Goal: Task Accomplishment & Management: Complete application form

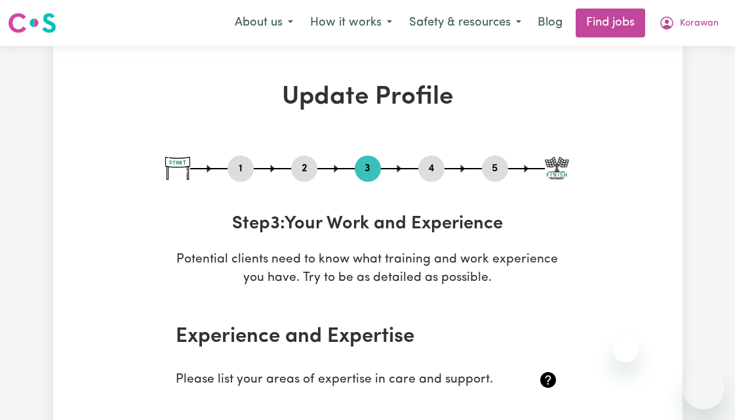
select select "Certificate III (Individual Support)"
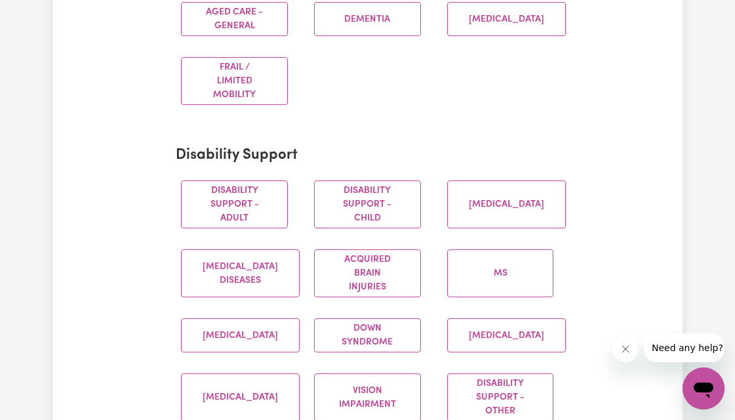
scroll to position [458, 0]
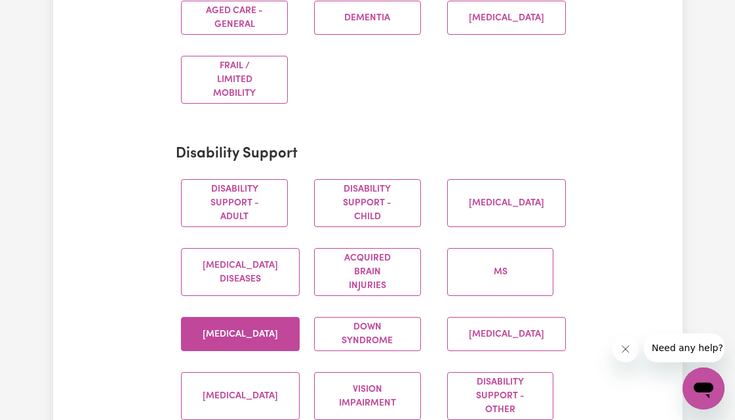
click at [243, 332] on button "[MEDICAL_DATA]" at bounding box center [240, 334] width 119 height 34
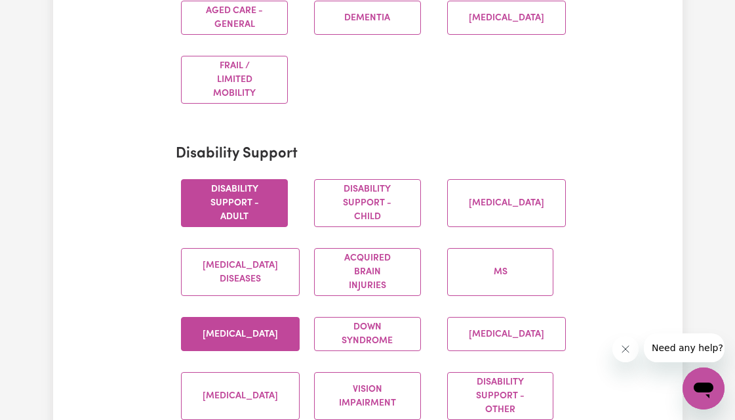
click at [243, 193] on button "Disability support - Adult" at bounding box center [234, 203] width 107 height 48
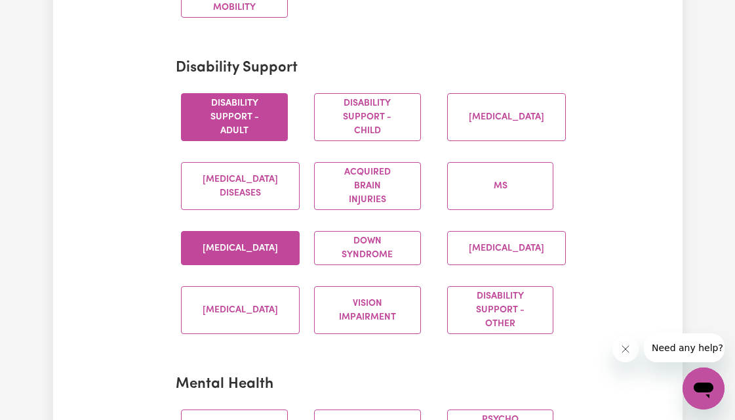
scroll to position [575, 0]
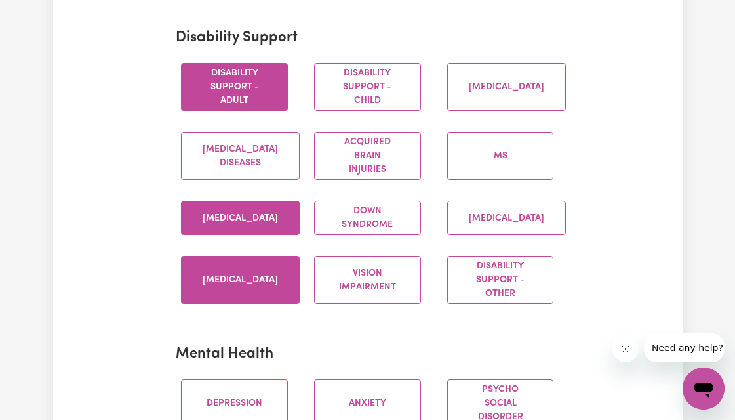
click at [216, 283] on button "[MEDICAL_DATA]" at bounding box center [240, 280] width 119 height 48
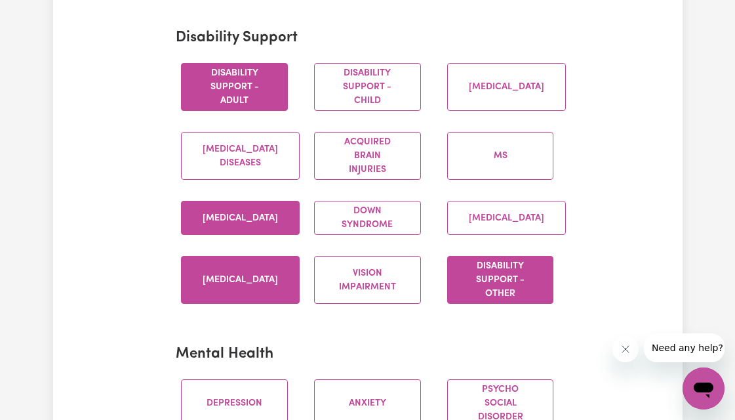
click at [503, 286] on button "Disability support - Other" at bounding box center [500, 280] width 107 height 48
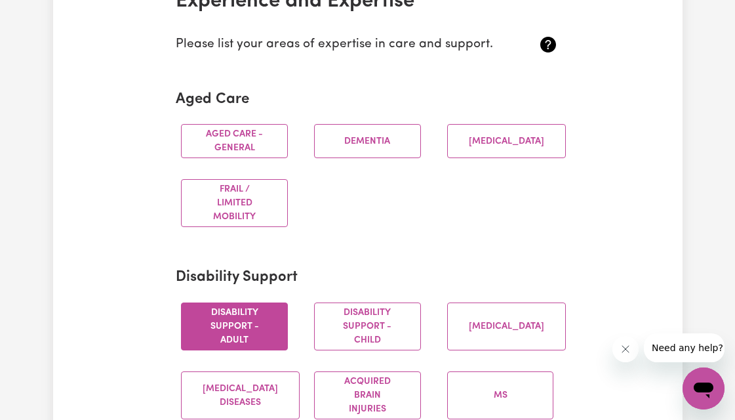
scroll to position [275, 0]
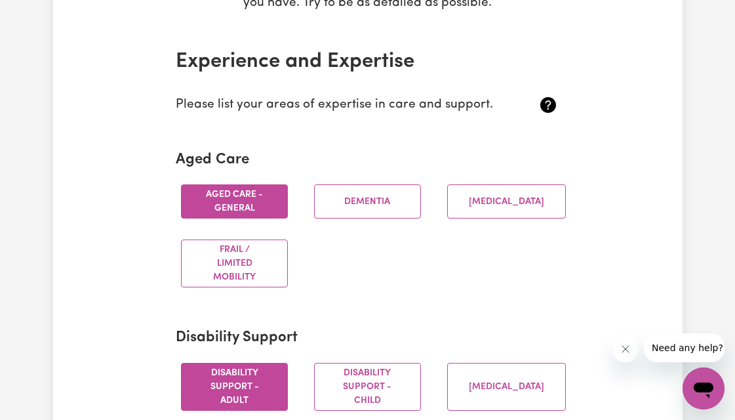
click at [270, 190] on button "Aged care - General" at bounding box center [234, 201] width 107 height 34
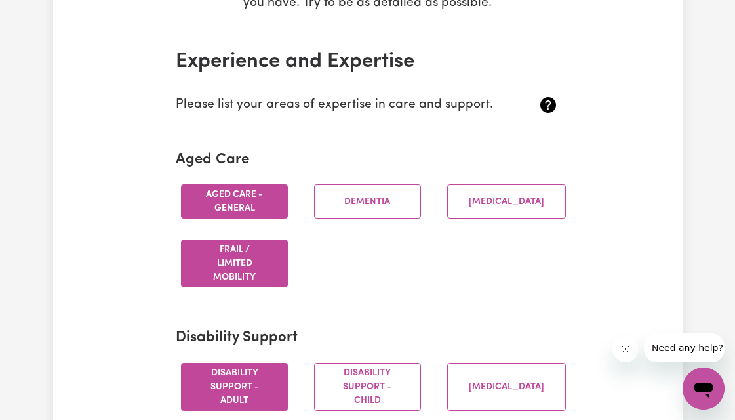
click at [232, 268] on button "Frail / limited mobility" at bounding box center [234, 263] width 107 height 48
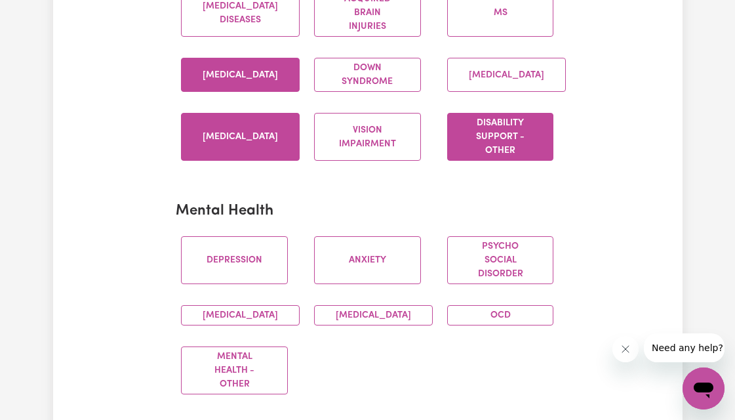
scroll to position [959, 0]
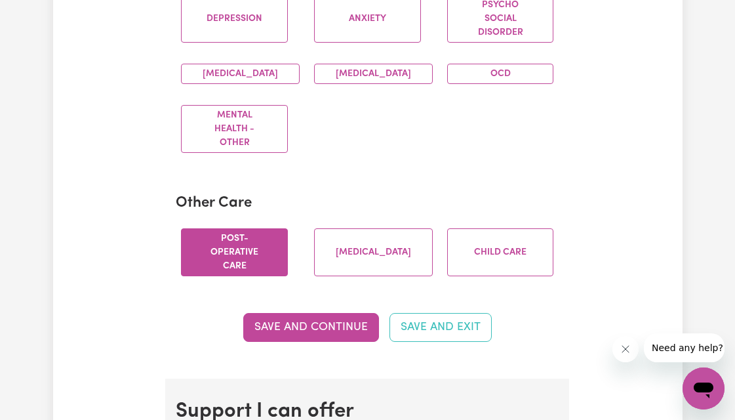
click at [247, 270] on button "Post-operative care" at bounding box center [234, 252] width 107 height 48
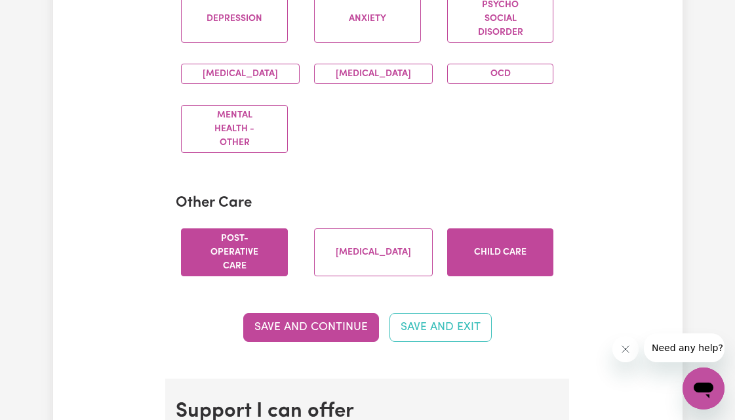
click at [498, 267] on button "Child care" at bounding box center [500, 252] width 107 height 48
click at [308, 342] on button "Save and Continue" at bounding box center [311, 327] width 136 height 29
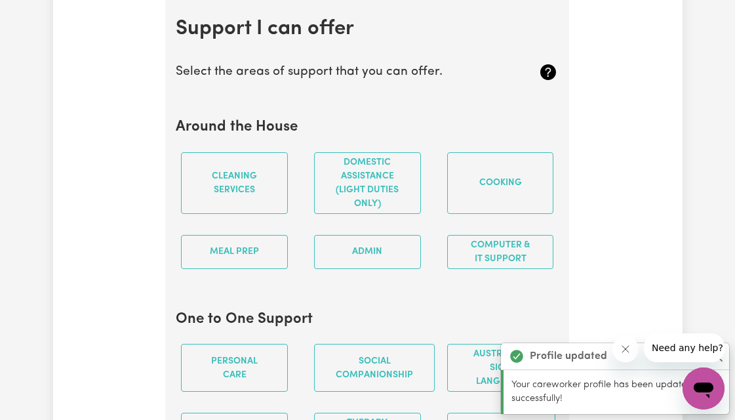
scroll to position [1351, 0]
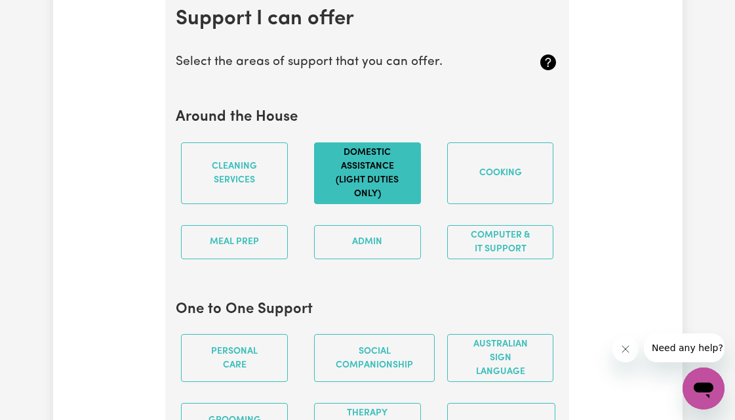
click at [386, 204] on button "Domestic assistance (light duties only)" at bounding box center [367, 173] width 107 height 62
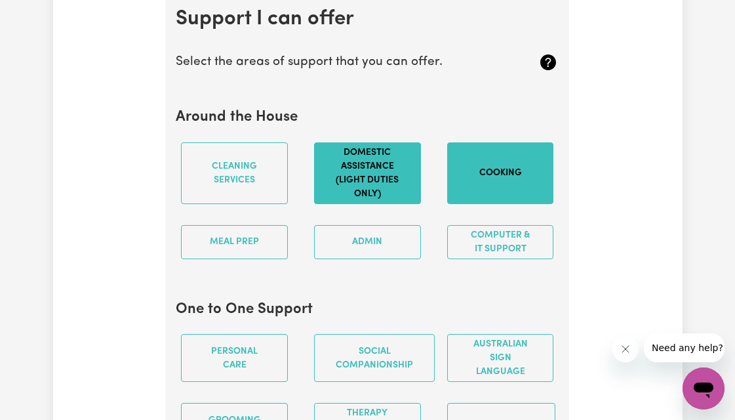
click at [487, 195] on button "Cooking" at bounding box center [500, 173] width 107 height 62
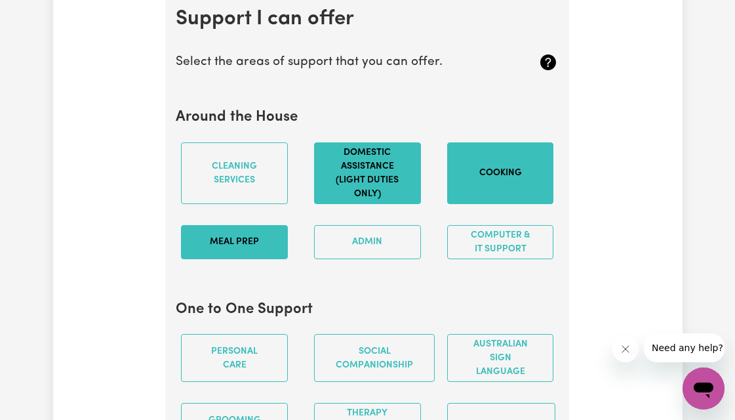
click at [220, 257] on button "Meal prep" at bounding box center [234, 242] width 107 height 34
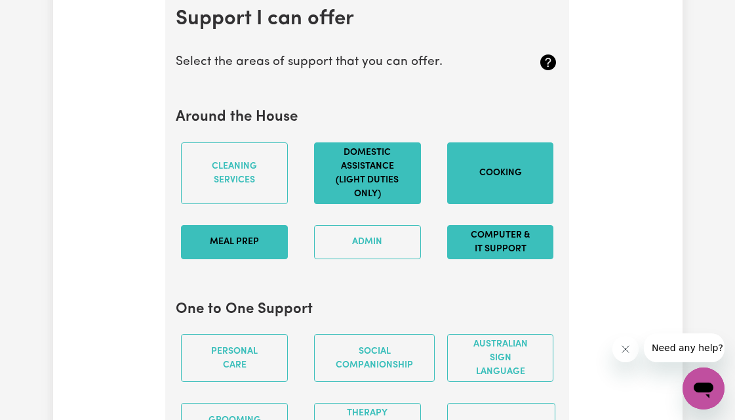
click at [521, 254] on button "Computer & IT Support" at bounding box center [500, 242] width 107 height 34
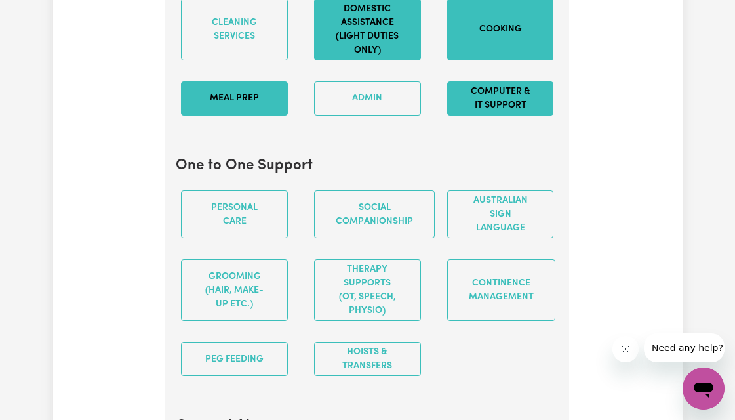
scroll to position [1582, 0]
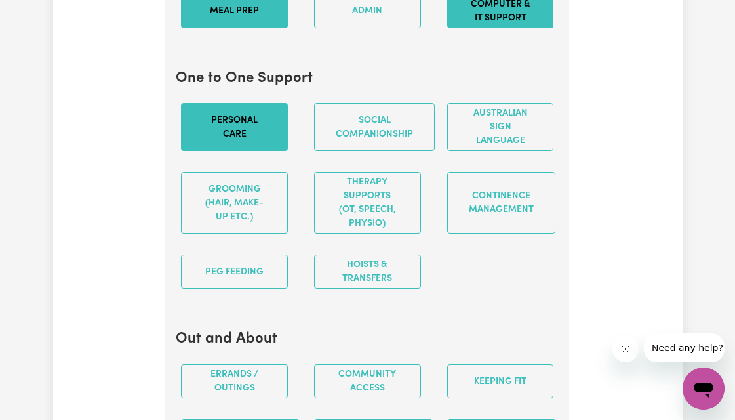
click at [269, 137] on button "Personal care" at bounding box center [234, 127] width 107 height 48
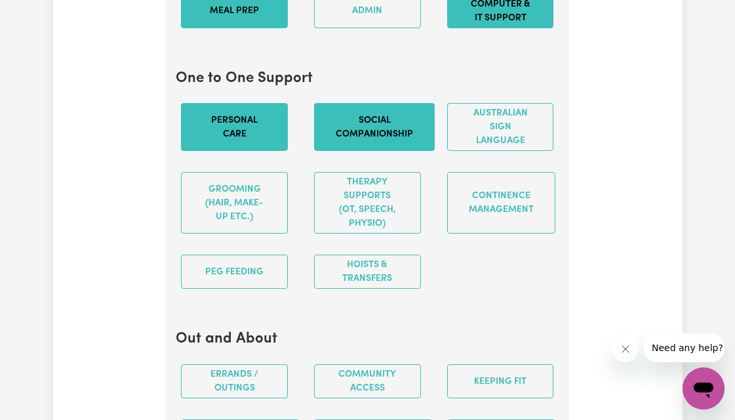
click at [372, 121] on button "Social companionship" at bounding box center [374, 127] width 121 height 48
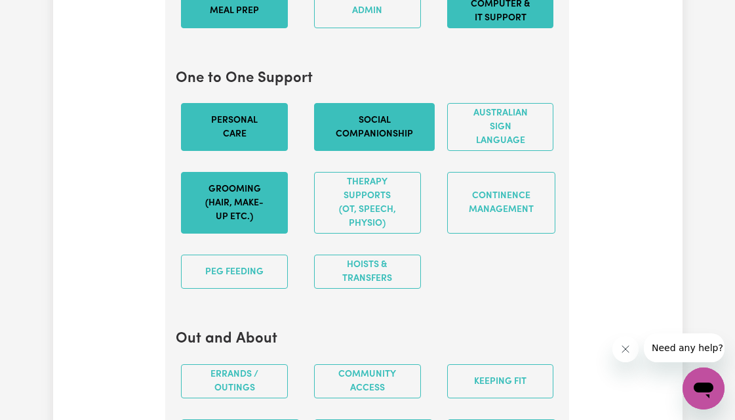
click at [259, 233] on button "Grooming (hair, make-up etc.)" at bounding box center [234, 203] width 107 height 62
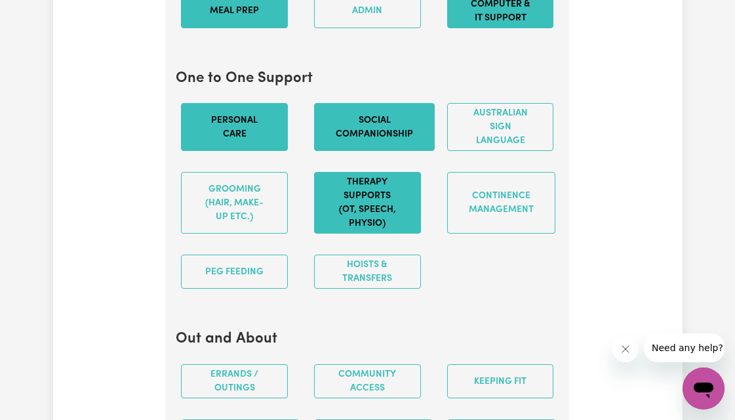
click at [384, 218] on button "Therapy Supports (OT, speech, physio)" at bounding box center [367, 203] width 107 height 62
click at [376, 289] on button "Hoists & transfers" at bounding box center [367, 271] width 107 height 34
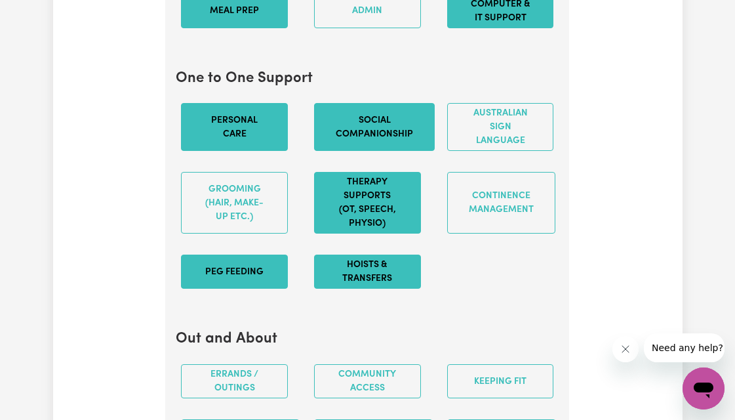
click at [268, 289] on button "PEG feeding" at bounding box center [234, 271] width 107 height 34
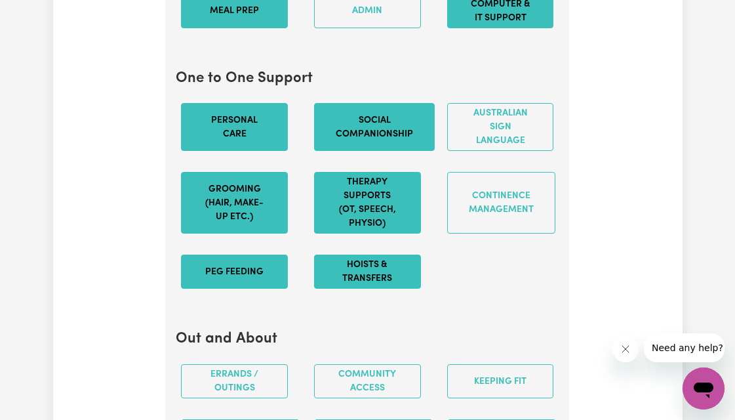
click at [266, 220] on button "Grooming (hair, make-up etc.)" at bounding box center [234, 203] width 107 height 62
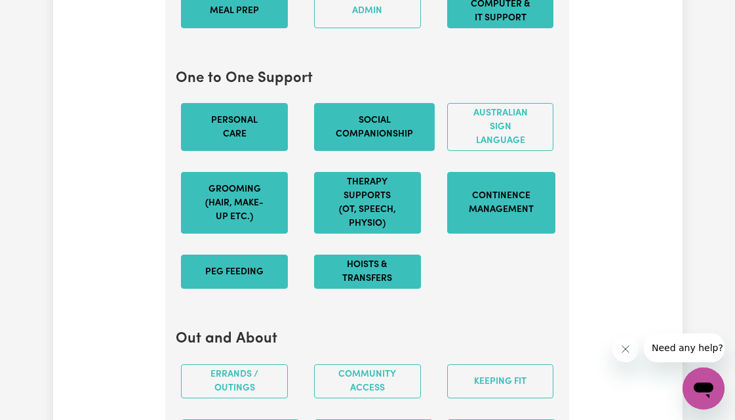
click at [514, 216] on button "Continence management" at bounding box center [501, 203] width 108 height 62
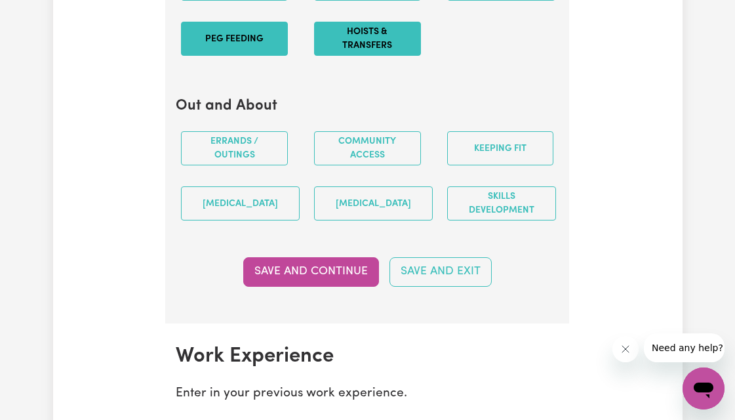
scroll to position [1838, 0]
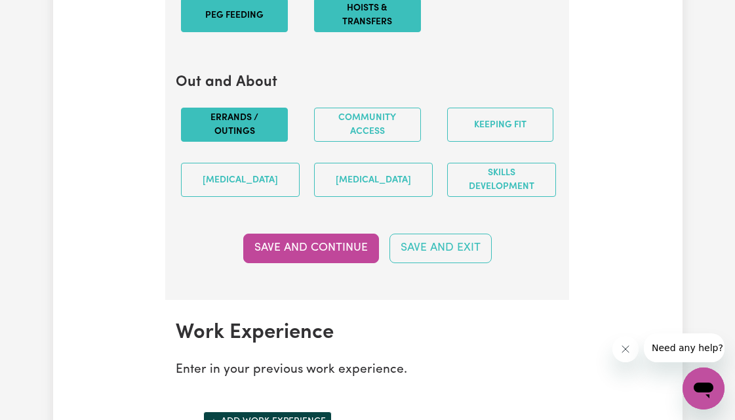
click at [275, 142] on button "Errands / Outings" at bounding box center [234, 125] width 107 height 34
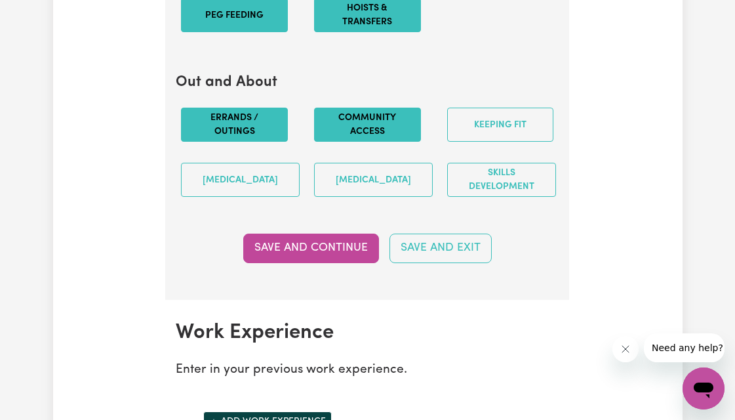
click at [399, 133] on button "Community access" at bounding box center [367, 125] width 107 height 34
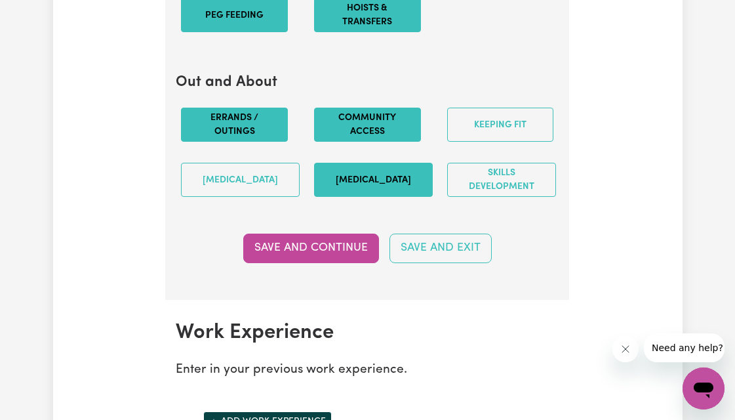
click at [377, 180] on button "[MEDICAL_DATA]" at bounding box center [373, 180] width 119 height 34
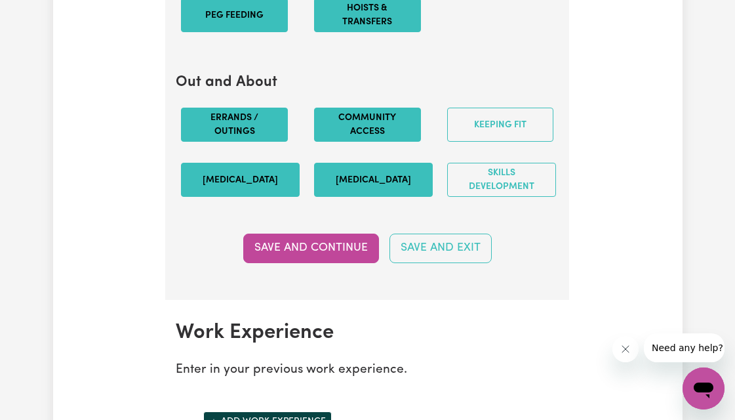
click at [254, 188] on button "[MEDICAL_DATA]" at bounding box center [240, 180] width 119 height 34
click at [353, 186] on button "[MEDICAL_DATA]" at bounding box center [373, 180] width 119 height 34
click at [398, 184] on button "[MEDICAL_DATA]" at bounding box center [373, 180] width 119 height 34
click at [534, 190] on button "Skills Development" at bounding box center [501, 180] width 109 height 34
click at [354, 197] on button "[MEDICAL_DATA]" at bounding box center [373, 180] width 119 height 34
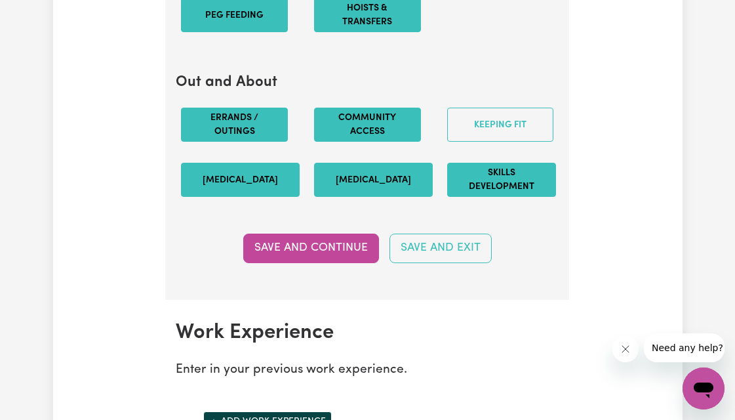
click at [371, 192] on button "[MEDICAL_DATA]" at bounding box center [373, 180] width 119 height 34
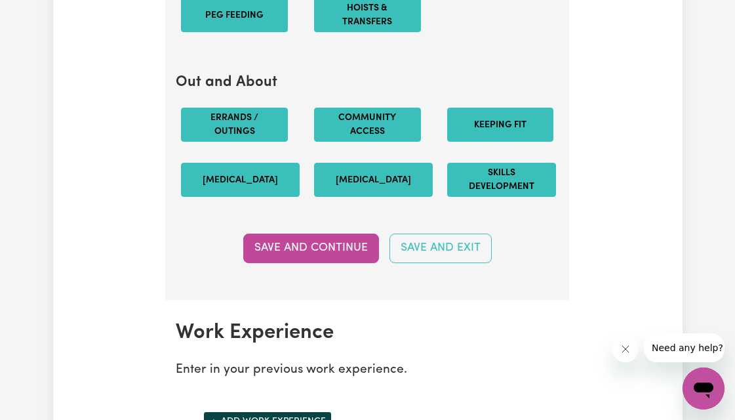
click at [510, 132] on button "Keeping fit" at bounding box center [500, 125] width 107 height 34
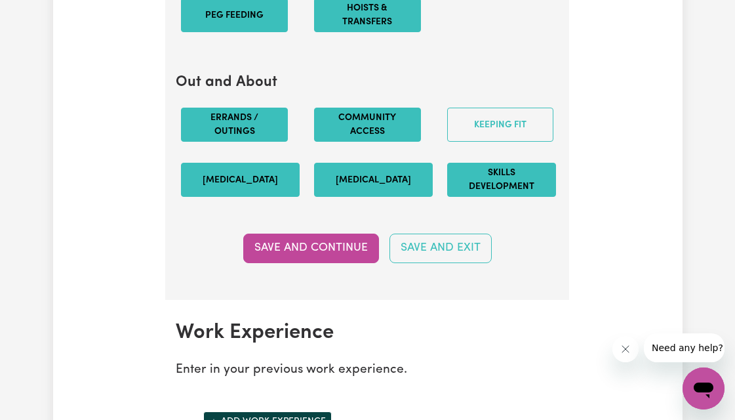
click at [390, 197] on button "[MEDICAL_DATA]" at bounding box center [373, 180] width 119 height 34
click at [389, 196] on button "[MEDICAL_DATA]" at bounding box center [373, 180] width 119 height 34
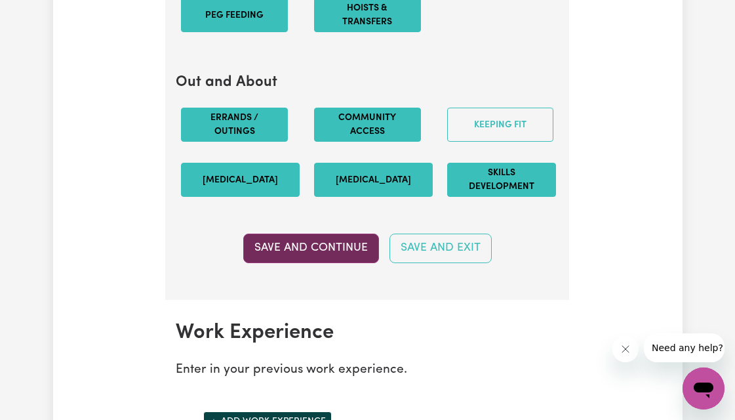
click at [314, 251] on button "Save and Continue" at bounding box center [311, 247] width 136 height 29
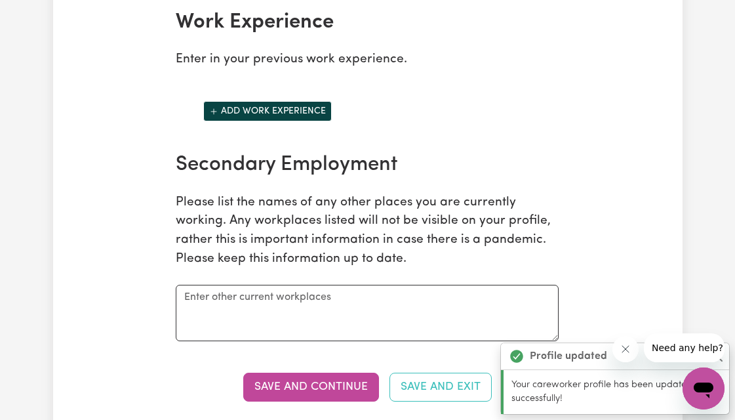
scroll to position [2152, 0]
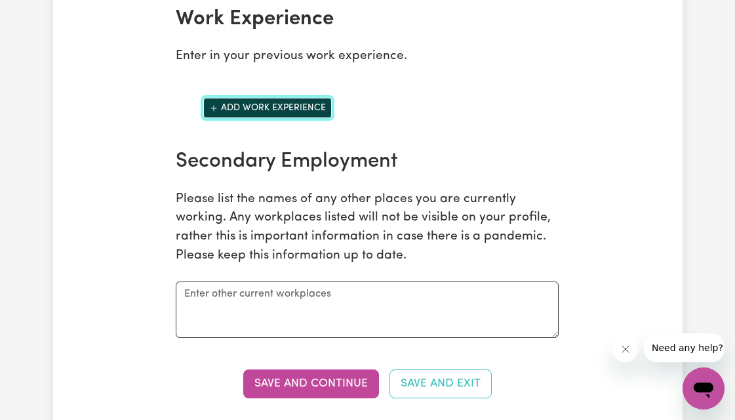
click at [216, 113] on icon "Add another work experience" at bounding box center [213, 108] width 9 height 9
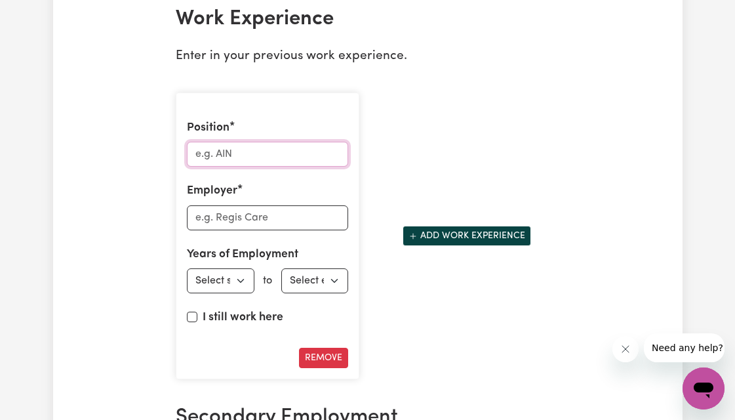
click at [255, 167] on input "Position" at bounding box center [267, 154] width 161 height 25
type input "NDIS Support worker"
click at [288, 230] on input "Employer" at bounding box center [267, 217] width 161 height 25
paste input "VWC Care Service."
type input "VWC Care Service"
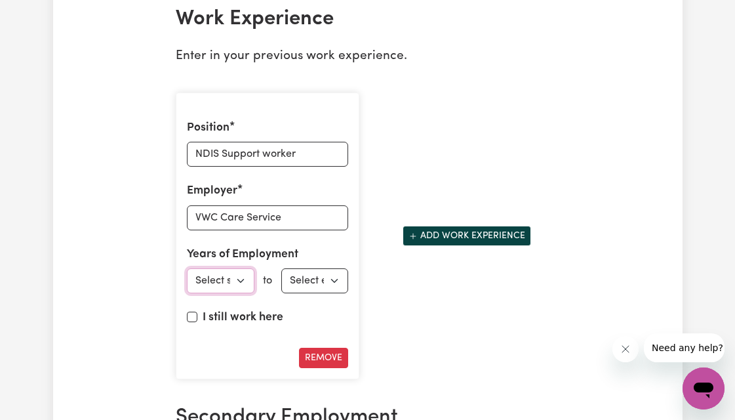
click at [239, 293] on select "Select start year [DATE] 1952 1953 1954 1955 1956 1957 1958 1959 1960 1961 1962…" at bounding box center [220, 280] width 67 height 25
select select "2024"
click at [336, 291] on select "Select end year [DATE] 1952 1953 1954 1955 1956 1957 1958 1959 1960 1961 1962 1…" at bounding box center [314, 280] width 67 height 25
select select "2024"
click at [415, 239] on icon "Add another work experience" at bounding box center [413, 235] width 5 height 5
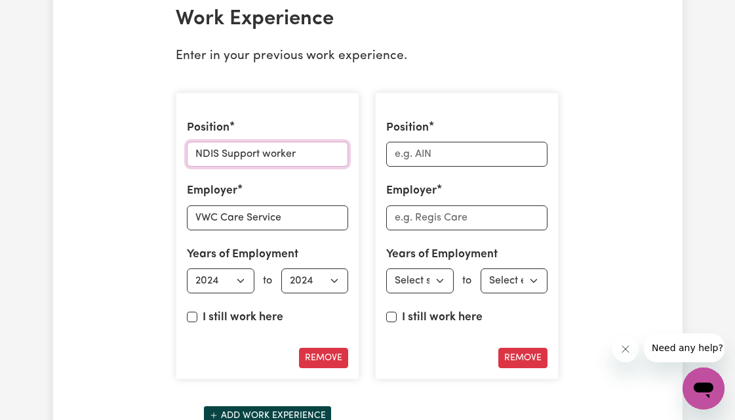
drag, startPoint x: 301, startPoint y: 167, endPoint x: 195, endPoint y: 166, distance: 105.6
click at [195, 166] on input "NDIS Support worker" at bounding box center [267, 154] width 161 height 25
drag, startPoint x: 195, startPoint y: 167, endPoint x: 321, endPoint y: 169, distance: 126.0
click at [322, 167] on input "NDIS Support worker" at bounding box center [267, 154] width 161 height 25
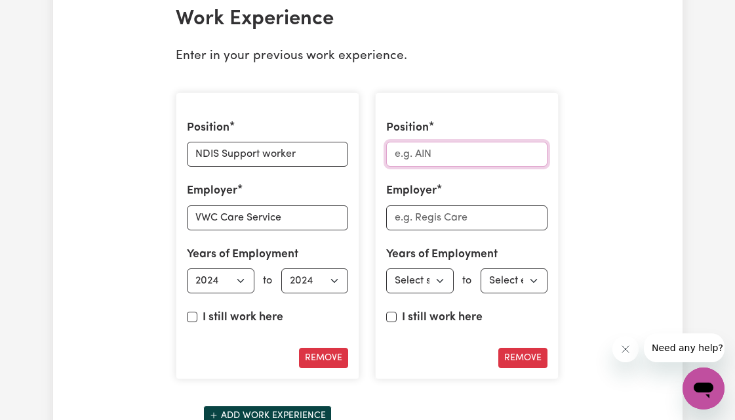
click at [481, 167] on input "Position" at bounding box center [466, 154] width 161 height 25
paste input "NDIS Support worker"
type input "NDIS Support worker"
click at [451, 230] on input "Employer" at bounding box center [466, 217] width 161 height 25
type input "Indiv Ficus Care Service"
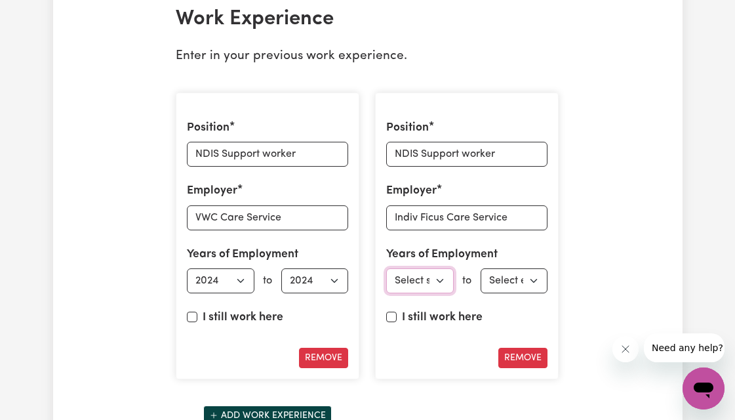
click at [440, 293] on select "Select start year [DATE] 1952 1953 1954 1955 1956 1957 1958 1959 1960 1961 1962…" at bounding box center [419, 280] width 67 height 25
select select "2024"
click at [393, 322] on input "I still work here" at bounding box center [391, 317] width 10 height 10
checkbox input "true"
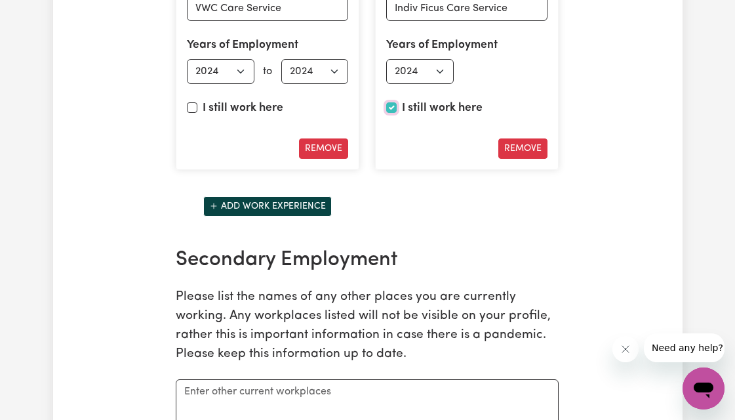
scroll to position [2364, 0]
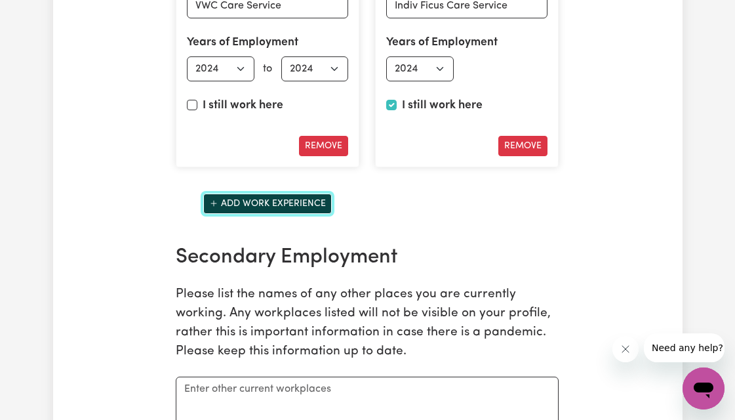
click at [269, 214] on button "Add work experience" at bounding box center [267, 203] width 129 height 20
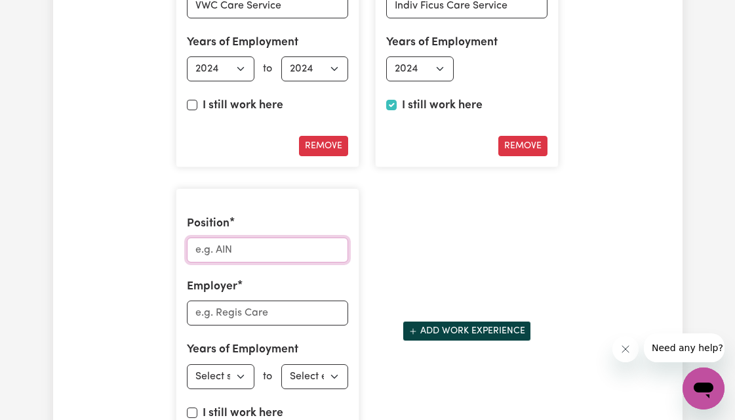
click at [239, 262] on input "Position" at bounding box center [267, 249] width 161 height 25
type input "Personal Care"
click at [271, 324] on input "Employer" at bounding box center [267, 312] width 161 height 25
click at [225, 325] on input "Employer" at bounding box center [267, 312] width 161 height 25
paste input "grandparents"
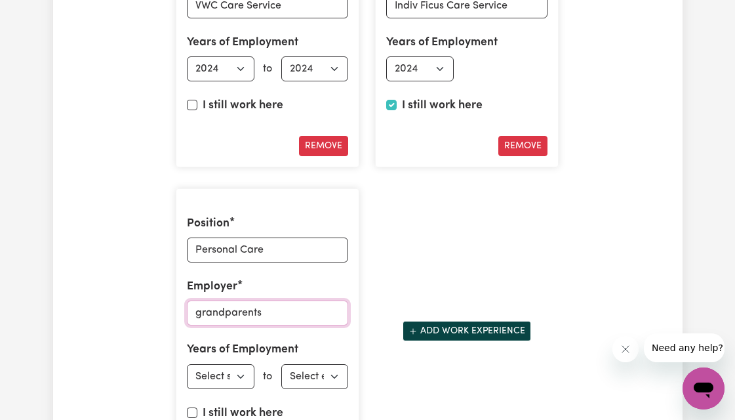
type input "grandparents"
click at [243, 389] on select "Select start year [DATE] 1952 1953 1954 1955 1956 1957 1958 1959 1960 1961 1962…" at bounding box center [220, 376] width 67 height 25
select select "2015"
click at [324, 387] on select "Select end year [DATE] 1952 1953 1954 1955 1956 1957 1958 1959 1960 1961 1962 1…" at bounding box center [314, 376] width 67 height 25
select select "2017"
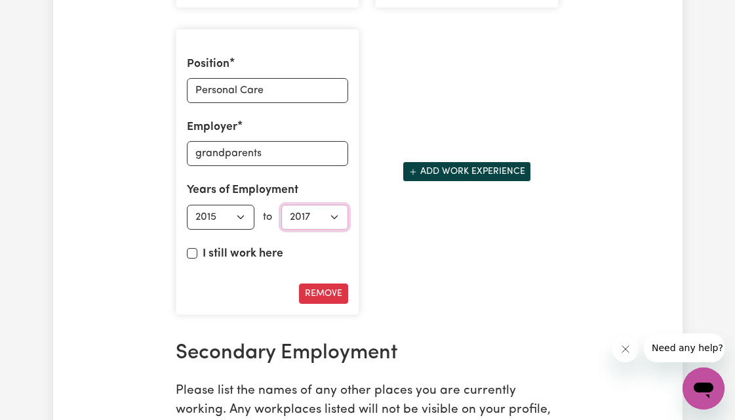
scroll to position [2537, 0]
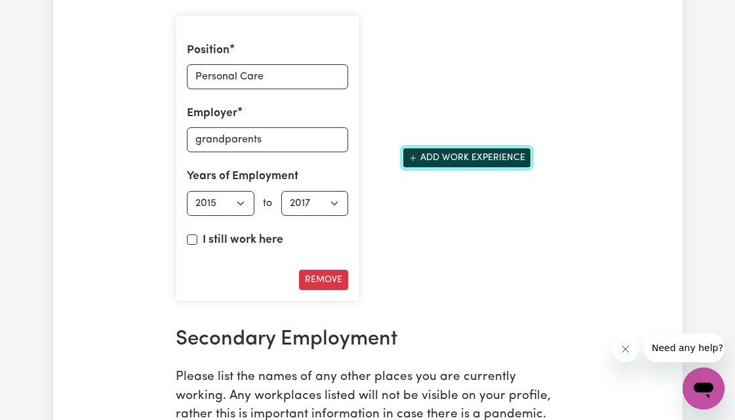
click at [479, 168] on button "Add work experience" at bounding box center [467, 158] width 129 height 20
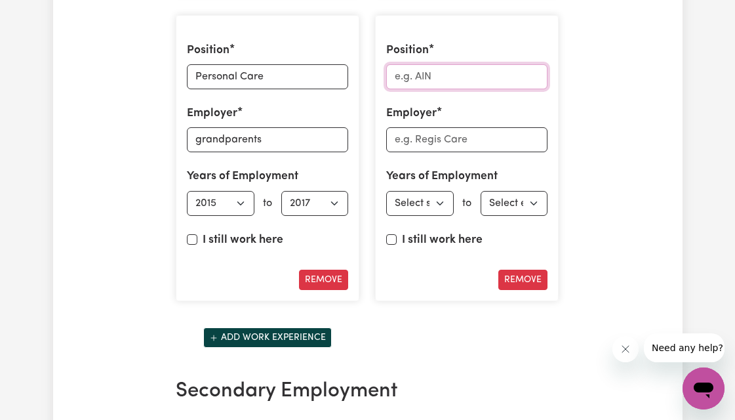
click at [411, 89] on input "Position" at bounding box center [466, 76] width 161 height 25
type input "Personal"
click at [419, 152] on input "Employer" at bounding box center [466, 139] width 161 height 25
paste input "granddaughter"
type input "granddaughter"
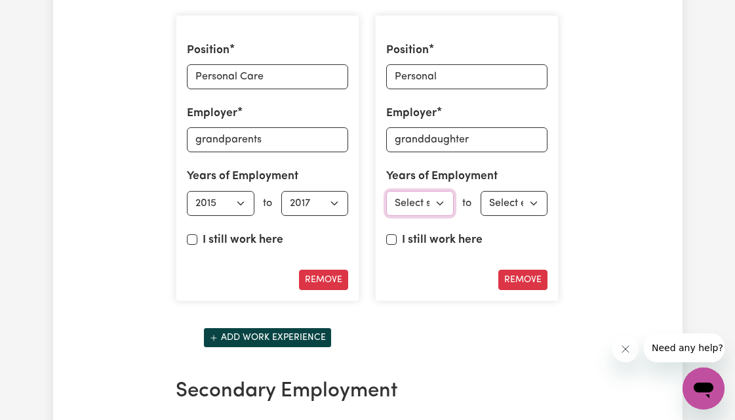
click at [442, 216] on select "Select start year [DATE] 1952 1953 1954 1955 1956 1957 1958 1959 1960 1961 1962…" at bounding box center [419, 203] width 67 height 25
select select "2006"
click at [535, 216] on select "Select end year [DATE] 1952 1953 1954 1955 1956 1957 1958 1959 1960 1961 1962 1…" at bounding box center [514, 203] width 67 height 25
select select "2015"
click at [445, 216] on select "Select start year [DATE] 1952 1953 1954 1955 1956 1957 1958 1959 1960 1961 1962…" at bounding box center [419, 203] width 67 height 25
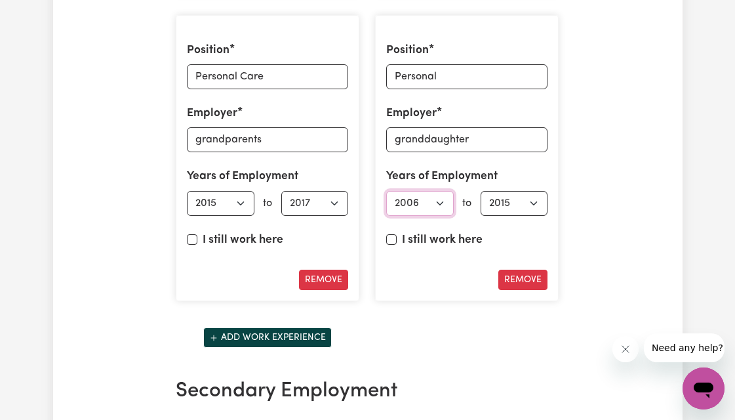
select select "2005"
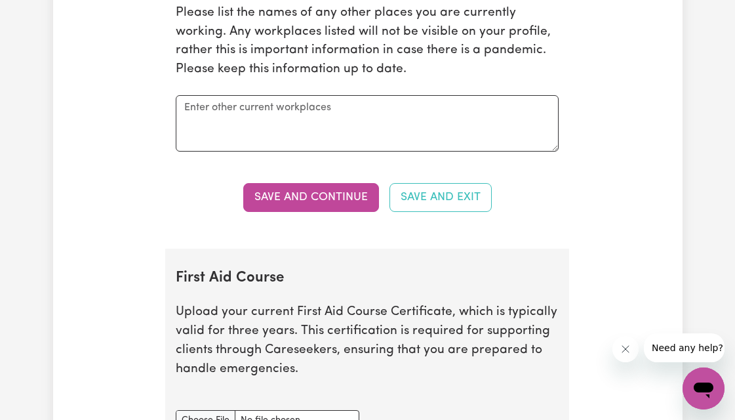
scroll to position [3005, 0]
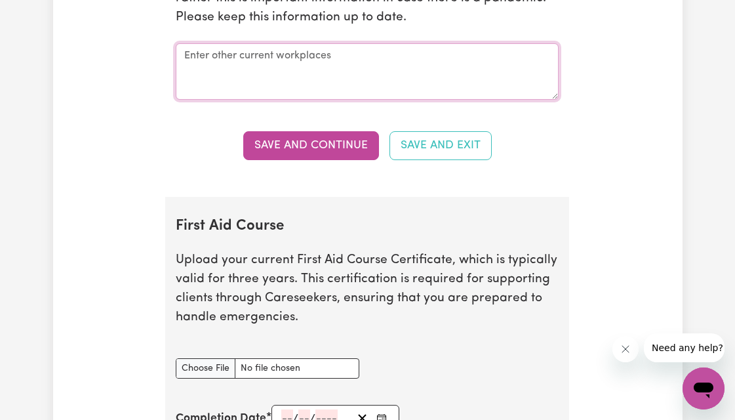
click at [246, 73] on textarea at bounding box center [367, 71] width 383 height 56
paste textarea "I was a personal care of my grandparents from 2015 to 2017 for two years, provi…"
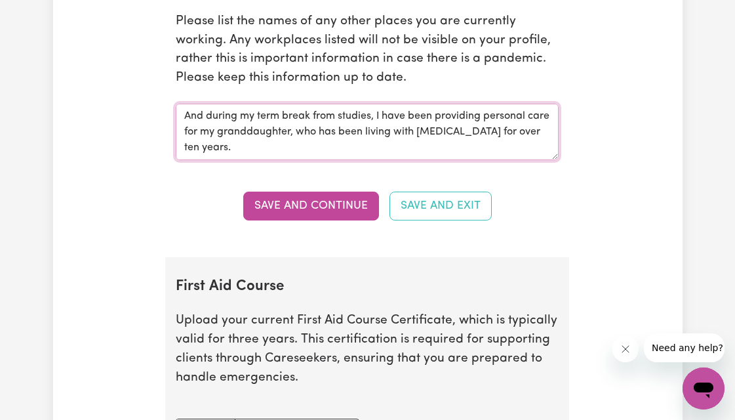
scroll to position [63, 0]
type textarea "I was a personal care of my grandparents from 2015 to 2017 for two years, provi…"
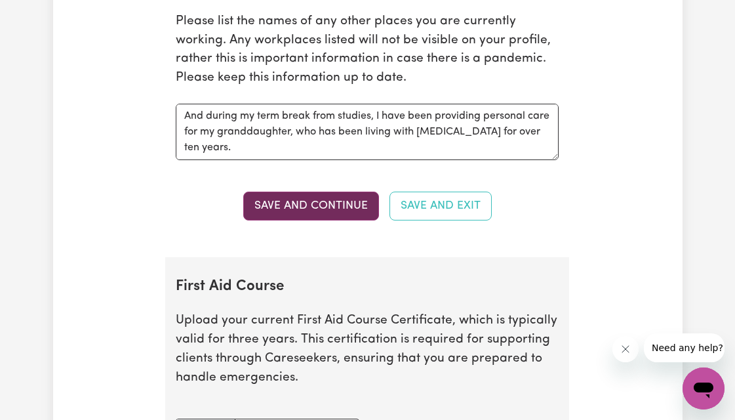
click at [324, 219] on button "Save and Continue" at bounding box center [311, 206] width 136 height 29
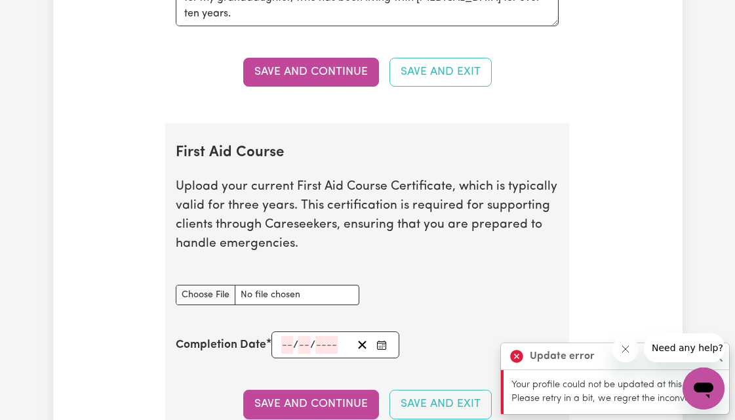
scroll to position [3104, 0]
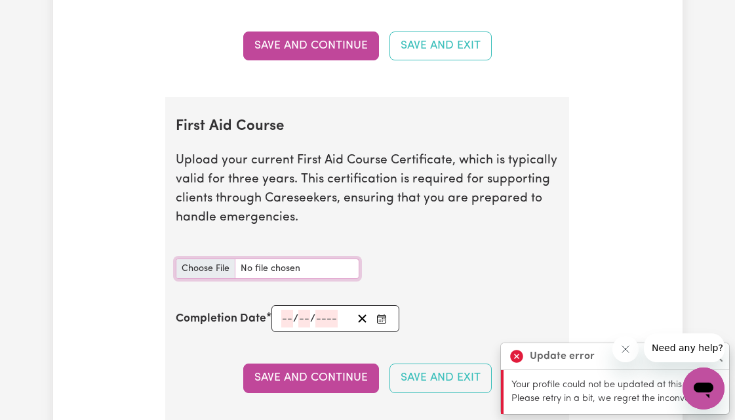
click at [220, 278] on input "First Aid Course document" at bounding box center [268, 268] width 184 height 20
type input "C:\fakepath\First Aid Certificate_Korawan Saehan 15102023.pdf"
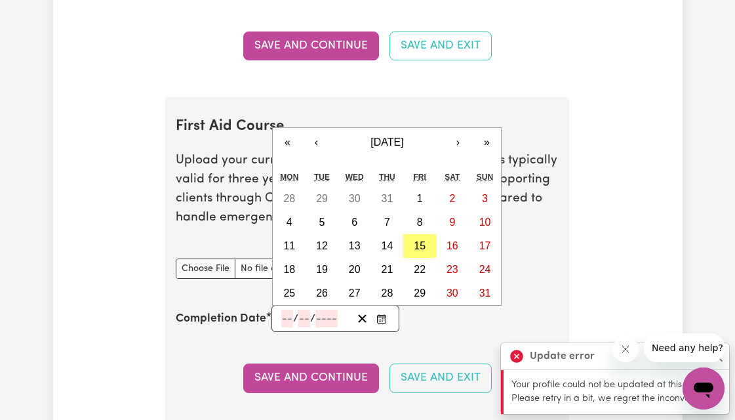
click at [287, 327] on input "number" at bounding box center [287, 319] width 12 height 18
type input "11"
type input "10"
type input "202"
type input "[DATE]"
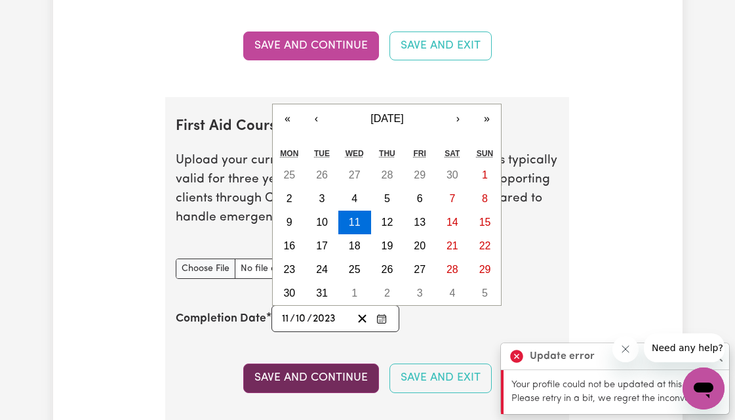
type input "2023"
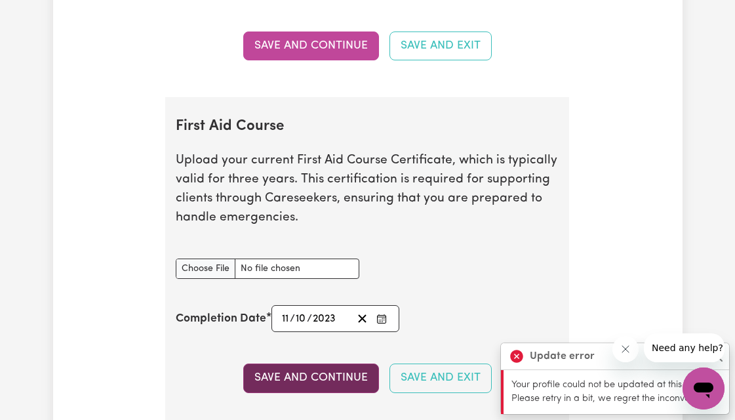
click at [323, 390] on button "Save and Continue" at bounding box center [311, 377] width 136 height 29
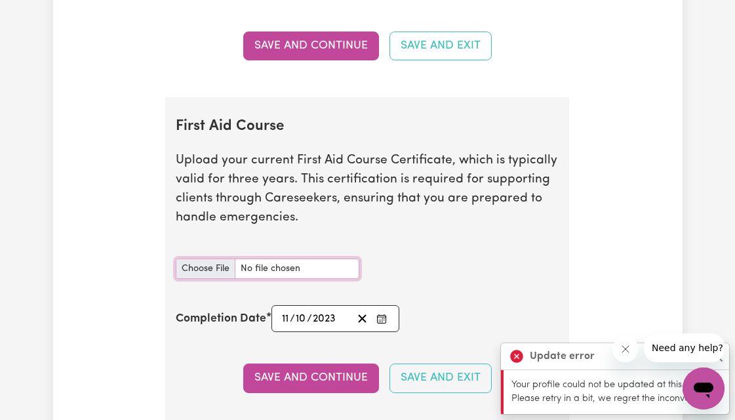
click at [209, 279] on input "First Aid Course document" at bounding box center [268, 268] width 184 height 20
type input "C:\fakepath\First Aid Certificate_Korawan Saehan 15102023.pdf"
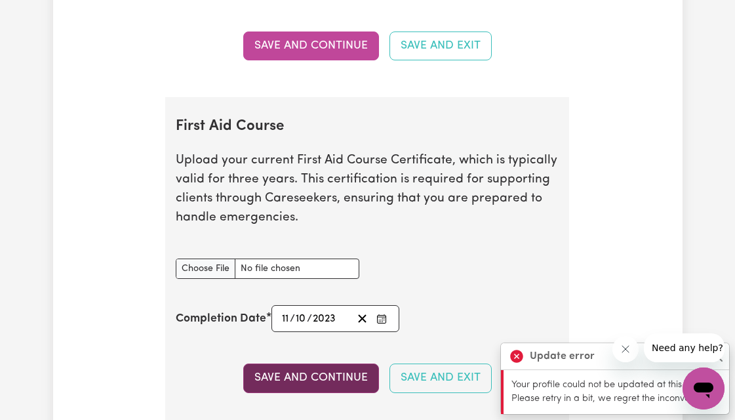
click at [316, 388] on button "Save and Continue" at bounding box center [311, 377] width 136 height 29
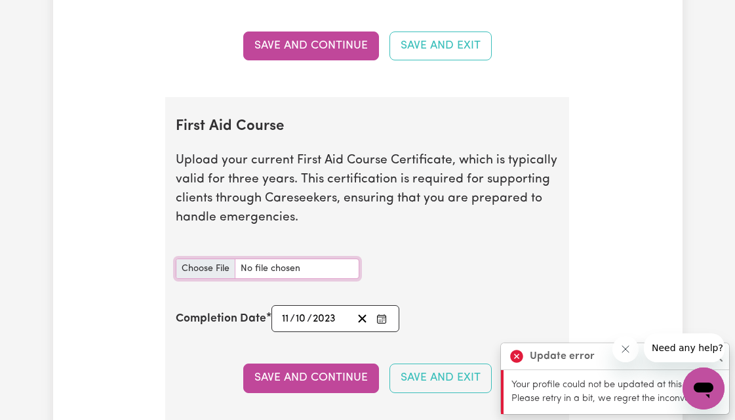
click at [216, 275] on input "First Aid Course document" at bounding box center [268, 268] width 184 height 20
type input "C:\fakepath\First Aid Certificate_Korawan Saehan 15102023.pdf"
click at [628, 350] on icon "Close message from company" at bounding box center [625, 349] width 10 height 10
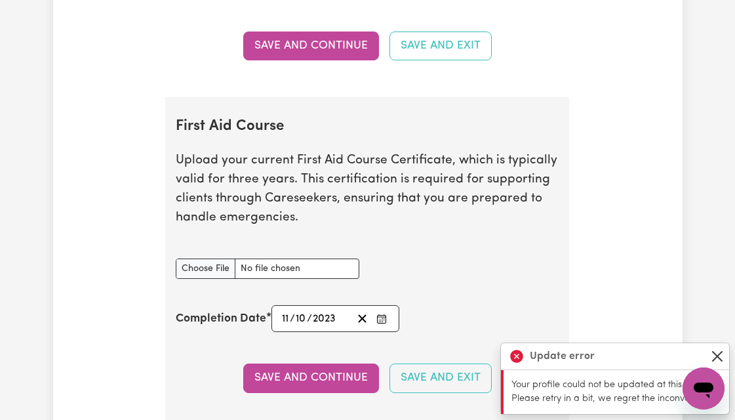
click at [724, 354] on button "Close" at bounding box center [718, 356] width 16 height 16
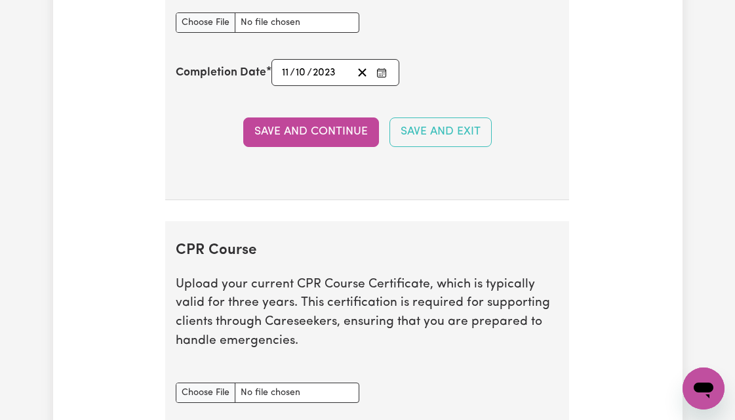
scroll to position [3362, 0]
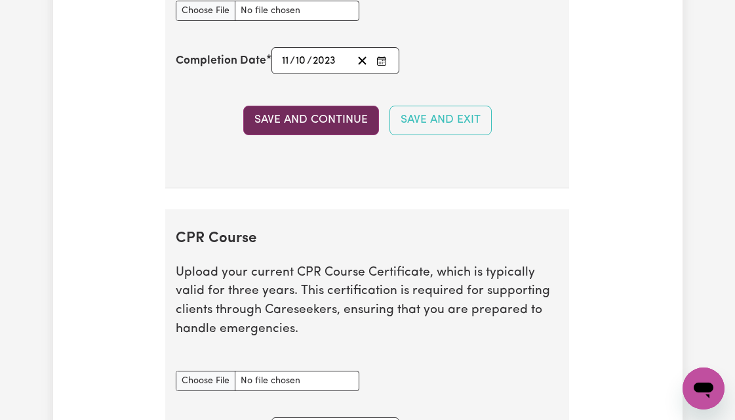
click at [338, 126] on button "Save and Continue" at bounding box center [311, 120] width 136 height 29
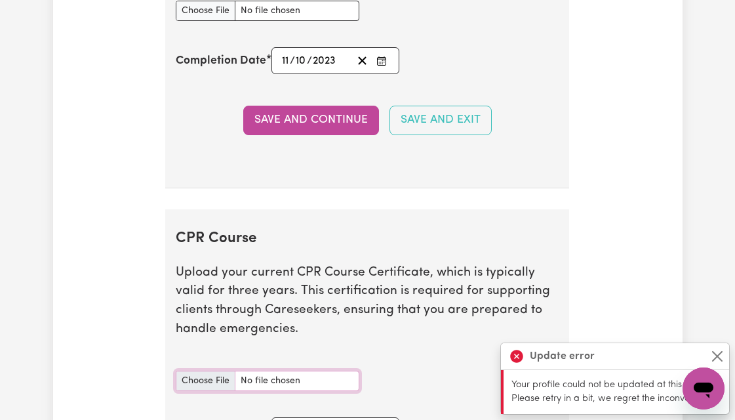
click at [214, 391] on input "CPR Course document" at bounding box center [268, 381] width 184 height 20
type input "C:\fakepath\First Aid Certificate_Korawan Saehan 15102023.pdf"
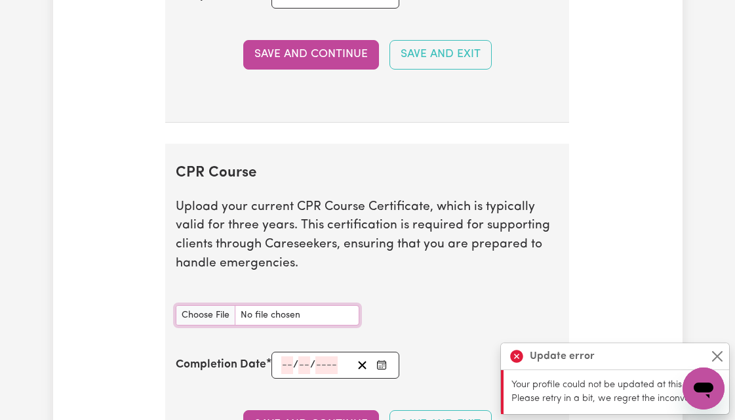
scroll to position [3424, 0]
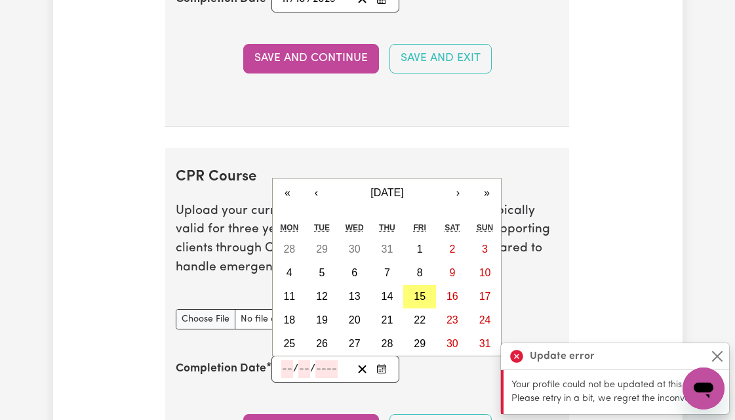
click at [291, 378] on input "number" at bounding box center [287, 369] width 12 height 18
type input "11"
type input "10"
type input "202"
type input "[DATE]"
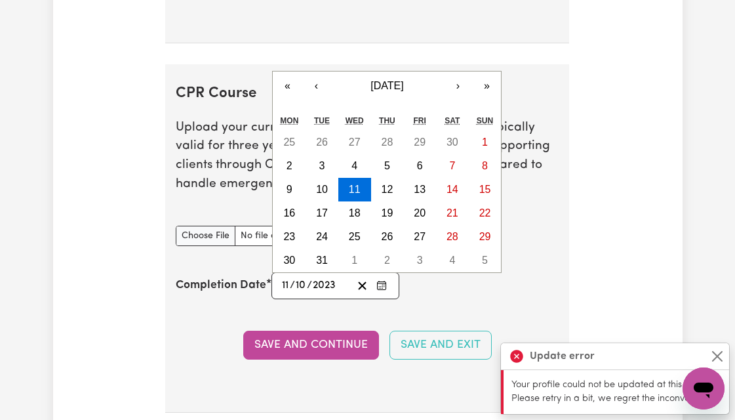
scroll to position [3512, 0]
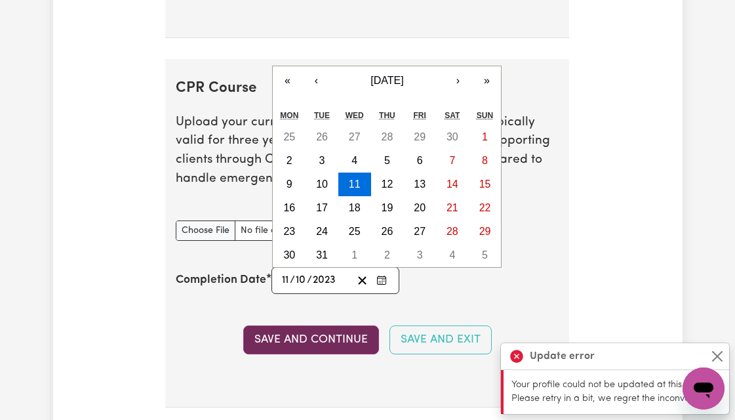
type input "2023"
click at [319, 352] on button "Save and Continue" at bounding box center [311, 339] width 136 height 29
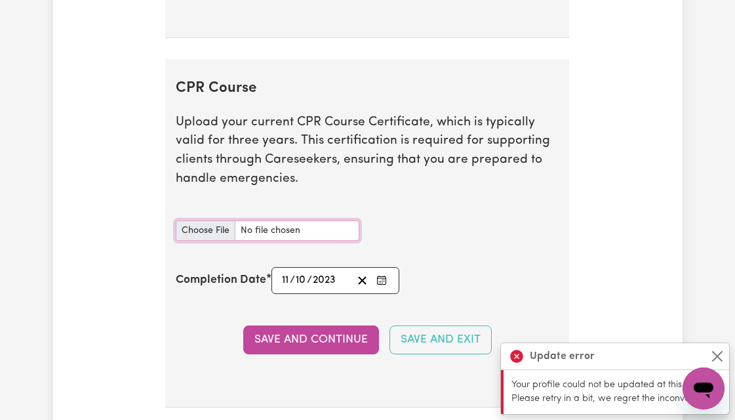
click at [212, 241] on input "CPR Course document" at bounding box center [268, 230] width 184 height 20
type input "C:\fakepath\First Aid Certificate_Kora 15102023.pdf"
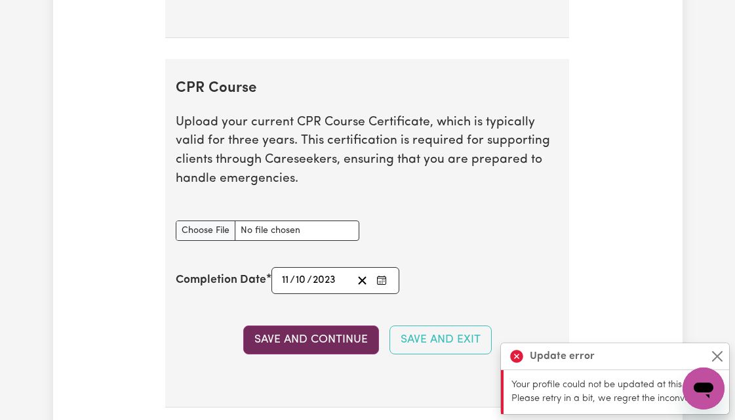
click at [323, 347] on button "Save and Continue" at bounding box center [311, 339] width 136 height 29
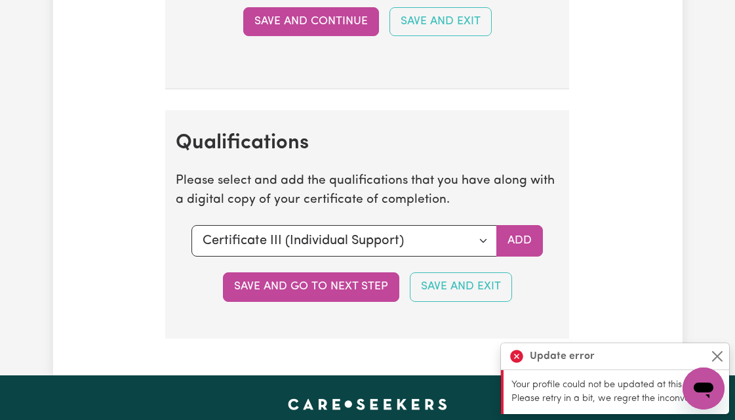
scroll to position [3931, 0]
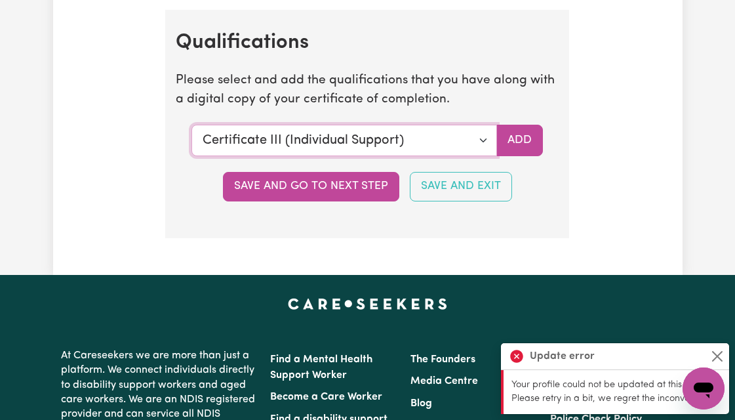
click at [483, 155] on select "Select a qualification to add... Certificate III (Individual Support) Certifica…" at bounding box center [345, 140] width 306 height 31
select select "Certificate IV (Disability Support)"
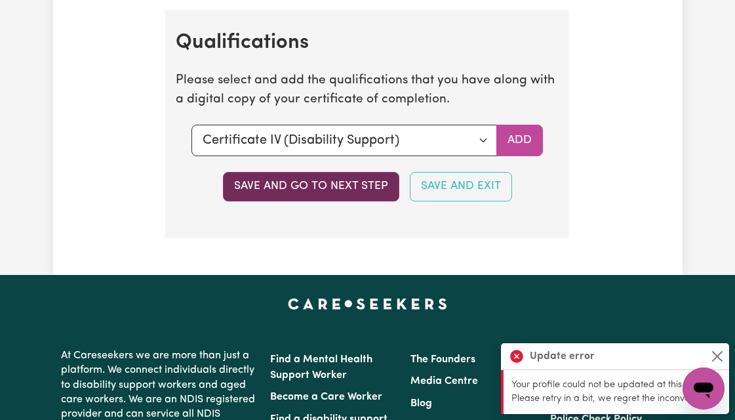
click at [354, 201] on button "Save and go to next step" at bounding box center [311, 186] width 176 height 29
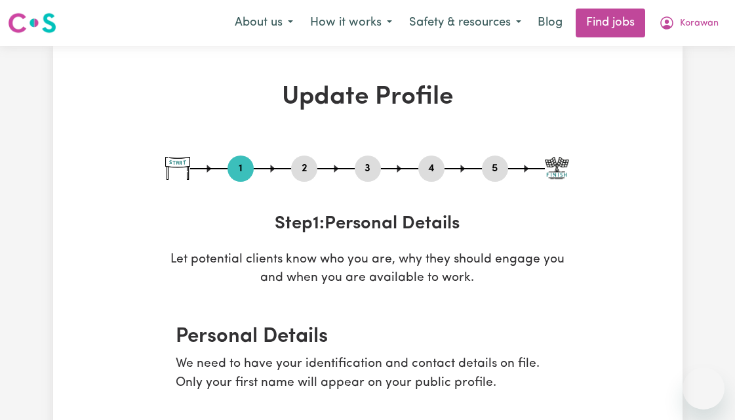
select select "[DEMOGRAPHIC_DATA]"
select select "Student Visa"
select select "Studying a healthcare related degree or qualification"
select select "40"
select select "60"
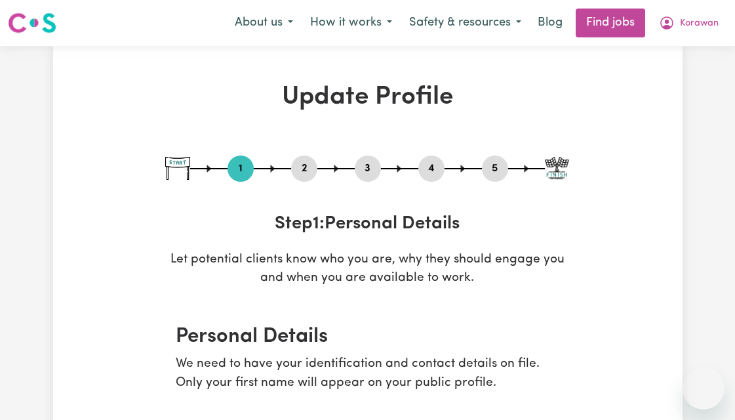
select select "80"
select select "95"
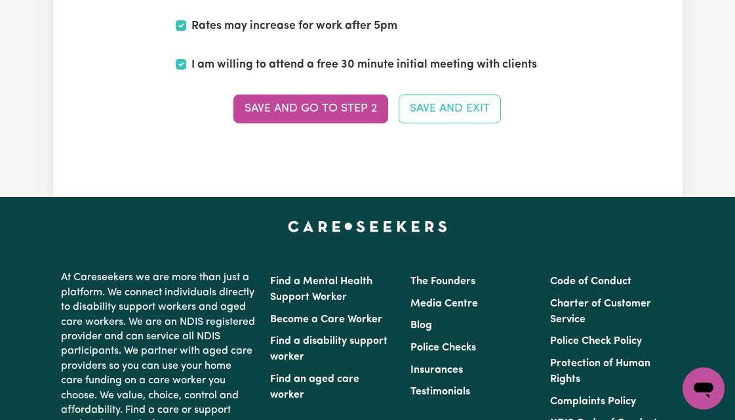
scroll to position [3637, 0]
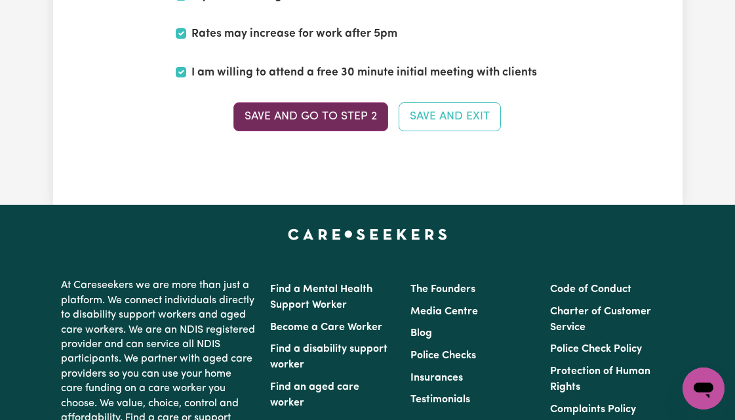
click at [338, 112] on button "Save and go to Step 2" at bounding box center [310, 116] width 155 height 29
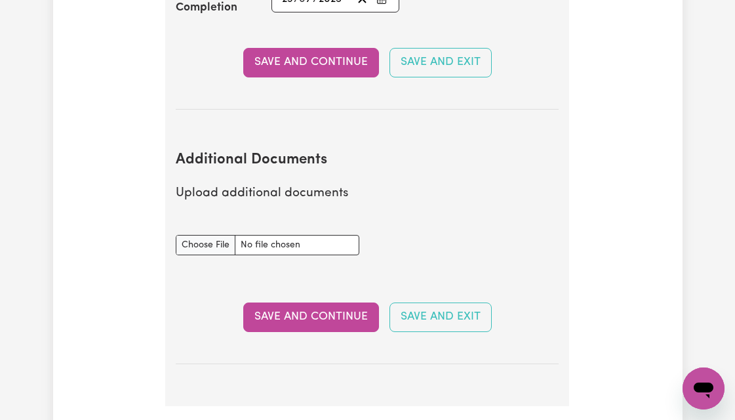
scroll to position [2542, 0]
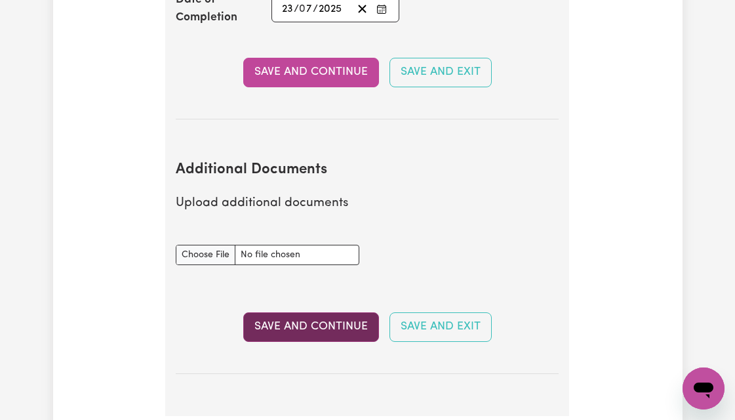
click at [347, 323] on button "Save and Continue" at bounding box center [311, 326] width 136 height 29
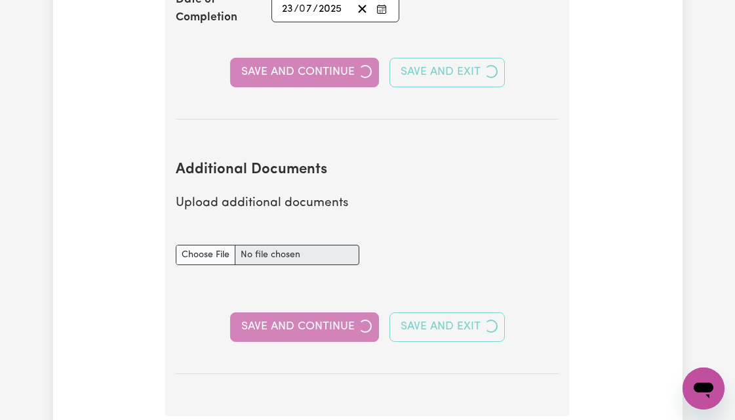
select select "Certificate III (Individual Support)"
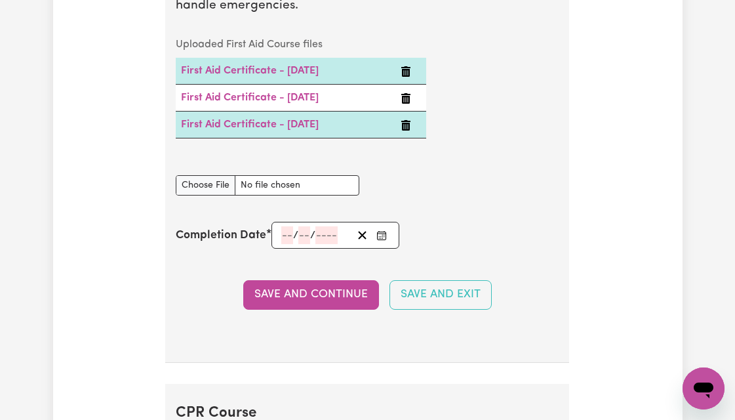
scroll to position [2688, 0]
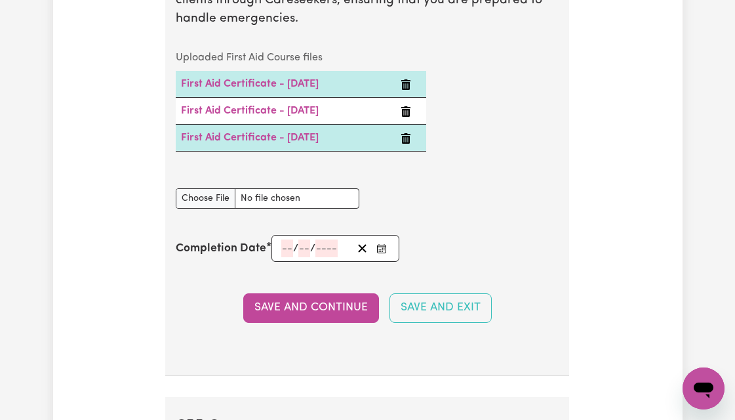
click at [408, 117] on icon "Delete First Aid Certificate - 11/10/2023" at bounding box center [405, 111] width 9 height 10
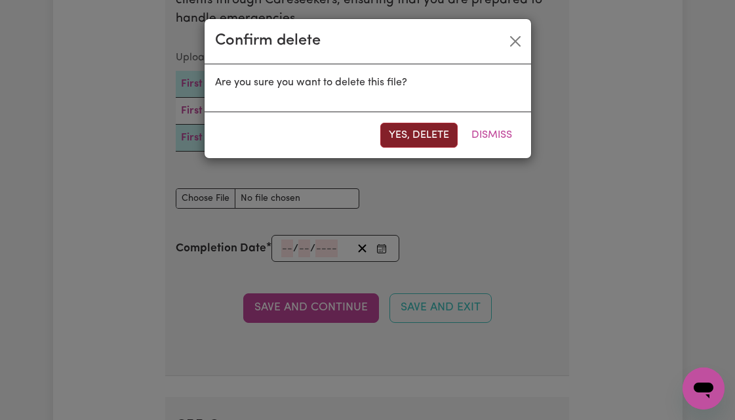
click at [411, 136] on button "Yes, delete" at bounding box center [418, 135] width 77 height 25
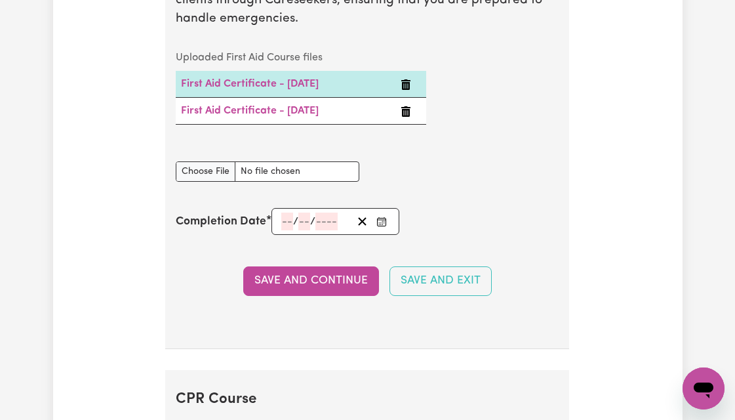
click at [407, 117] on icon "Delete First Aid Certificate - 11/10/2023" at bounding box center [405, 111] width 9 height 10
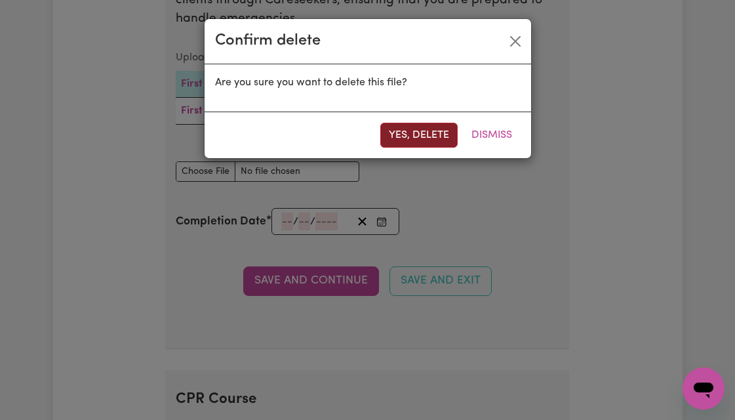
click at [407, 132] on button "Yes, delete" at bounding box center [418, 135] width 77 height 25
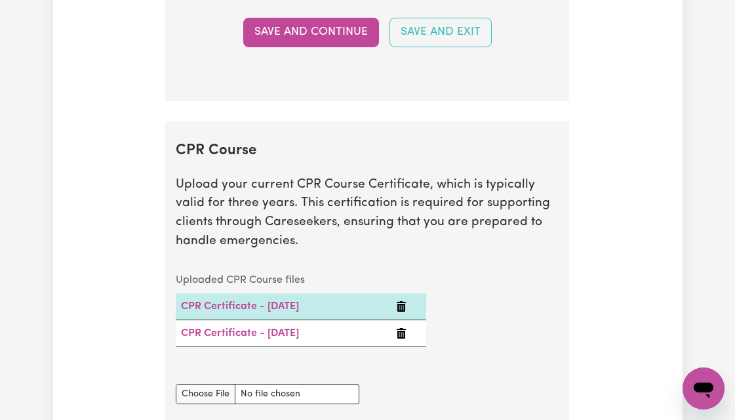
scroll to position [2883, 0]
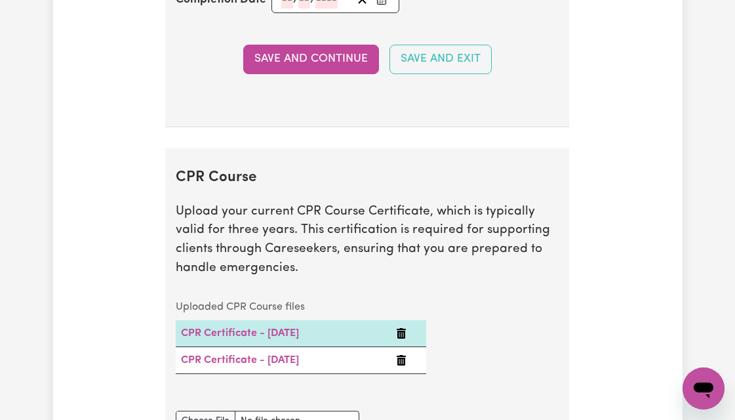
click at [403, 338] on icon "Delete CPR Certificate - 11/10/2023" at bounding box center [401, 333] width 9 height 10
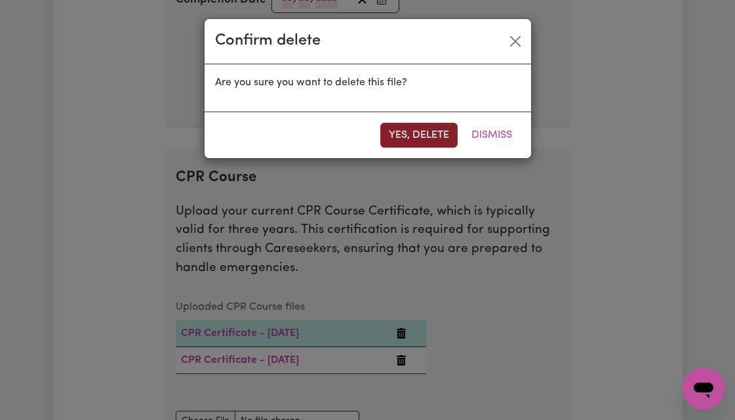
click at [386, 128] on button "Yes, delete" at bounding box center [418, 135] width 77 height 25
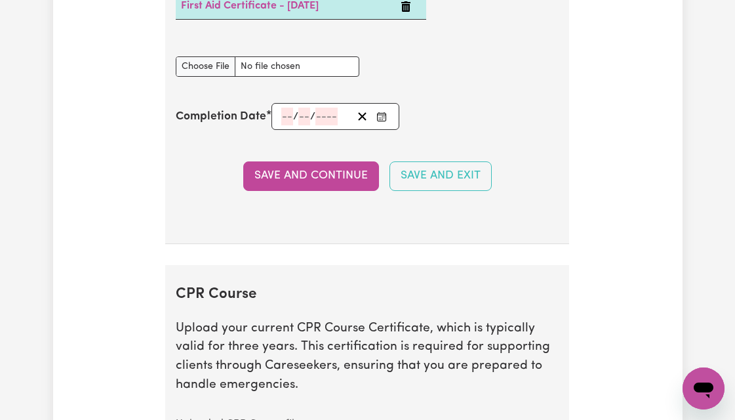
scroll to position [2743, 0]
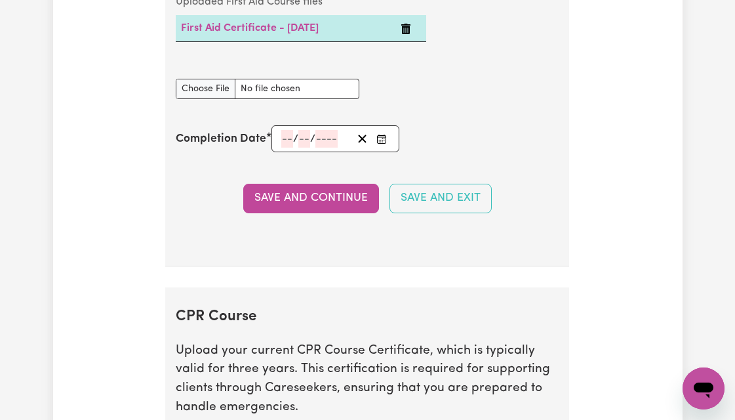
click at [289, 152] on div "/ /" at bounding box center [336, 138] width 128 height 27
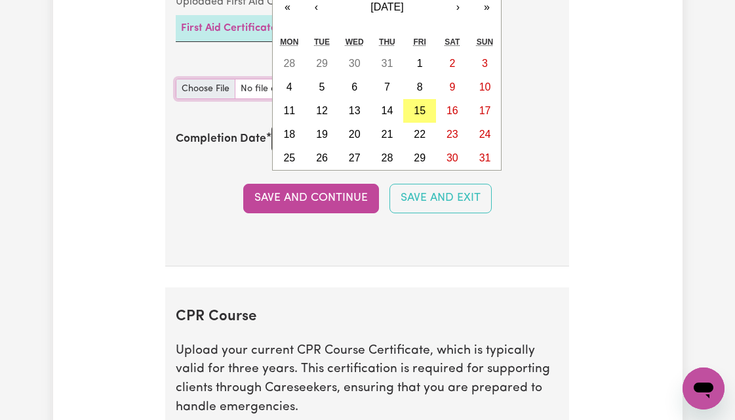
click at [257, 99] on input "First Aid Course document" at bounding box center [268, 89] width 184 height 20
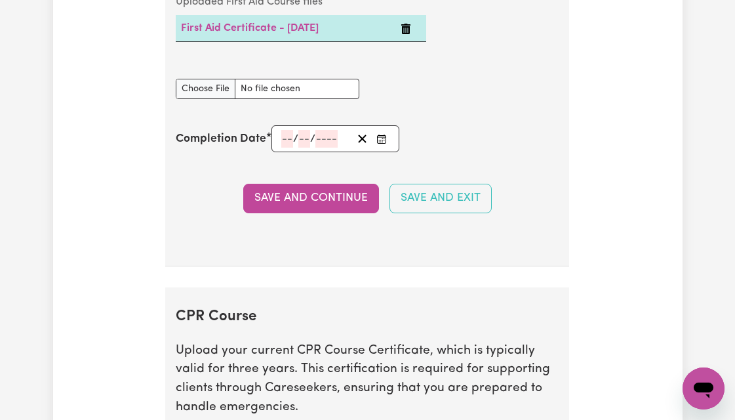
click at [287, 152] on div "/ / « ‹ [DATE] › » Mon Tue Wed Thu Fri Sat Sun 28 29 30 31 1 2 3 4 5 6 7 8 9 10…" at bounding box center [336, 138] width 128 height 27
click at [258, 148] on label "Completion Date" at bounding box center [221, 139] width 91 height 17
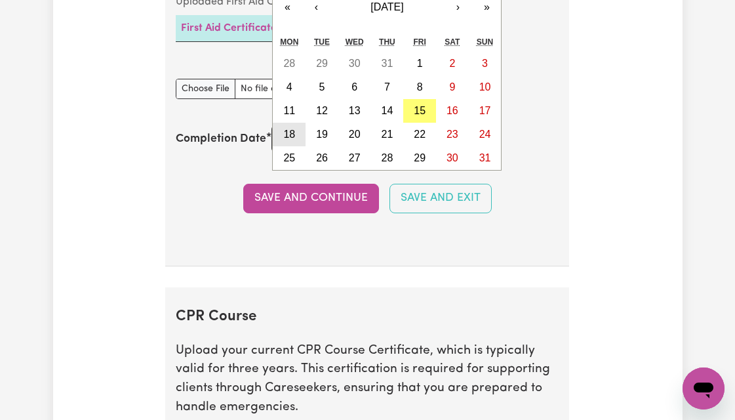
click at [291, 151] on div "/ / « ‹ [DATE] › » Mon Tue Wed Thu Fri Sat Sun 28 29 30 31 1 2 3 4 5 6 7 8 9 10…" at bounding box center [336, 138] width 128 height 27
click at [321, 22] on button "‹" at bounding box center [316, 7] width 29 height 29
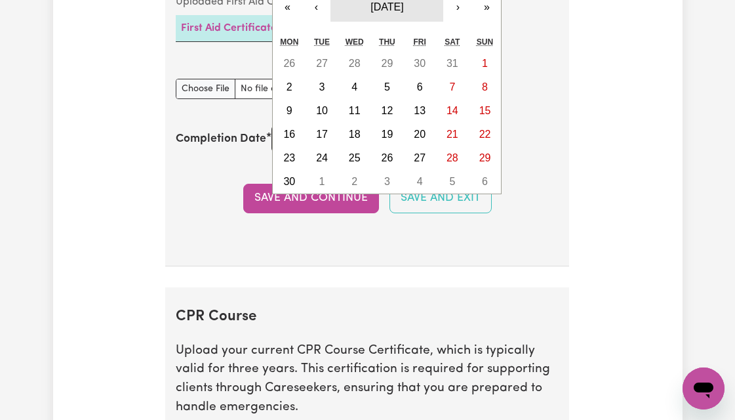
click at [407, 14] on button "[DATE]" at bounding box center [387, 7] width 113 height 29
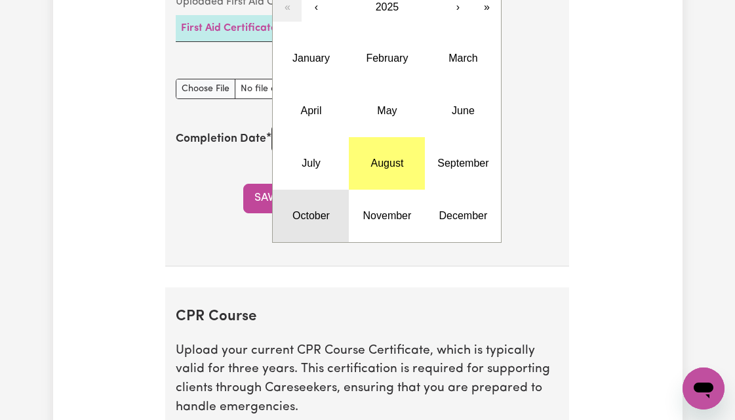
click at [321, 221] on abbr "October" at bounding box center [311, 215] width 37 height 11
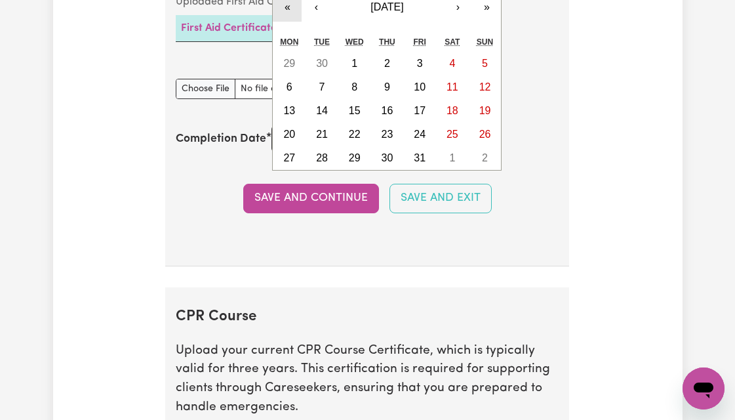
click at [296, 22] on button "«" at bounding box center [287, 7] width 29 height 29
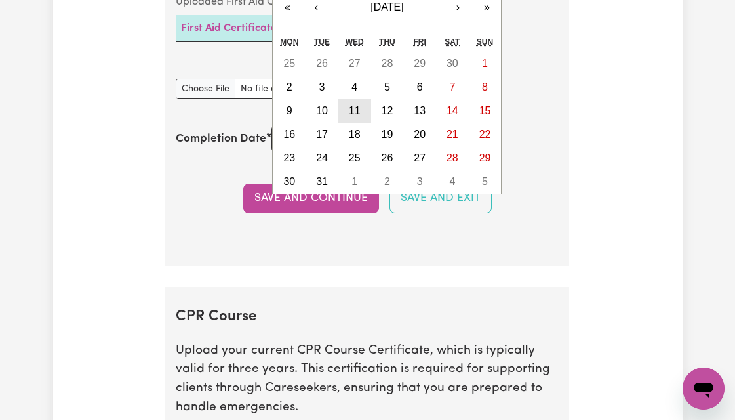
click at [354, 116] on abbr "11" at bounding box center [355, 110] width 12 height 11
type input "[DATE]"
type input "11"
type input "10"
type input "2023"
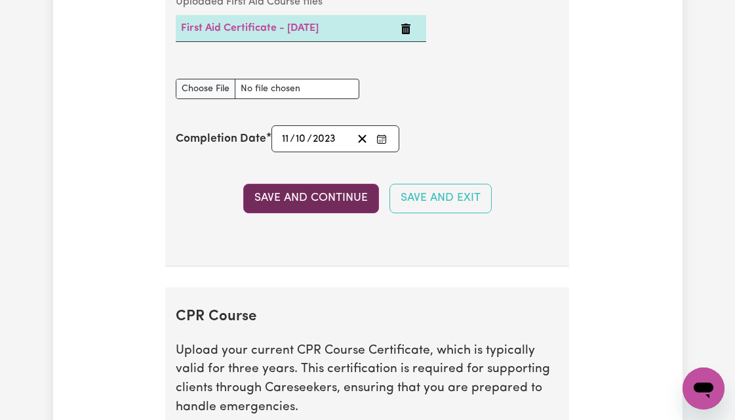
click at [323, 202] on button "Save and Continue" at bounding box center [311, 198] width 136 height 29
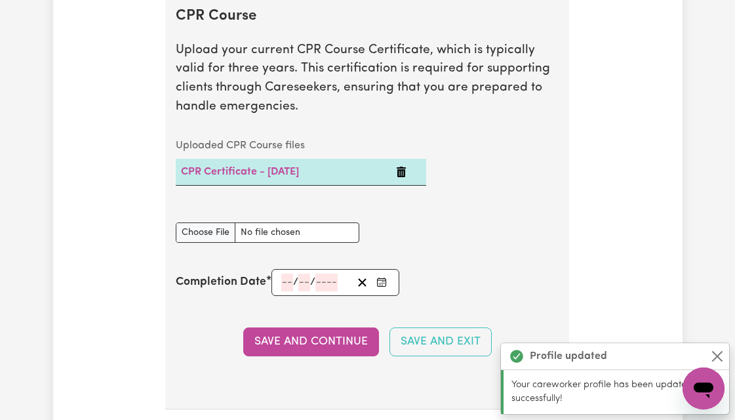
scroll to position [3045, 0]
click at [292, 291] on input "number" at bounding box center [287, 282] width 12 height 18
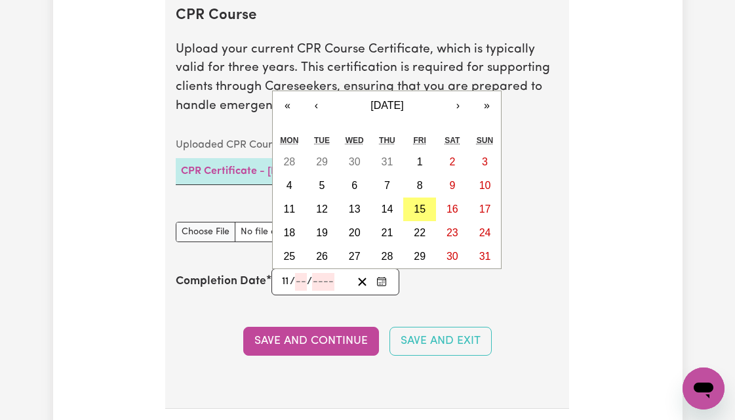
type input "11"
type input "10"
type input "202"
type input "[DATE]"
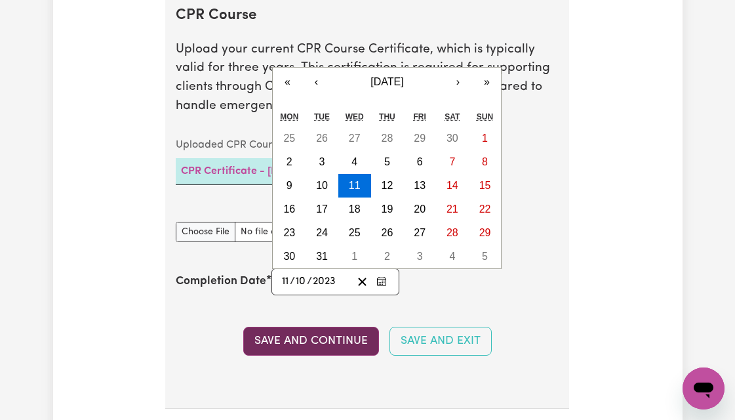
type input "2023"
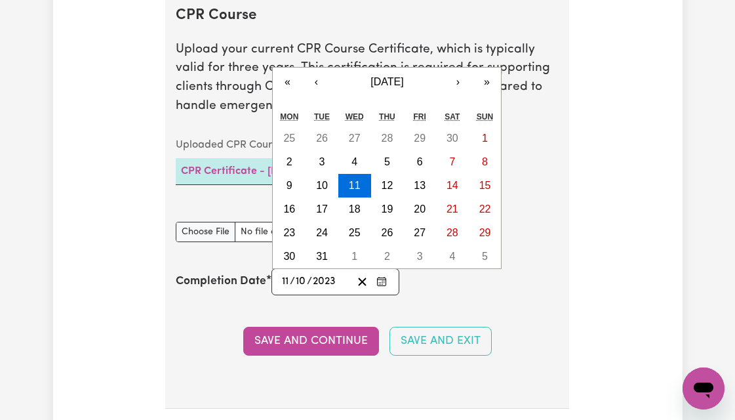
click at [315, 344] on button "Save and Continue" at bounding box center [311, 341] width 136 height 29
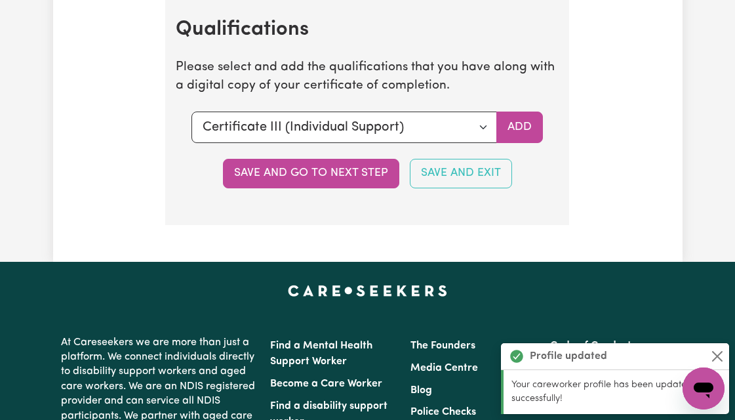
scroll to position [3488, 0]
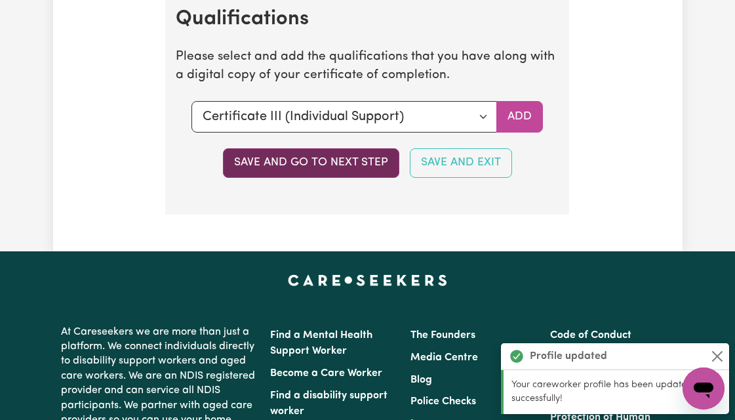
click at [365, 168] on button "Save and go to next step" at bounding box center [311, 162] width 176 height 29
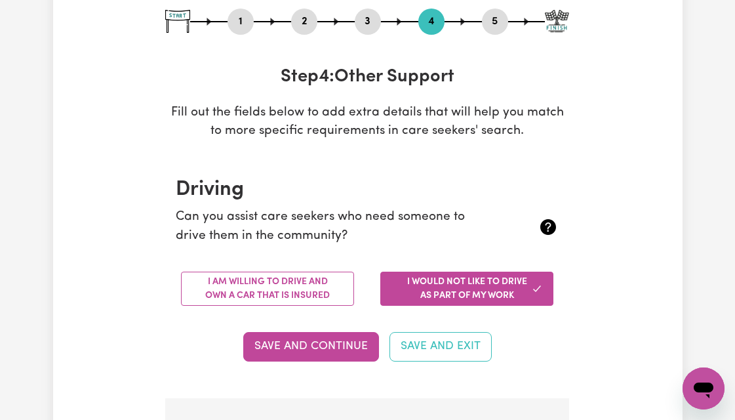
scroll to position [149, 0]
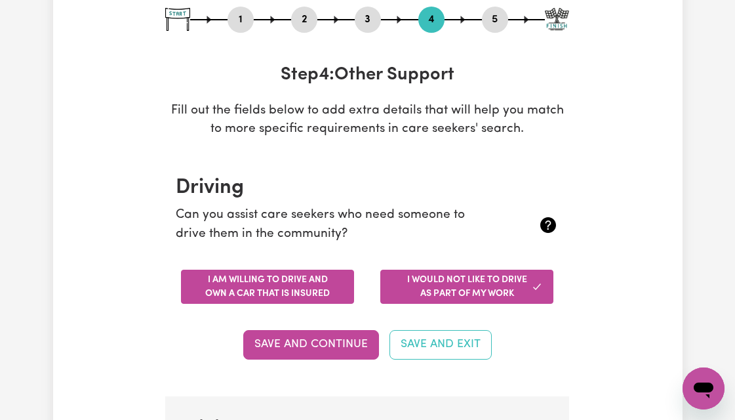
click at [304, 277] on button "I am willing to drive and own a car that is insured" at bounding box center [267, 287] width 173 height 34
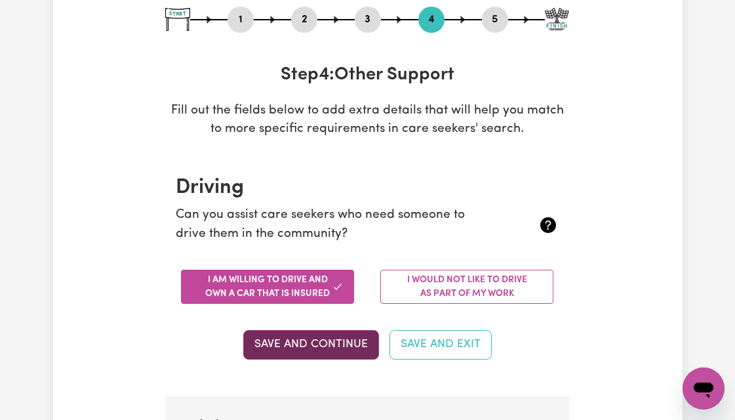
click at [319, 345] on button "Save and Continue" at bounding box center [311, 344] width 136 height 29
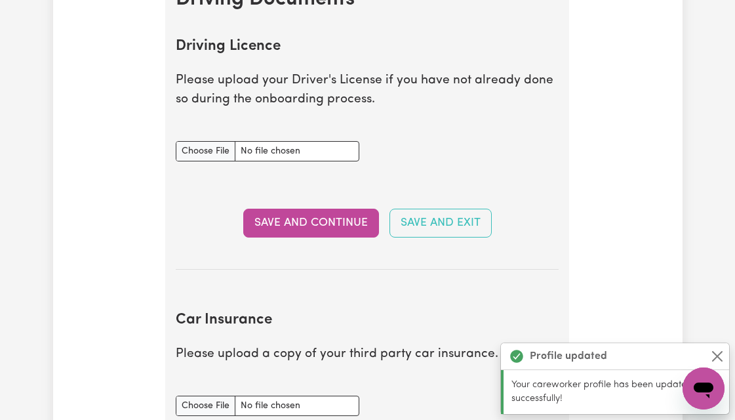
scroll to position [596, 0]
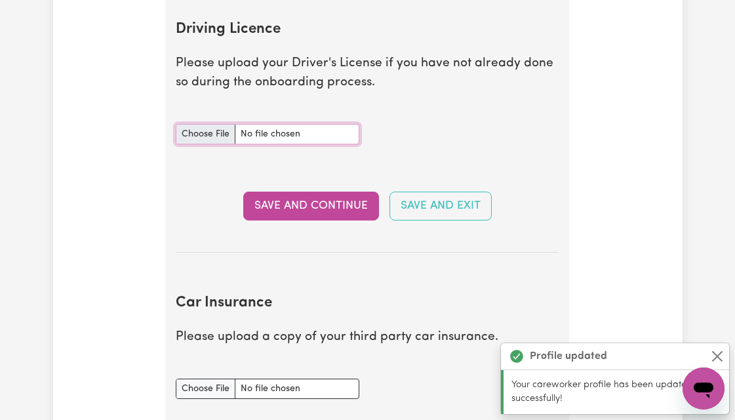
click at [214, 135] on input "Driving Licence document" at bounding box center [268, 134] width 184 height 20
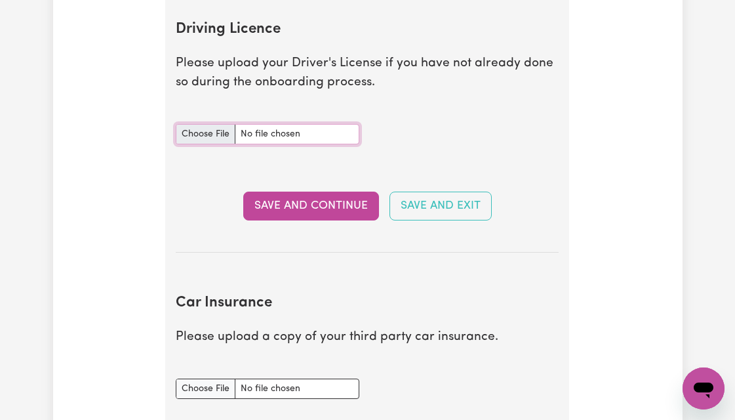
type input "C:\fakepath\Driver Licence.pdf"
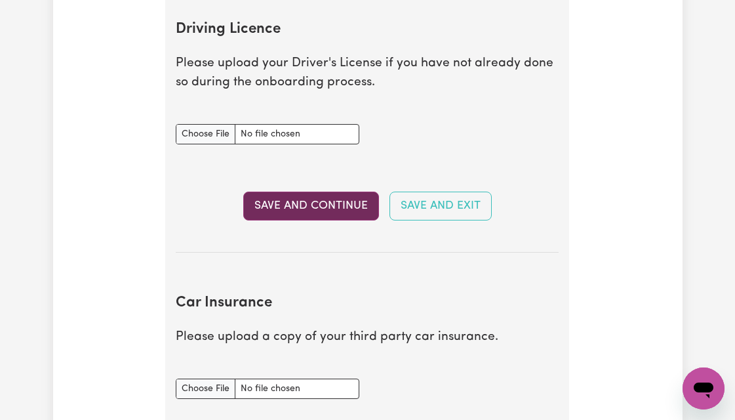
click at [312, 209] on button "Save and Continue" at bounding box center [311, 206] width 136 height 29
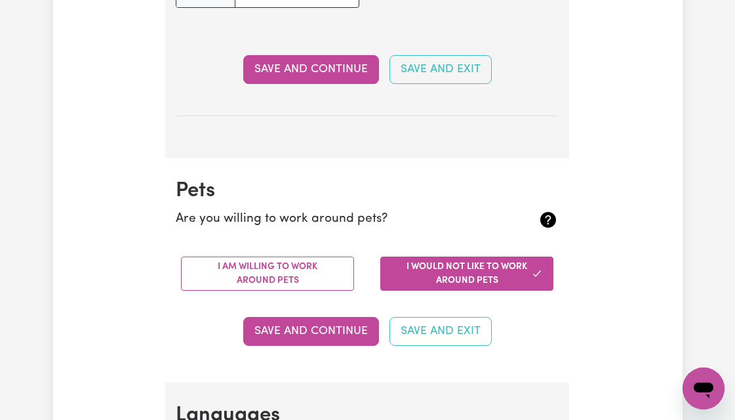
scroll to position [1072, 0]
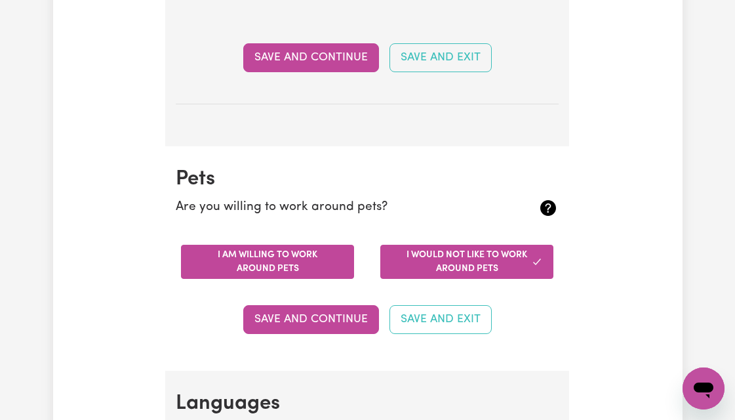
click at [338, 260] on button "I am willing to work around pets" at bounding box center [267, 262] width 173 height 34
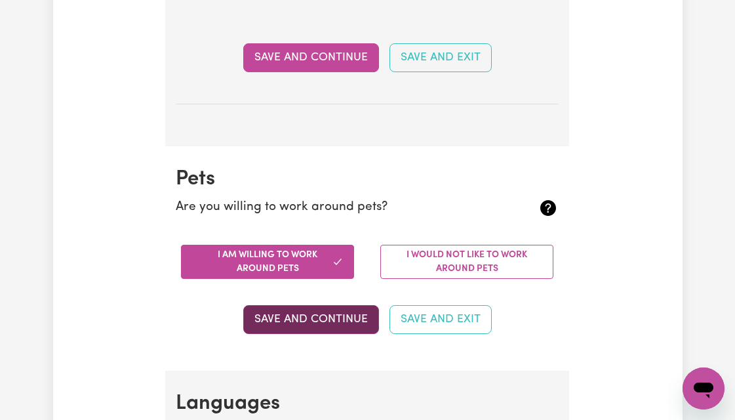
click at [339, 316] on button "Save and Continue" at bounding box center [311, 319] width 136 height 29
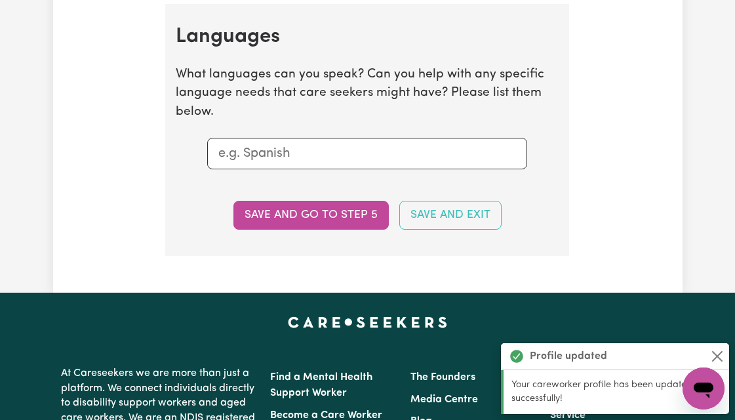
scroll to position [1443, 0]
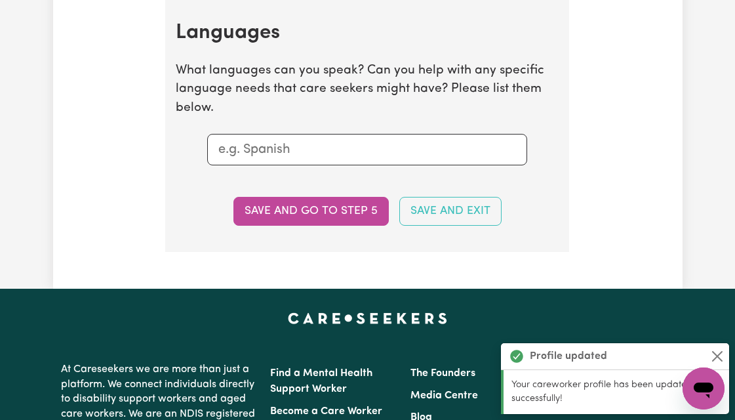
click at [380, 152] on input "text" at bounding box center [367, 150] width 298 height 20
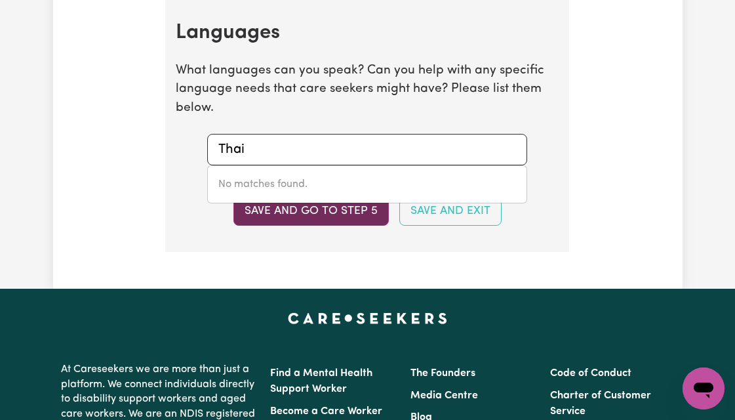
type input "Thai"
click at [359, 215] on button "Save and go to step 5" at bounding box center [310, 211] width 155 height 29
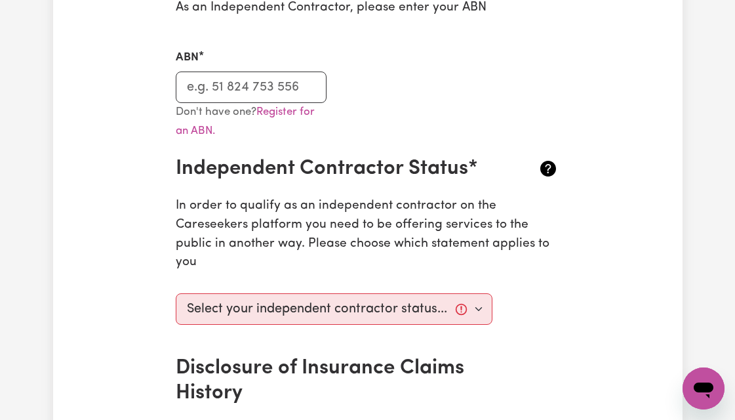
scroll to position [372, 0]
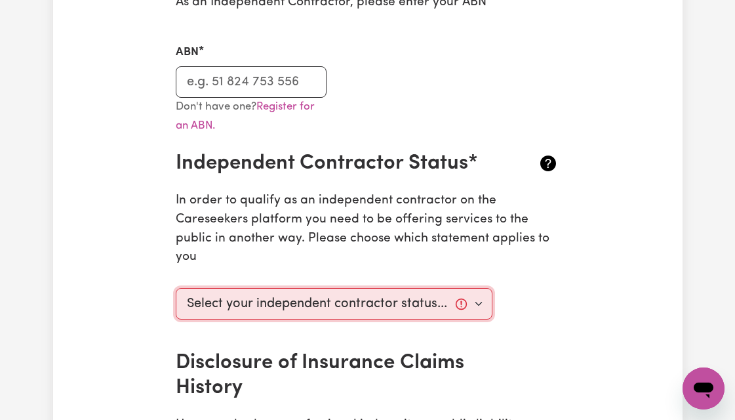
click at [480, 302] on select "Select your independent contractor status... I am providing services through an…" at bounding box center [334, 303] width 317 height 31
select select "I am providing services privately on my own"
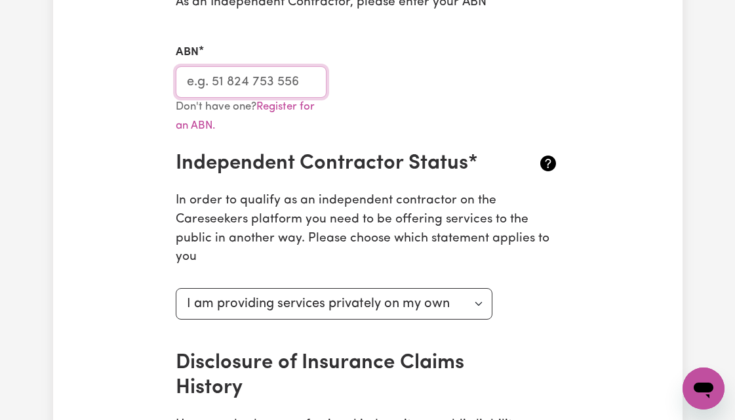
click at [306, 87] on input "ABN" at bounding box center [251, 81] width 150 height 31
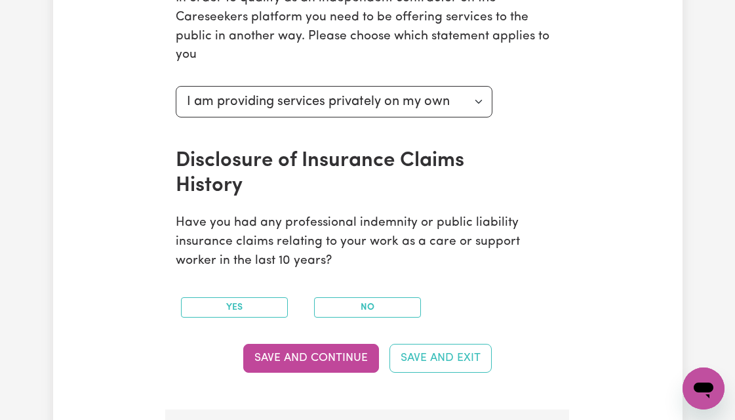
scroll to position [579, 0]
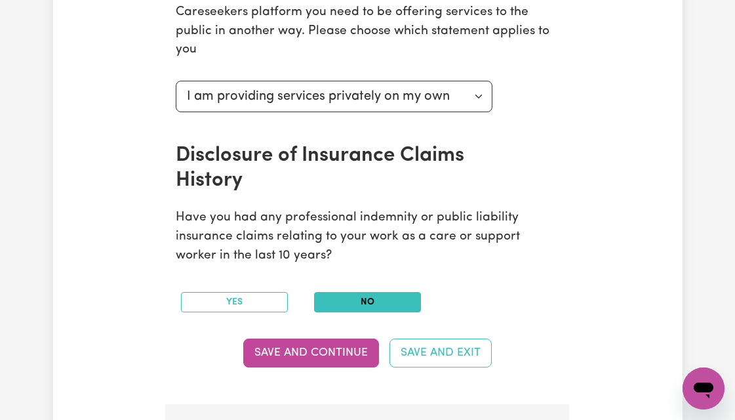
type input "62653671394"
click at [354, 305] on button "No" at bounding box center [367, 302] width 107 height 20
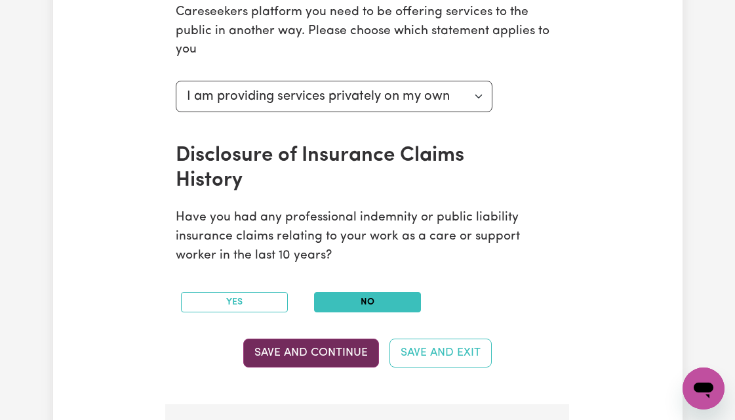
click at [320, 354] on button "Save and Continue" at bounding box center [311, 352] width 136 height 29
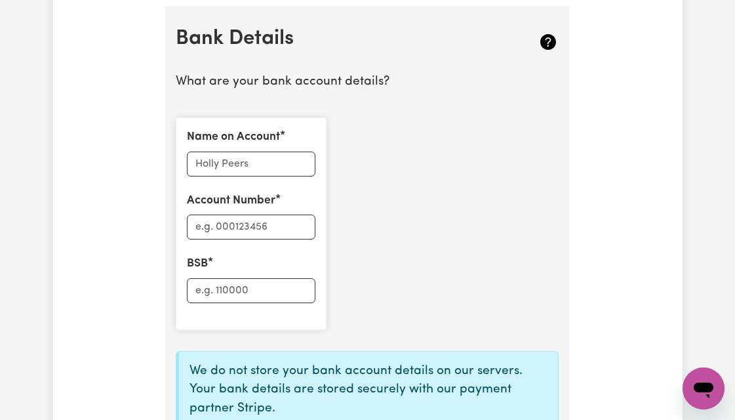
scroll to position [975, 0]
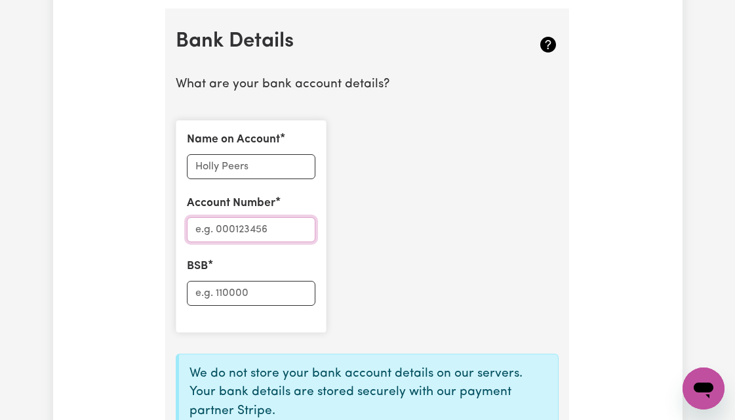
click at [233, 233] on input "Account Number" at bounding box center [251, 229] width 128 height 25
type input "11421218"
click at [232, 293] on input "BSB" at bounding box center [251, 293] width 128 height 25
type input "062028"
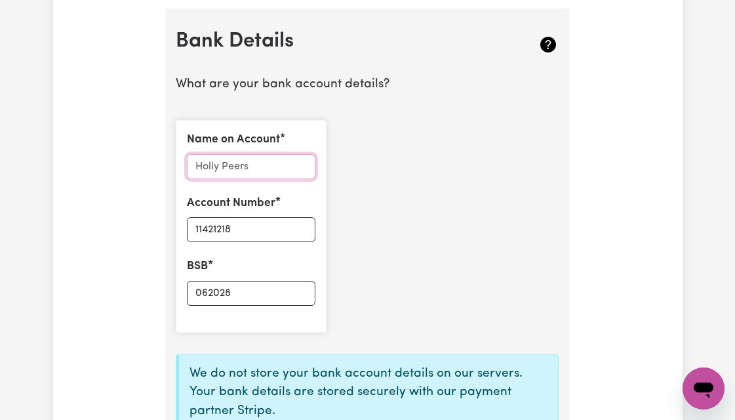
click at [255, 165] on input "Name on Account" at bounding box center [251, 166] width 128 height 25
type input "[PERSON_NAME]"
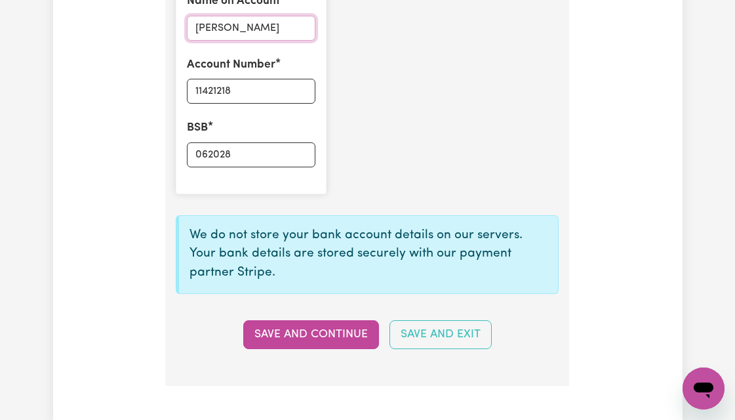
scroll to position [1163, 0]
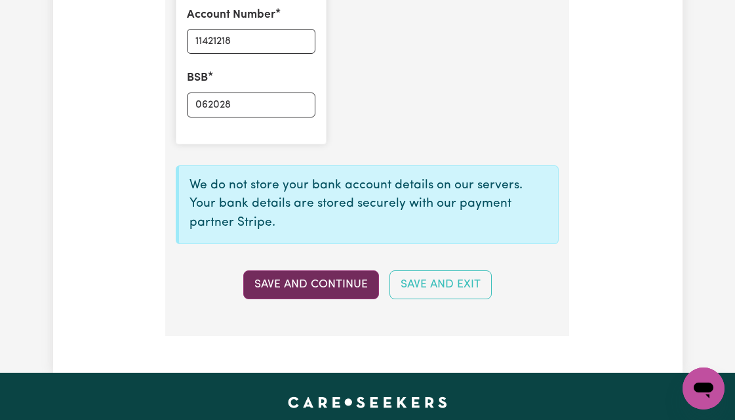
click at [316, 283] on button "Save and Continue" at bounding box center [311, 284] width 136 height 29
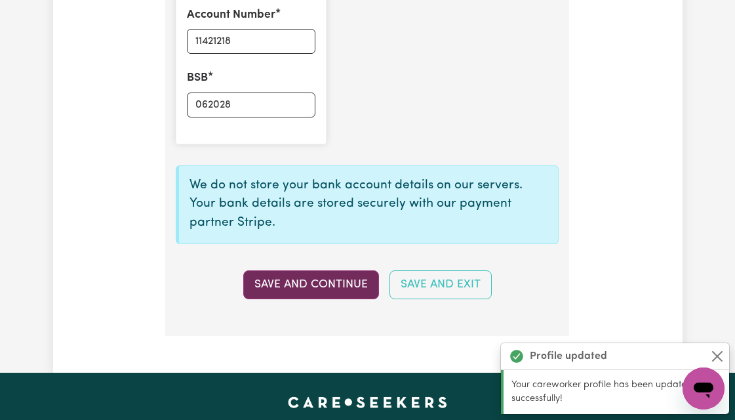
type input "****1218"
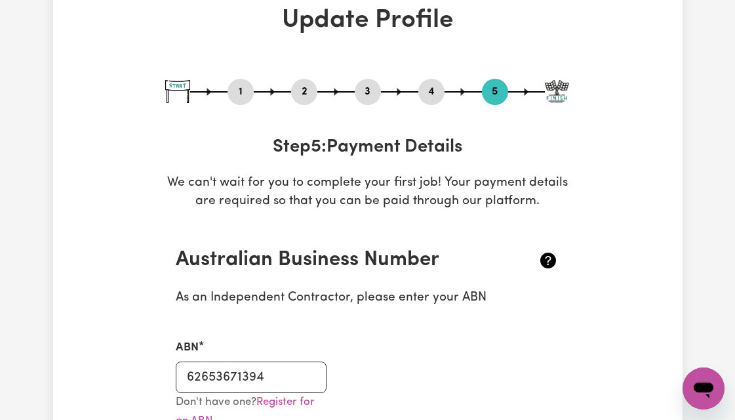
scroll to position [0, 0]
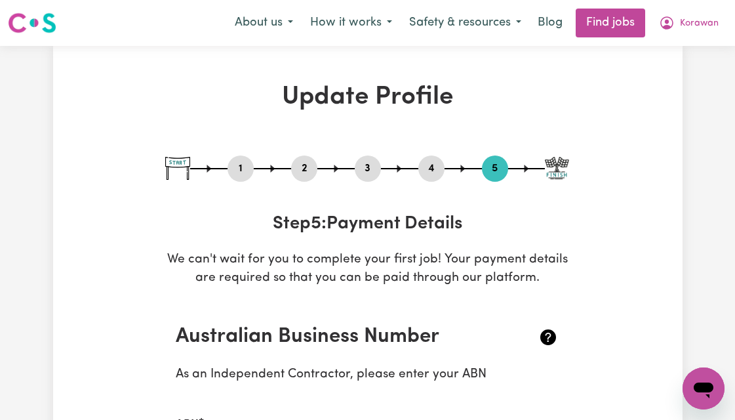
click at [304, 171] on button "2" at bounding box center [304, 168] width 26 height 17
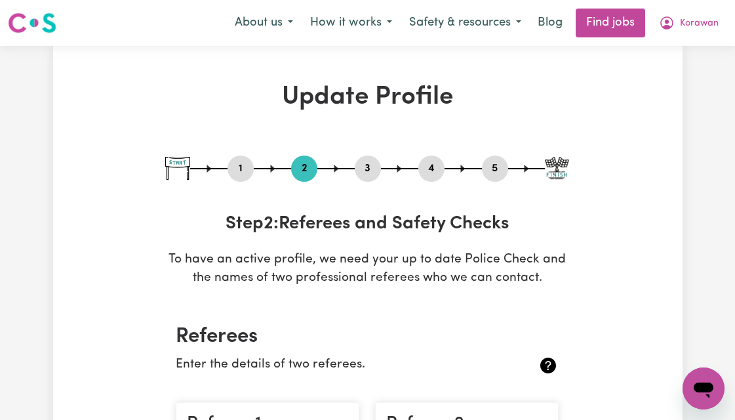
click at [373, 169] on button "3" at bounding box center [368, 168] width 26 height 17
select select "Certificate III (Individual Support)"
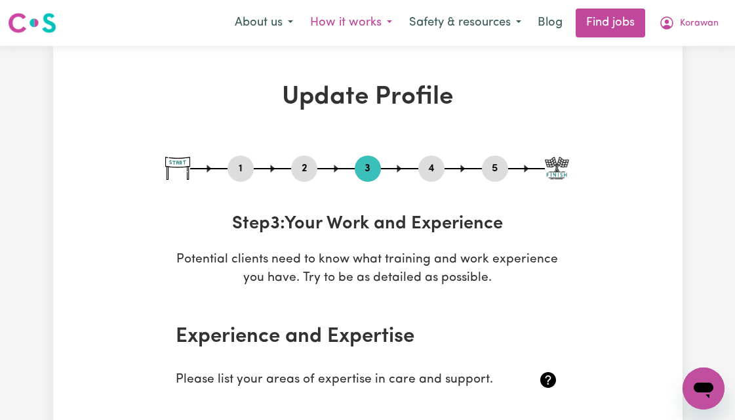
click at [366, 18] on button "How it works" at bounding box center [351, 23] width 99 height 28
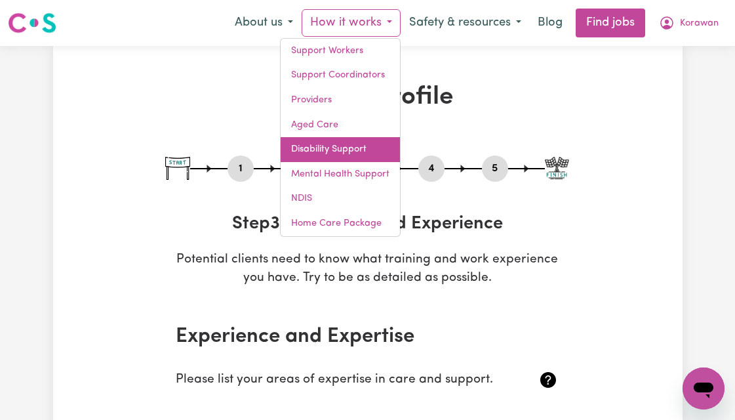
click at [341, 150] on link "Disability Support" at bounding box center [340, 149] width 119 height 25
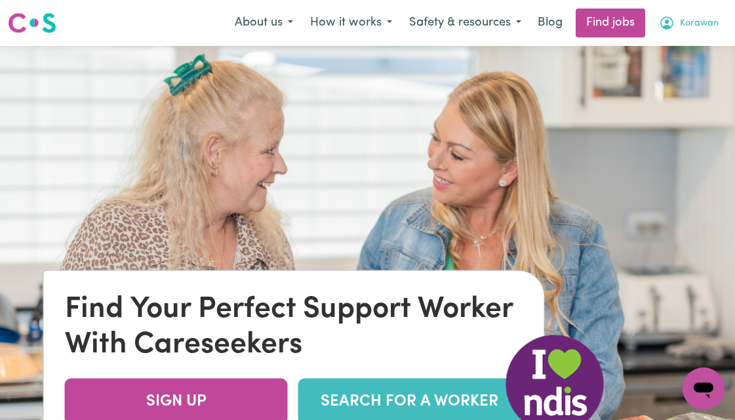
click at [701, 22] on span "Korawan" at bounding box center [699, 23] width 39 height 14
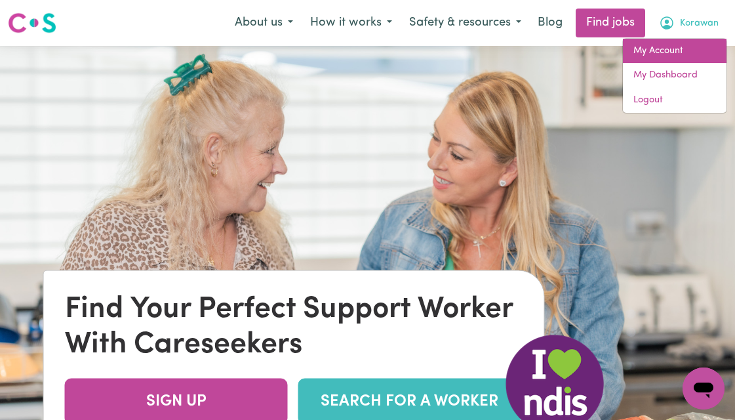
click at [676, 54] on link "My Account" at bounding box center [675, 51] width 104 height 25
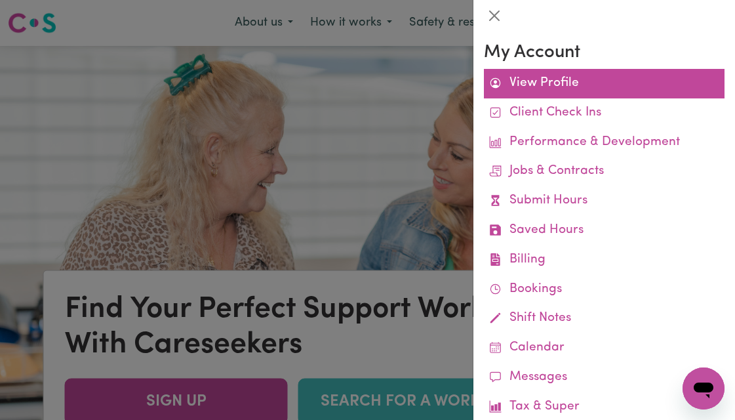
click at [569, 75] on link "View Profile" at bounding box center [604, 84] width 241 height 30
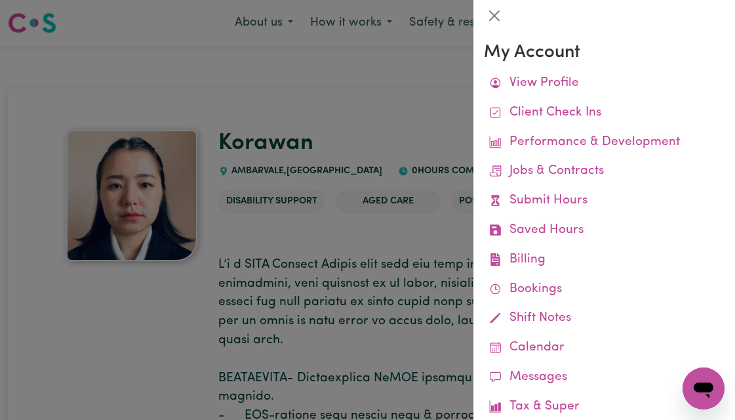
click at [383, 91] on div at bounding box center [367, 210] width 735 height 420
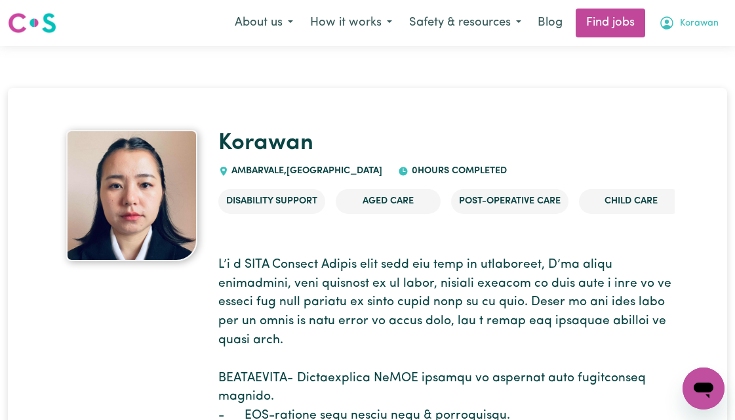
click at [696, 25] on span "Korawan" at bounding box center [699, 23] width 39 height 14
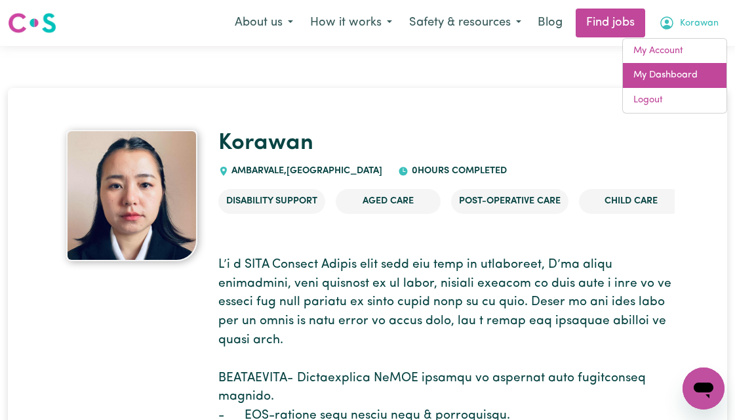
click at [670, 81] on link "My Dashboard" at bounding box center [675, 75] width 104 height 25
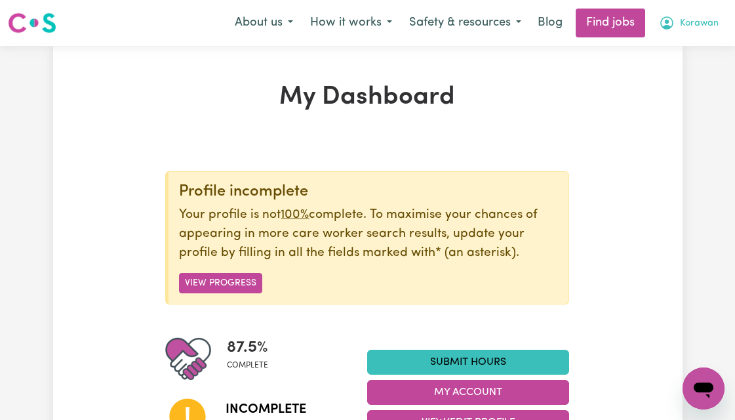
click at [707, 20] on span "Korawan" at bounding box center [699, 23] width 39 height 14
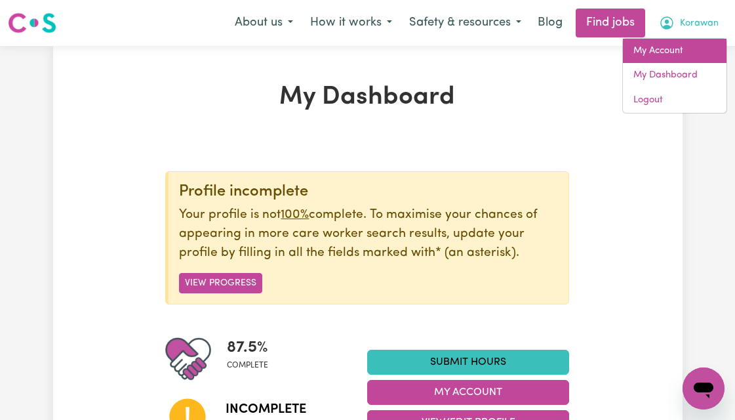
click at [656, 52] on link "My Account" at bounding box center [675, 51] width 104 height 25
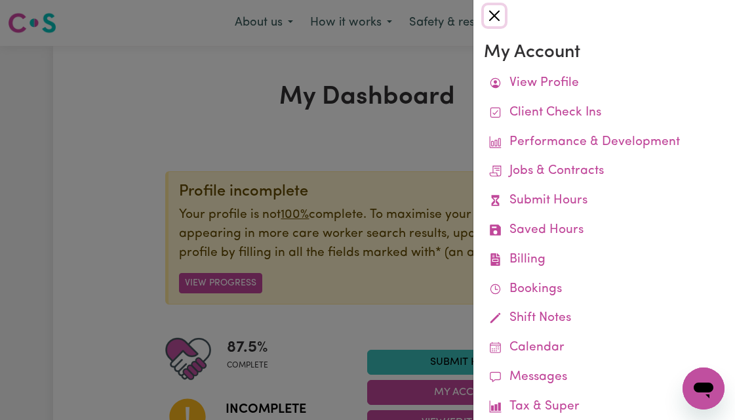
click at [494, 10] on button "Close" at bounding box center [494, 15] width 21 height 21
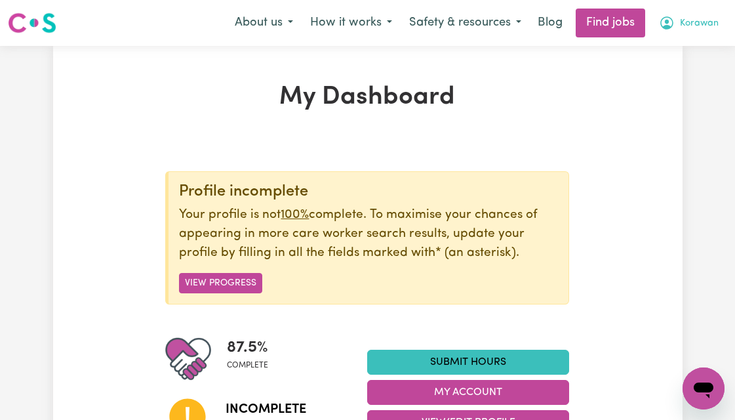
click at [668, 26] on icon "My Account" at bounding box center [666, 22] width 13 height 13
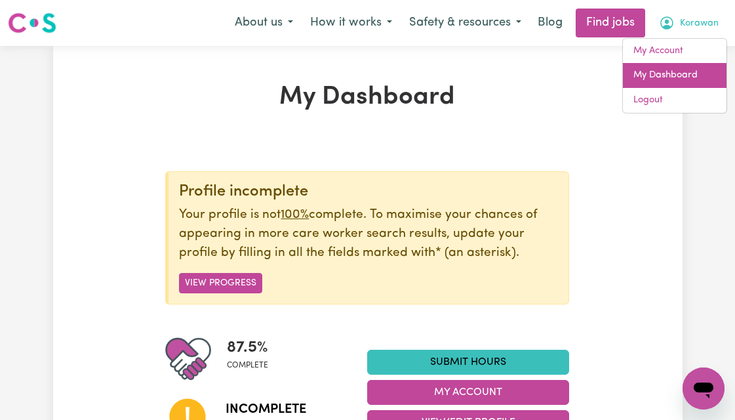
click at [670, 70] on link "My Dashboard" at bounding box center [675, 75] width 104 height 25
click at [669, 75] on link "My Dashboard" at bounding box center [675, 75] width 104 height 25
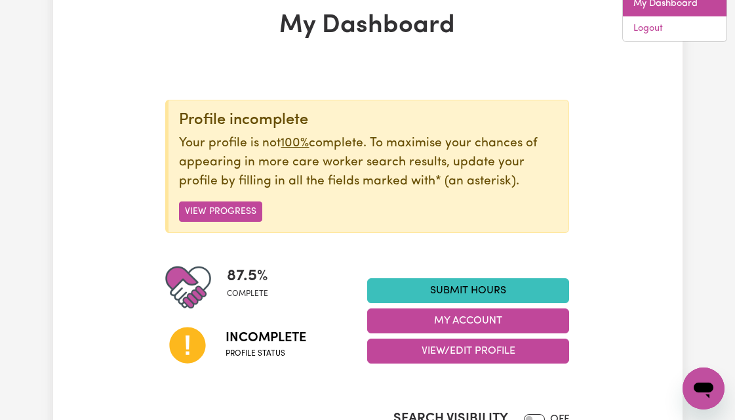
scroll to position [150, 0]
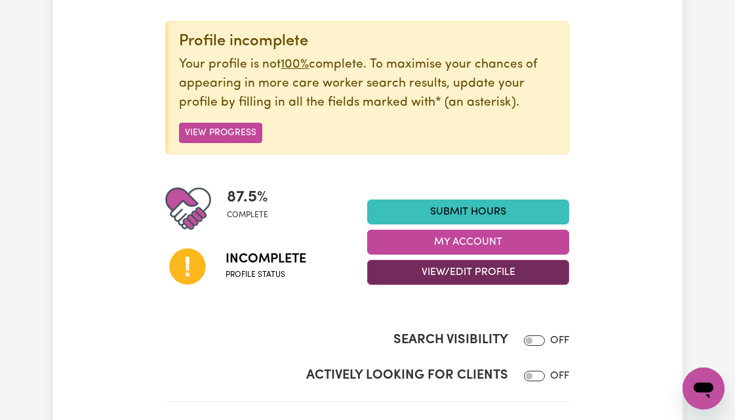
click at [498, 272] on button "View/Edit Profile" at bounding box center [468, 272] width 202 height 25
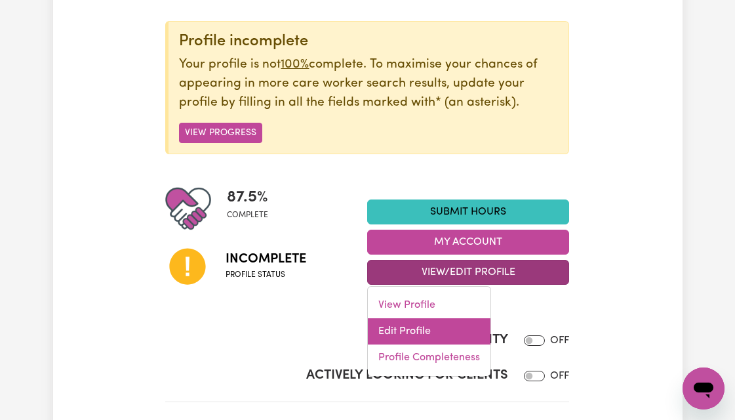
click at [416, 329] on link "Edit Profile" at bounding box center [429, 331] width 123 height 26
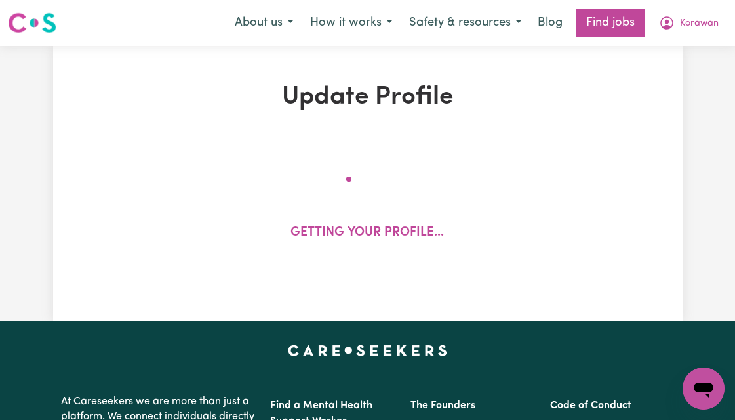
select select "[DEMOGRAPHIC_DATA]"
select select "Student Visa"
select select "Studying a healthcare related degree or qualification"
select select "40"
select select "60"
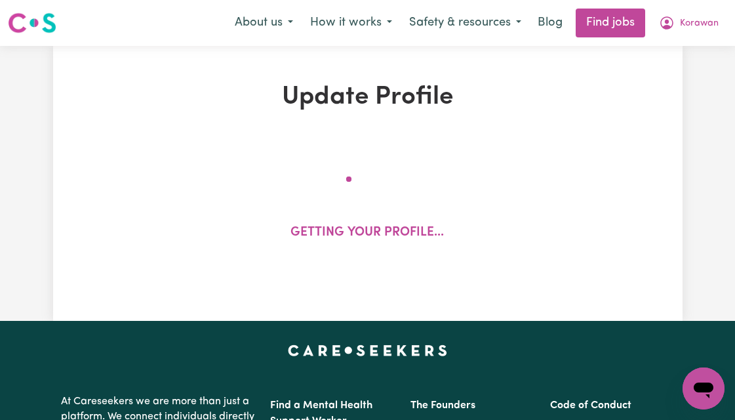
select select "80"
select select "95"
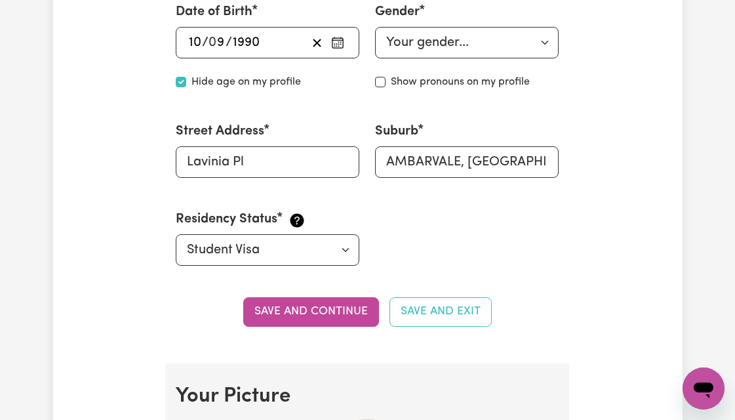
scroll to position [558, 0]
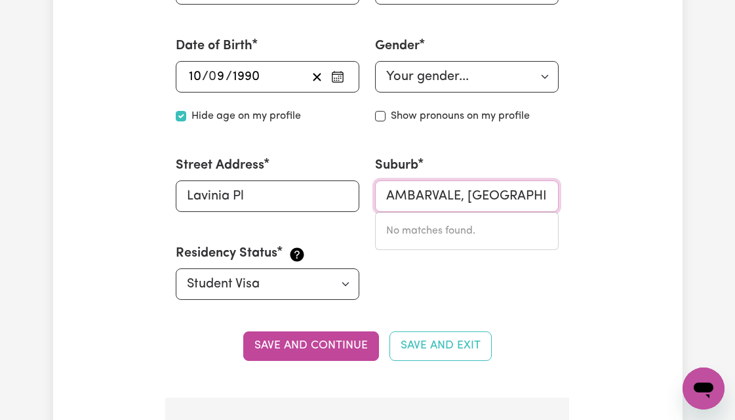
click at [386, 198] on input "AMBARVALE, [GEOGRAPHIC_DATA], 2560" at bounding box center [467, 195] width 184 height 31
drag, startPoint x: 386, startPoint y: 198, endPoint x: 569, endPoint y: 195, distance: 183.0
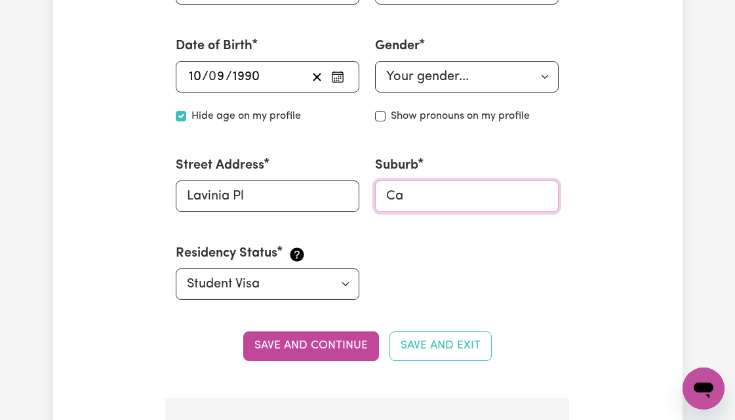
type input "Cam"
type input "CamBALLIN, [GEOGRAPHIC_DATA], 6728"
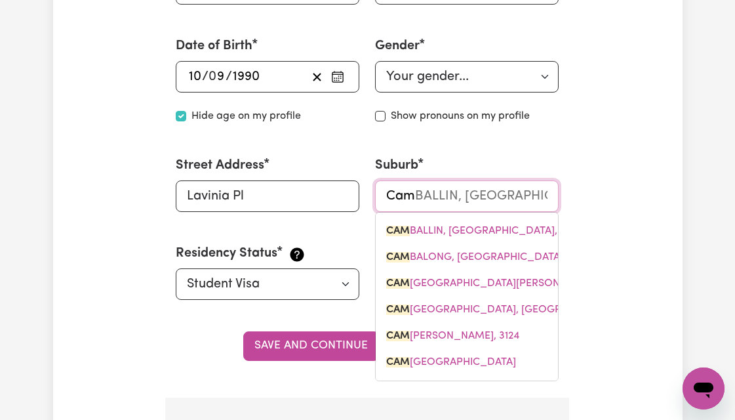
type input "Camb"
type input "CambALLIN, [GEOGRAPHIC_DATA], 6728"
type input "Cambe"
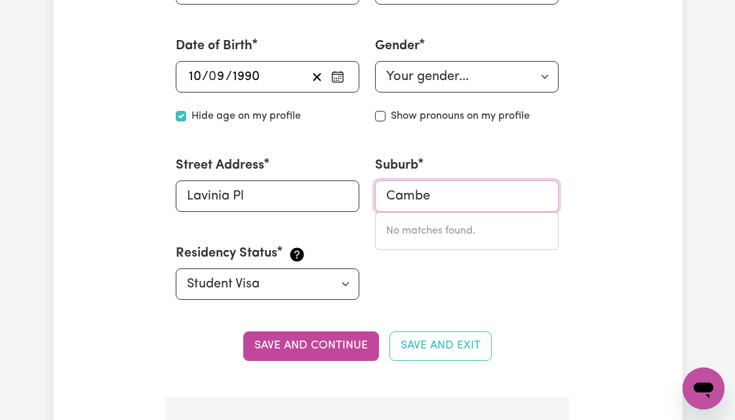
type input "Camb"
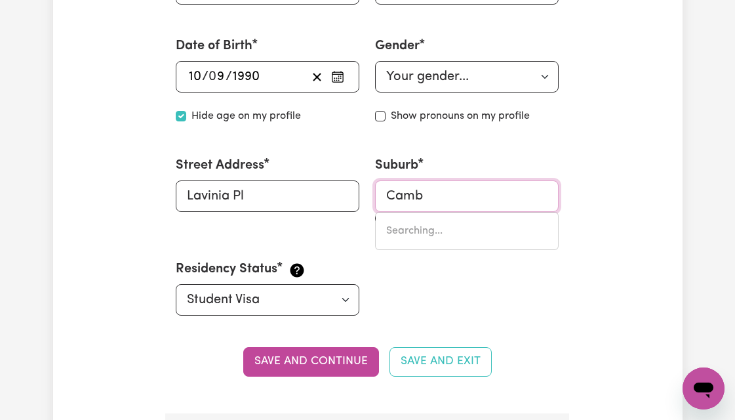
type input "CambERWELL, [GEOGRAPHIC_DATA], 2330"
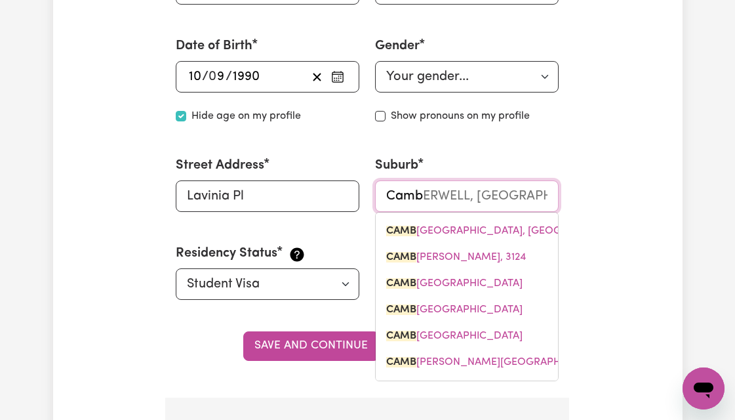
type input "Cam"
type input "CamBALLIN, [GEOGRAPHIC_DATA], 6728"
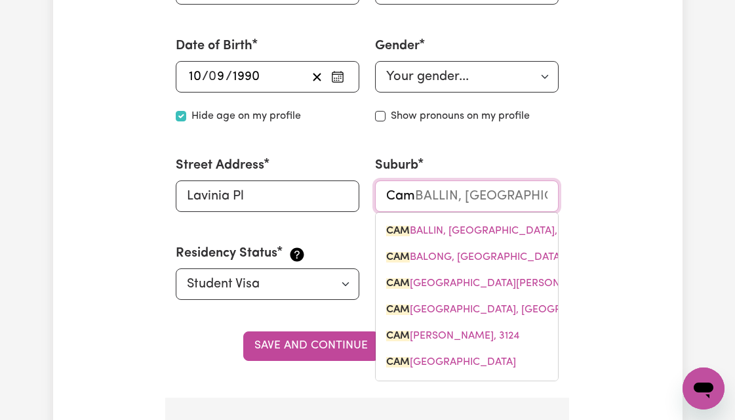
type input "Came"
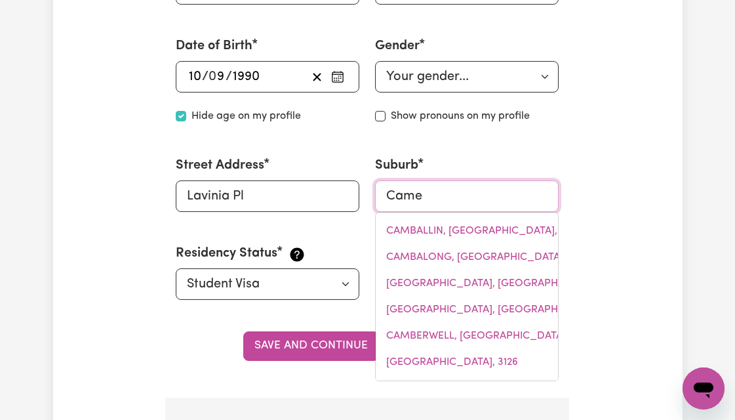
type input "[GEOGRAPHIC_DATA], [GEOGRAPHIC_DATA], 2142"
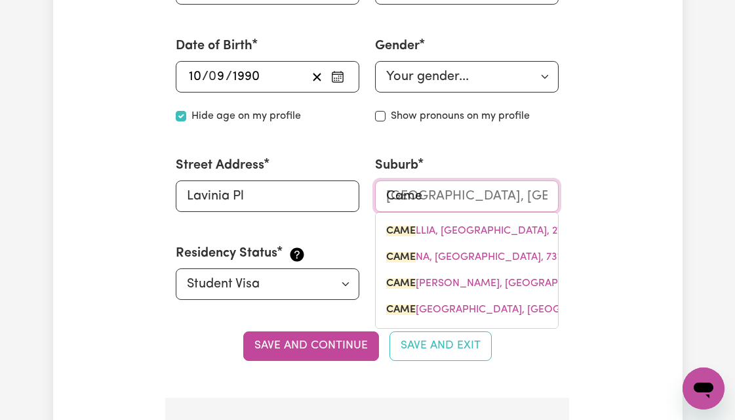
type input "Cameb"
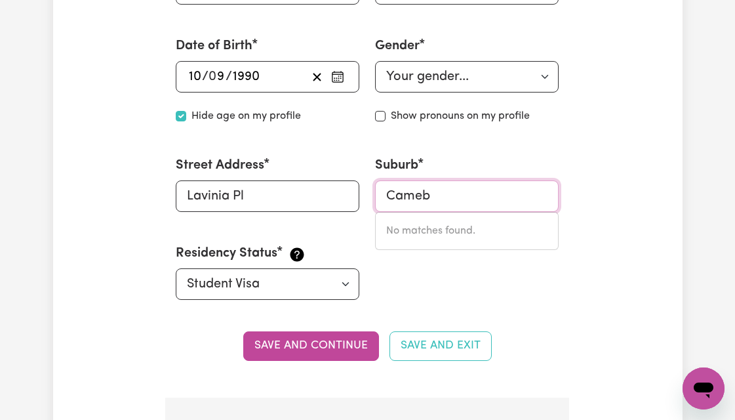
type input "Came"
type input "[GEOGRAPHIC_DATA], [GEOGRAPHIC_DATA], 2142"
type input "Cam"
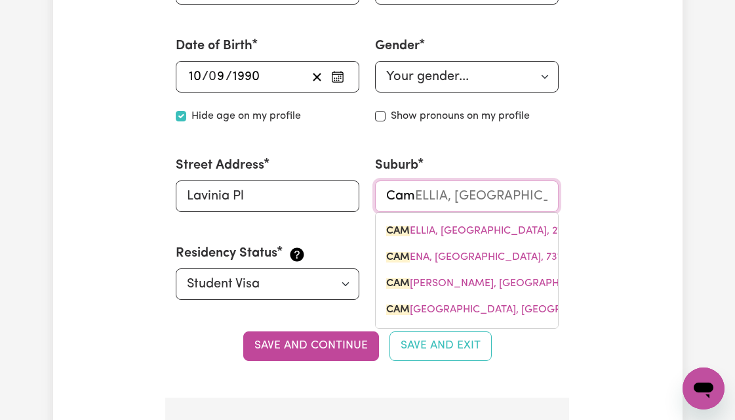
type input "CamBALLIN, [GEOGRAPHIC_DATA], 6728"
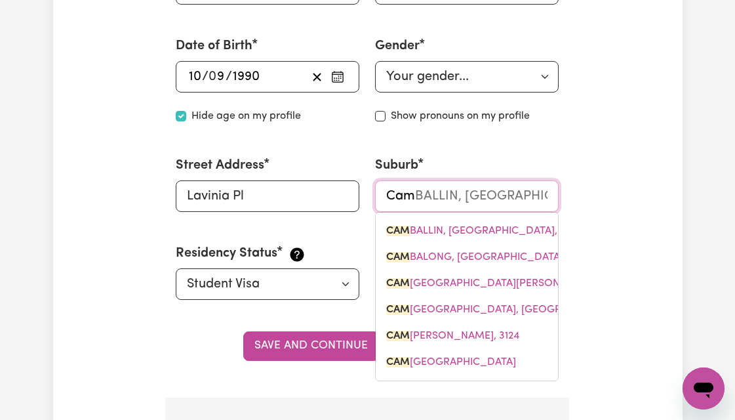
type input "Camb"
type input "CambALLIN, [GEOGRAPHIC_DATA], 6728"
type input "Cambe"
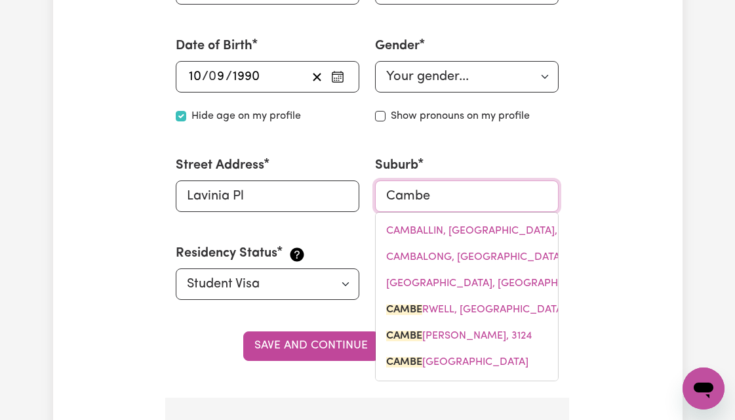
type input "CambeRWELL, [GEOGRAPHIC_DATA], 2330"
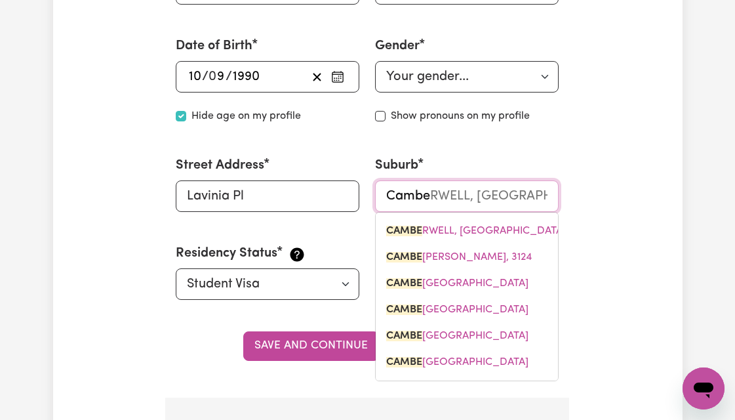
type input "Cambel"
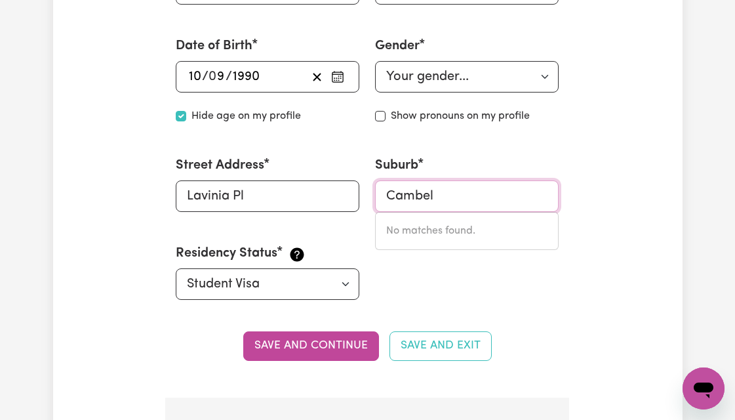
type input "Cambe"
type input "CambeRWELL, [GEOGRAPHIC_DATA], 2330"
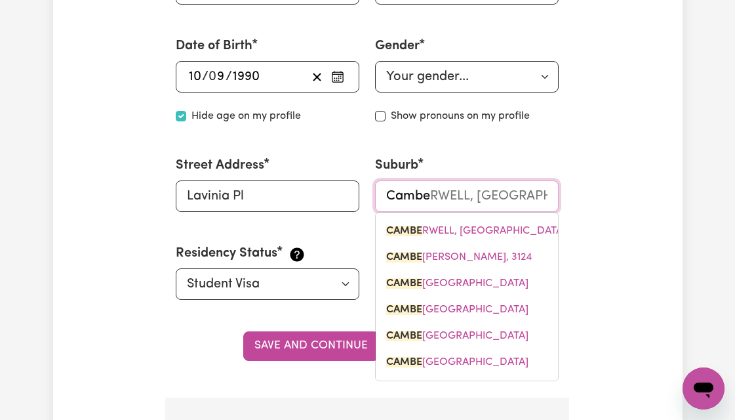
type input "Camb"
type input "CambALLIN, [GEOGRAPHIC_DATA], 6728"
type input "Cam"
type input "CamBALLIN, [GEOGRAPHIC_DATA], 6728"
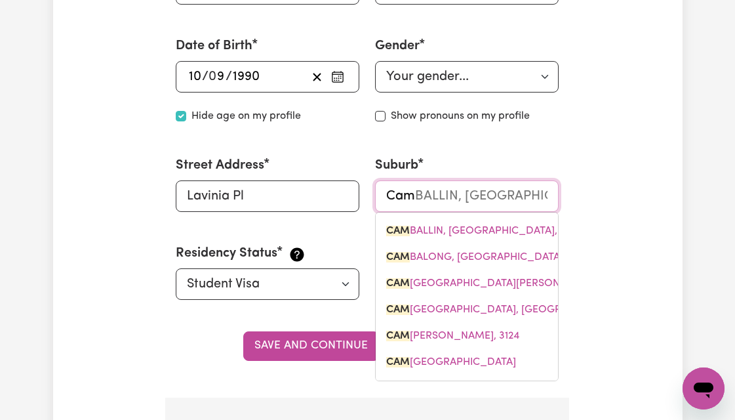
type input "Camp"
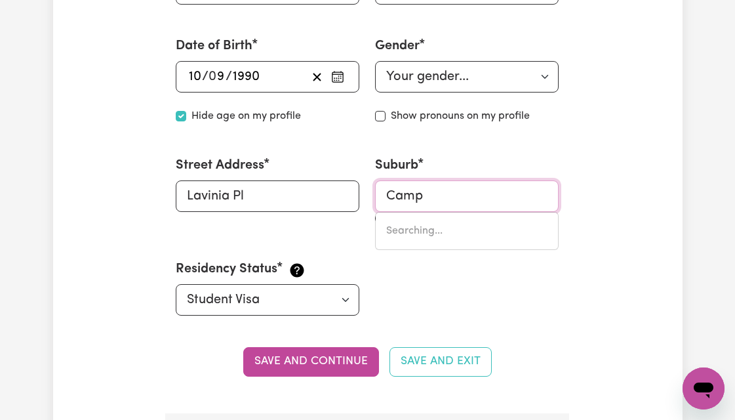
type input "[GEOGRAPHIC_DATA], [GEOGRAPHIC_DATA], 4385"
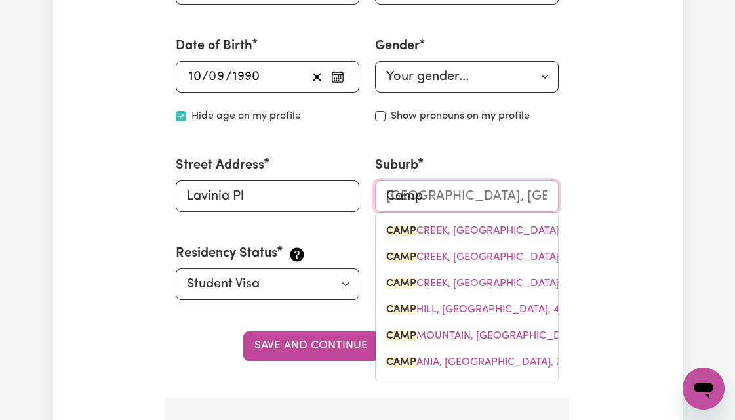
type input "Campb"
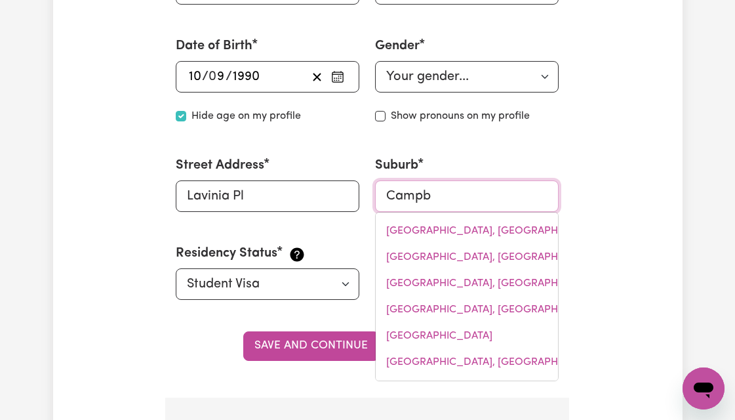
type input "Campbe"
type input "[PERSON_NAME], [GEOGRAPHIC_DATA], 2612"
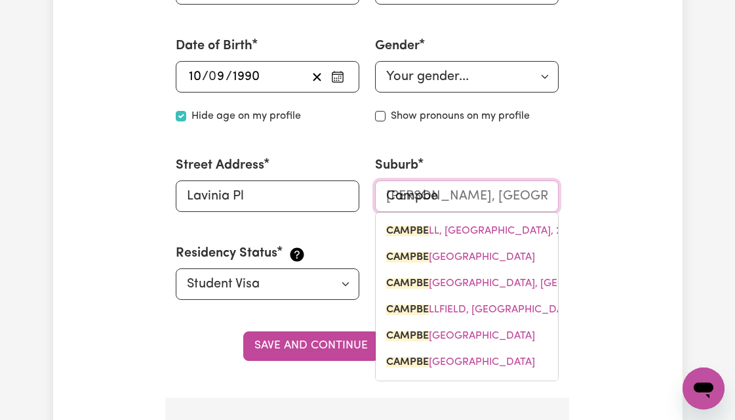
type input "[PERSON_NAME]"
type input "[PERSON_NAME], [GEOGRAPHIC_DATA], 2612"
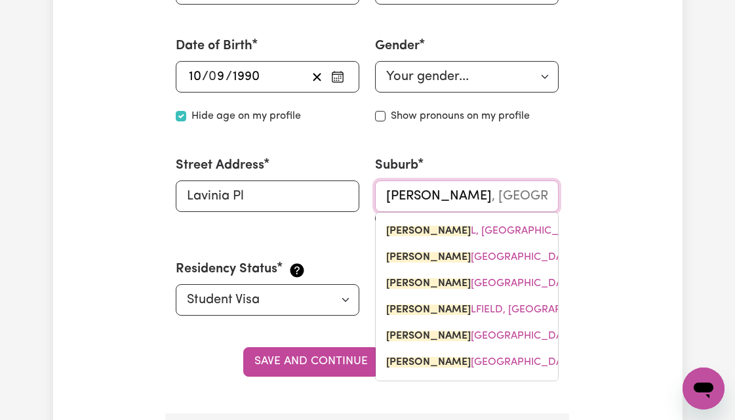
type input "[PERSON_NAME]"
type input "[PERSON_NAME], [GEOGRAPHIC_DATA], 2612"
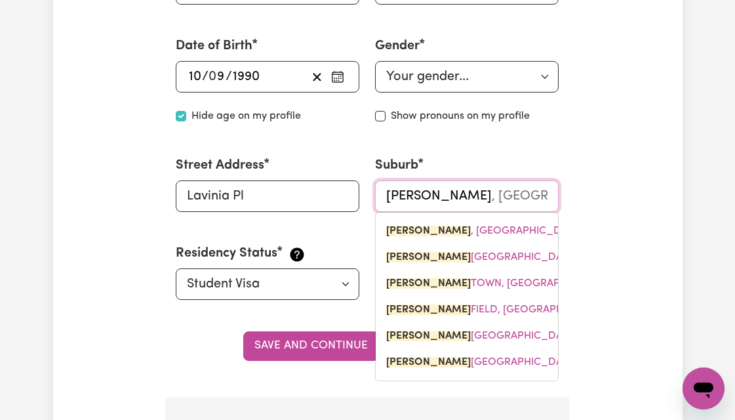
type input "Campbellt"
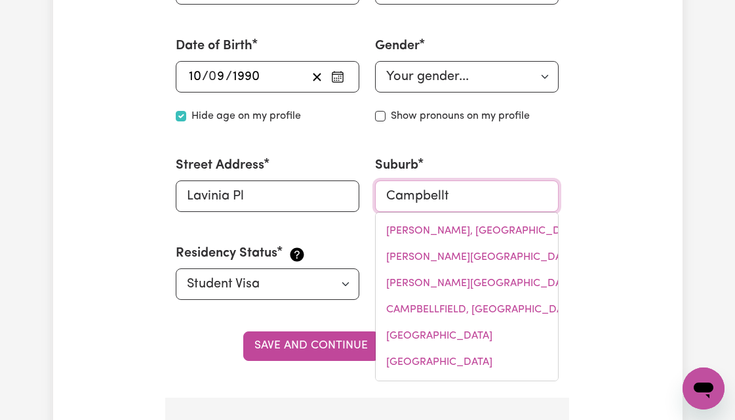
type input "CampbelltOWN, [GEOGRAPHIC_DATA], 2560"
type input "Campbellto"
type input "CampbelltoWN, [GEOGRAPHIC_DATA], 2560"
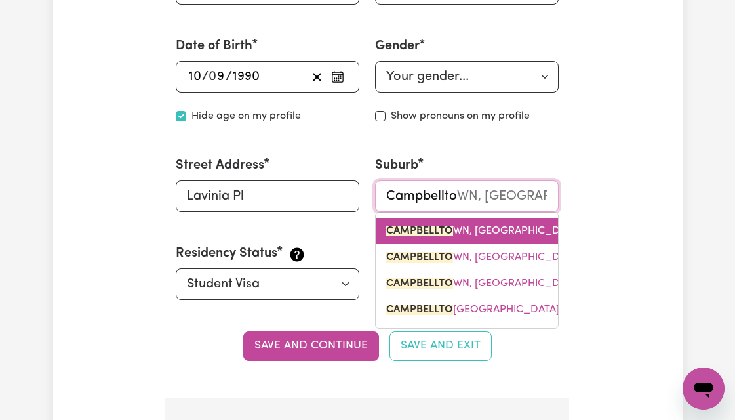
click at [503, 234] on span "CAMPBELLTO WN, [GEOGRAPHIC_DATA], 2560" at bounding box center [498, 231] width 224 height 10
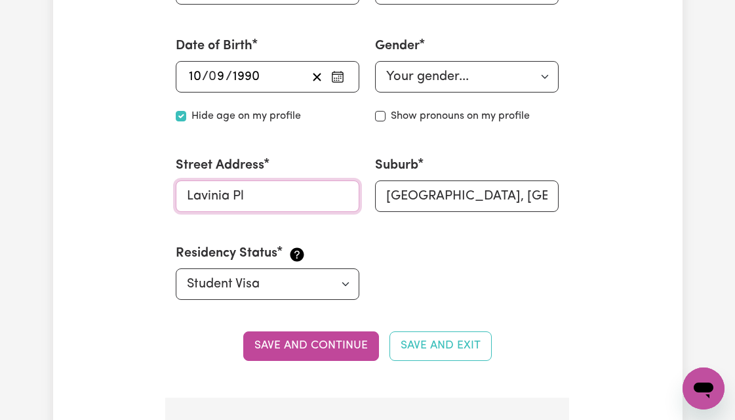
click at [266, 197] on input "Lavinia Pl" at bounding box center [268, 195] width 184 height 31
type input "L"
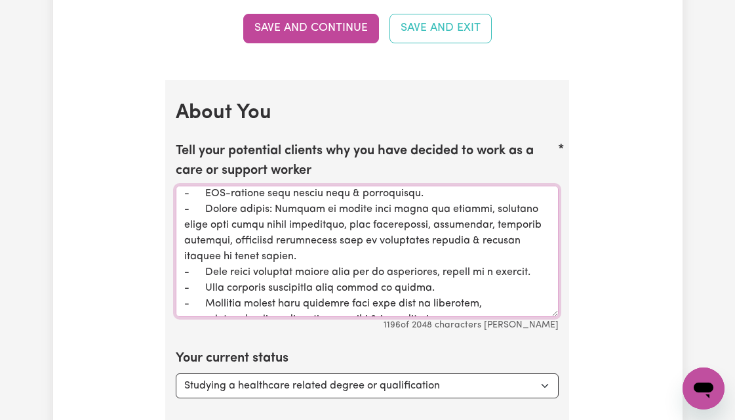
scroll to position [256, 0]
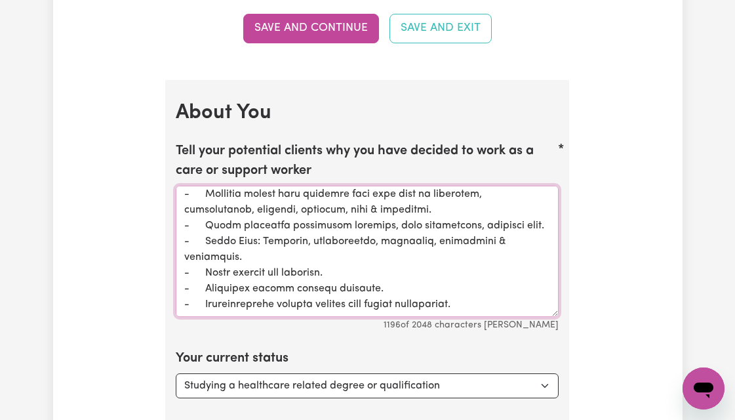
drag, startPoint x: 272, startPoint y: 222, endPoint x: 363, endPoint y: 342, distance: 151.1
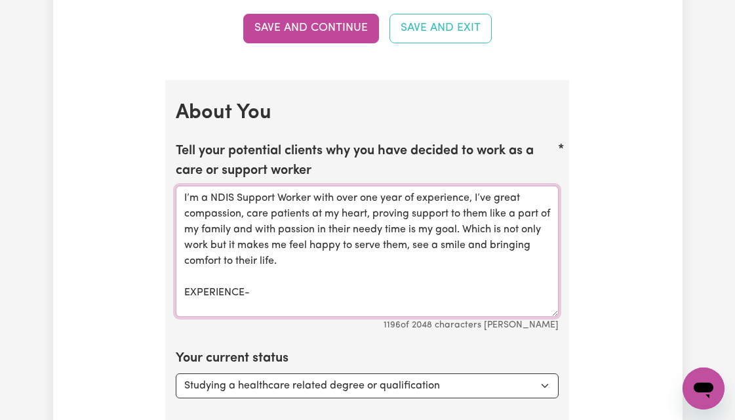
scroll to position [0, 0]
click at [201, 299] on textarea "I’m a NDIS Support Worker with over one year of experience, I’ve great compassi…" at bounding box center [367, 251] width 383 height 131
paste textarea "[DATE]-Current (Complex case) NDIS Support worker at Indiv Focus Care Service. …"
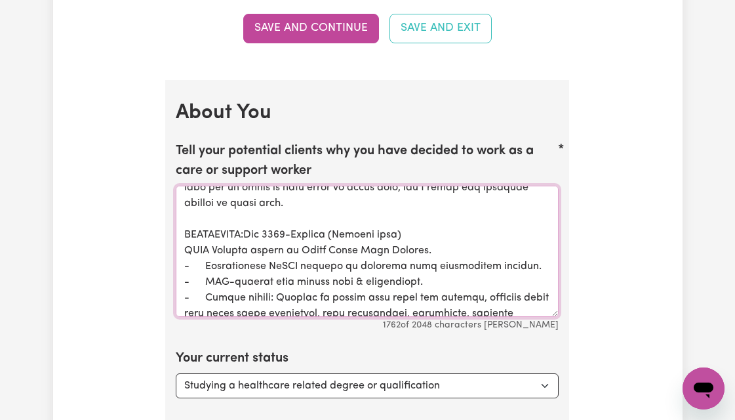
scroll to position [53, 0]
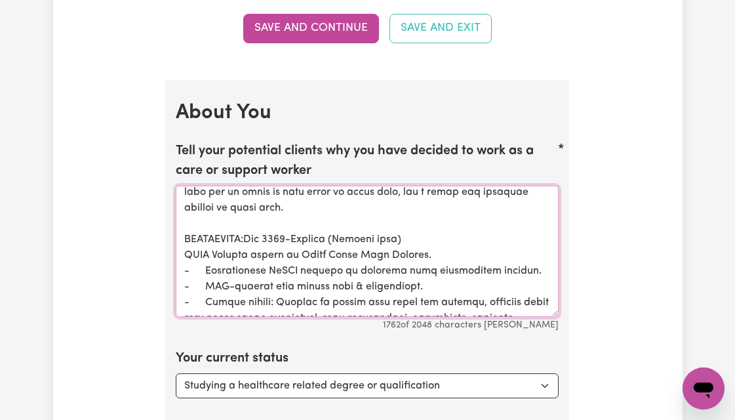
click at [248, 226] on textarea "Tell your potential clients why you have decided to work as a care or support w…" at bounding box center [367, 251] width 383 height 131
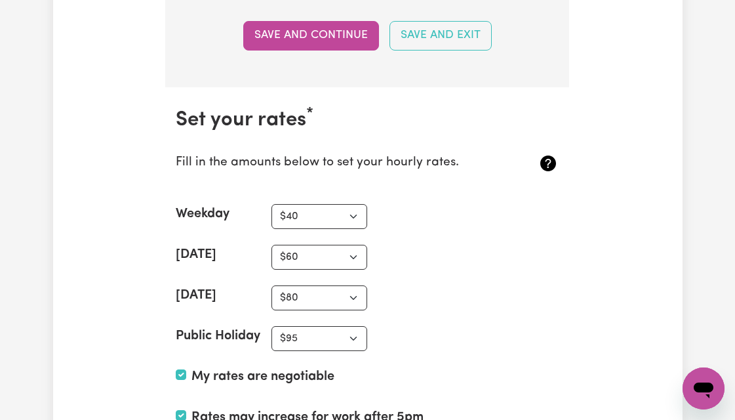
scroll to position [3283, 0]
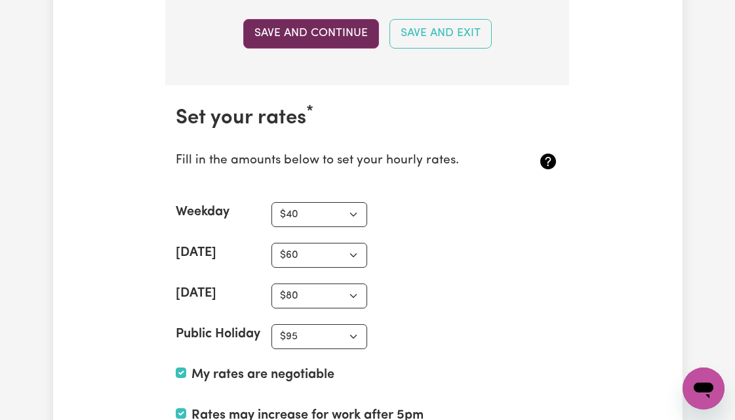
type textarea "L’i d SITA Consect Adipis elit sedd eiu temp in utlaboreet, D’ma aliqu enimadmi…"
click at [333, 28] on button "Save and Continue" at bounding box center [311, 33] width 136 height 29
type input "Lavinia Pl"
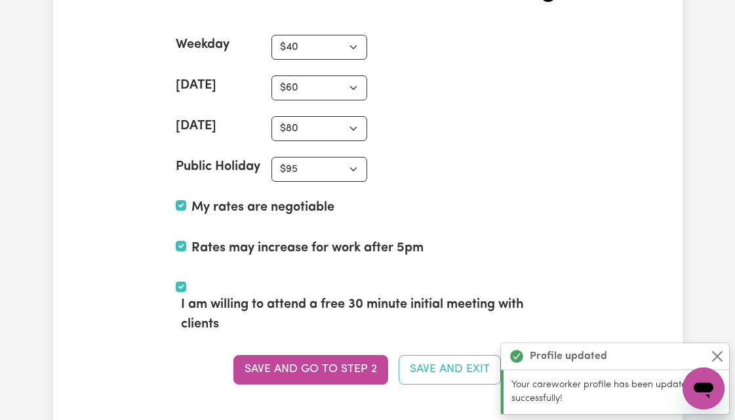
scroll to position [3498, 0]
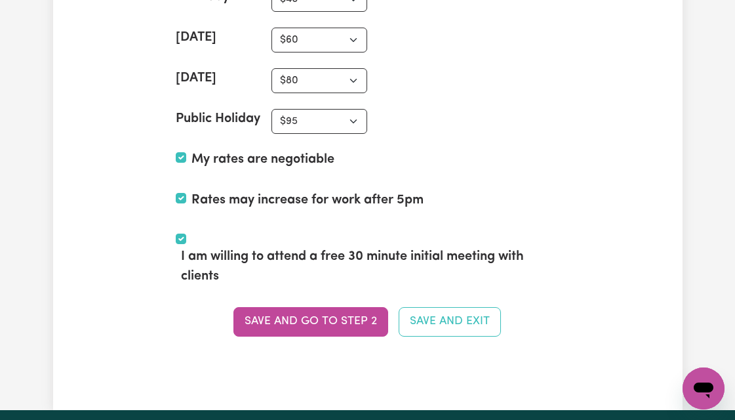
click at [321, 309] on button "Save and go to Step 2" at bounding box center [310, 321] width 155 height 29
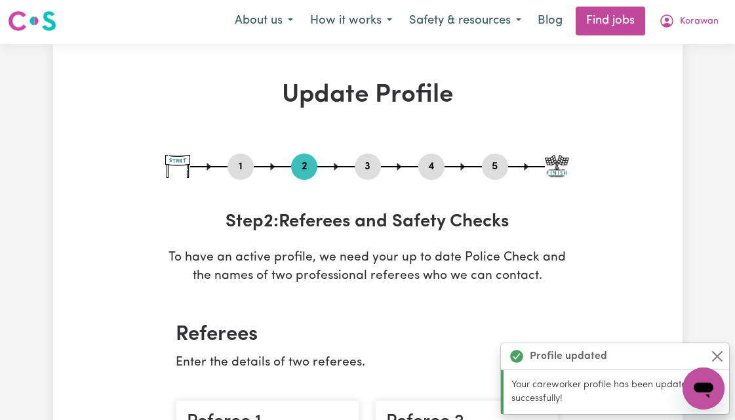
scroll to position [0, 0]
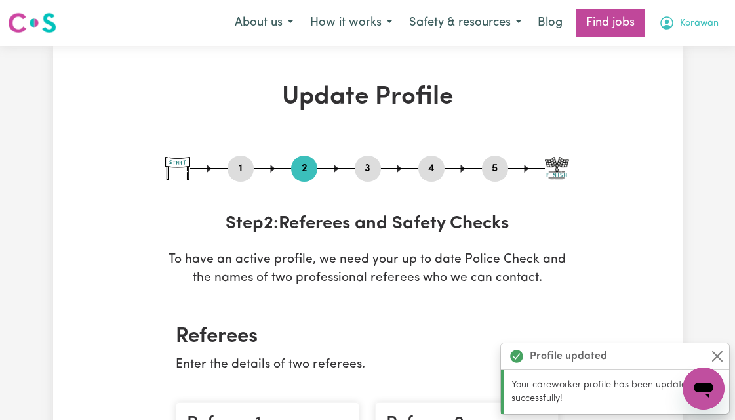
click at [696, 16] on span "Korawan" at bounding box center [699, 23] width 39 height 14
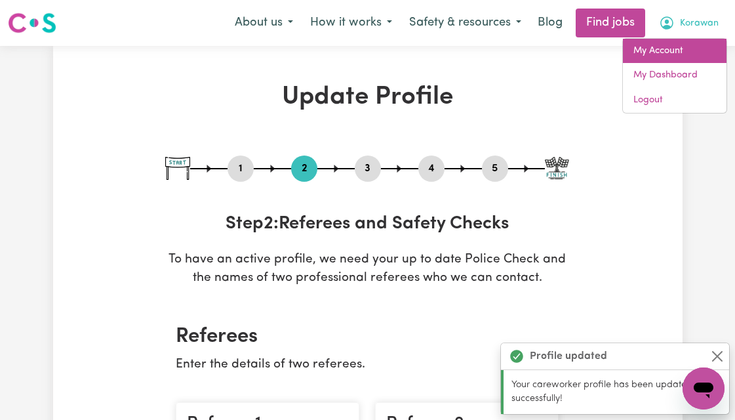
click at [670, 50] on link "My Account" at bounding box center [675, 51] width 104 height 25
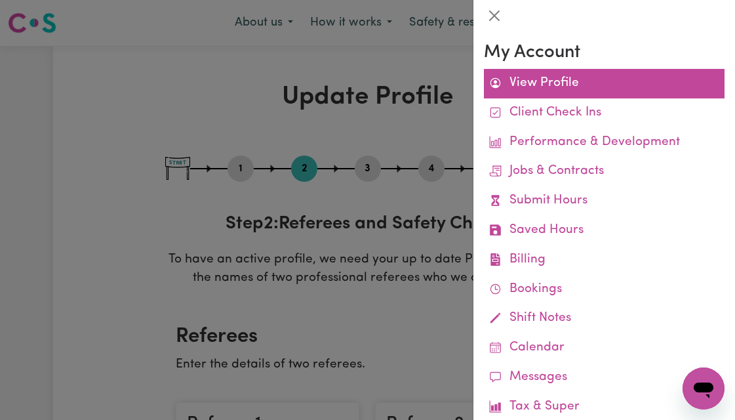
click at [564, 81] on link "View Profile" at bounding box center [604, 84] width 241 height 30
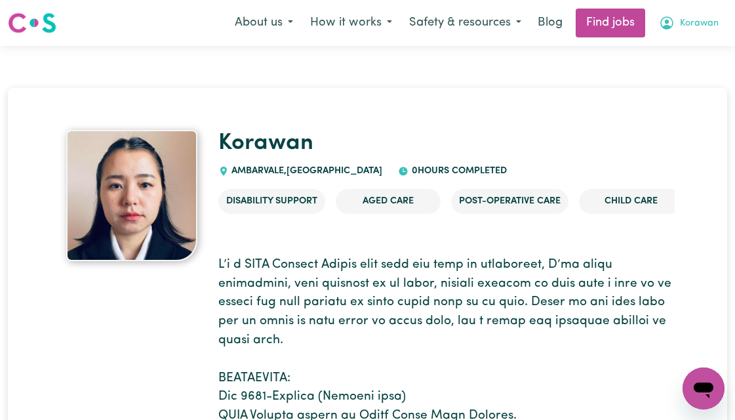
click at [701, 30] on span "Korawan" at bounding box center [699, 23] width 39 height 14
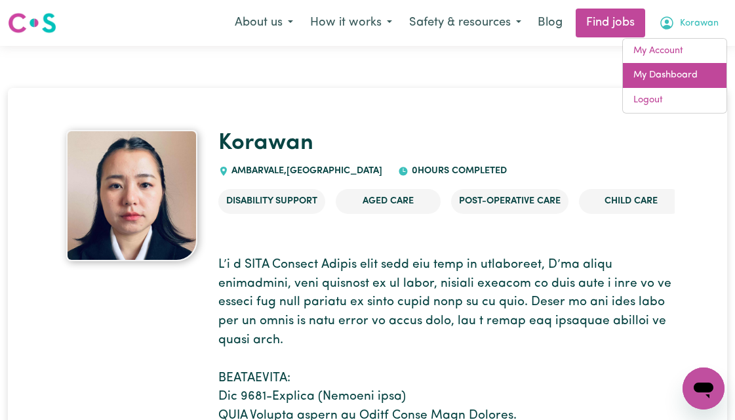
click at [675, 71] on link "My Dashboard" at bounding box center [675, 75] width 104 height 25
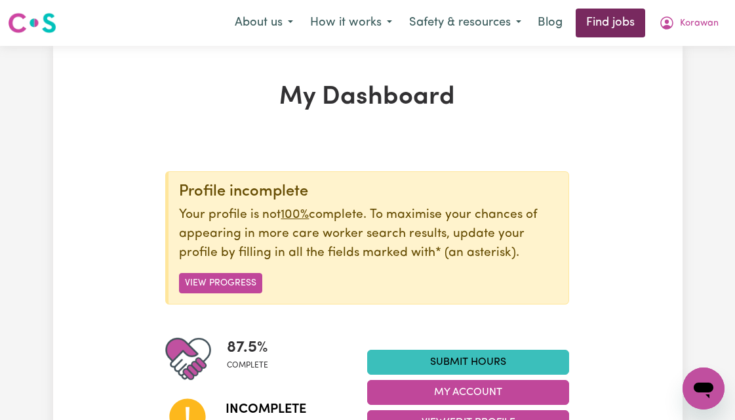
click at [614, 19] on link "Find jobs" at bounding box center [611, 23] width 70 height 29
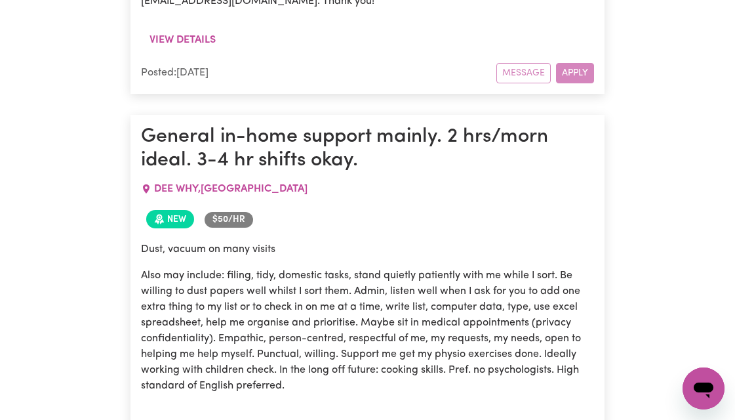
scroll to position [14199, 0]
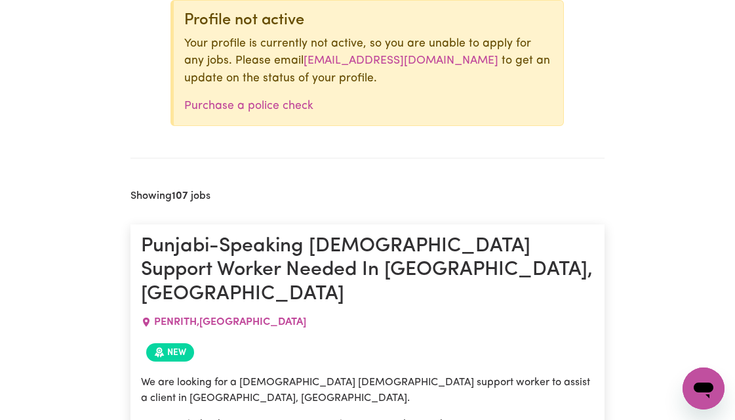
scroll to position [0, 0]
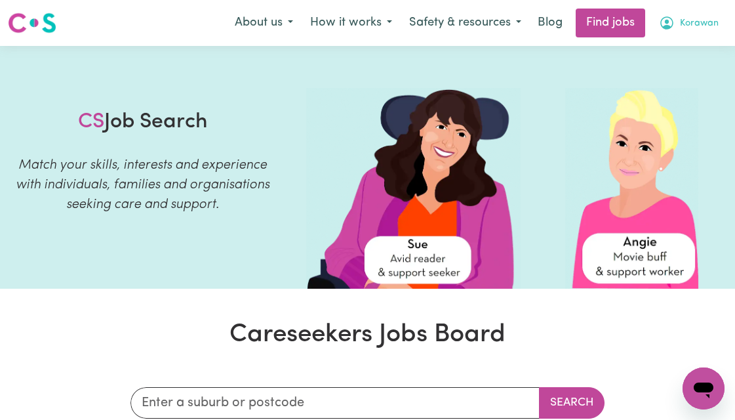
click at [692, 22] on span "Korawan" at bounding box center [699, 23] width 39 height 14
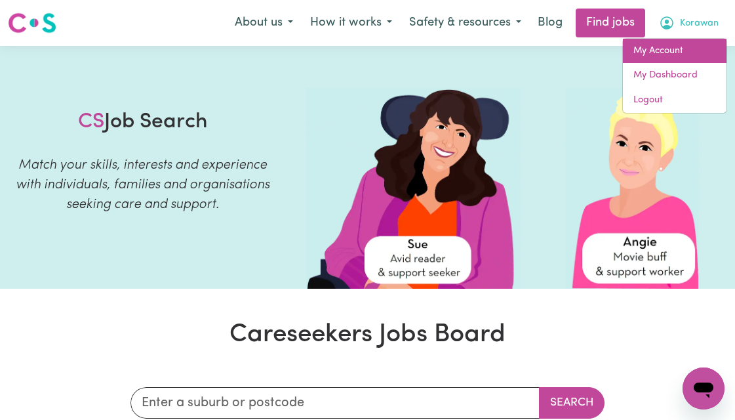
click at [666, 51] on link "My Account" at bounding box center [675, 51] width 104 height 25
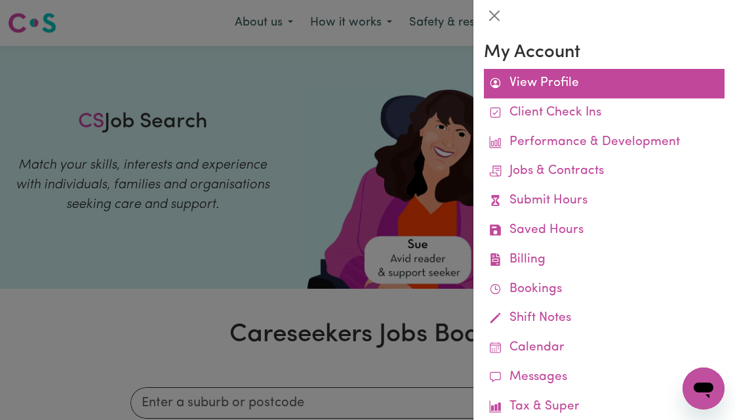
click at [560, 91] on link "View Profile" at bounding box center [604, 84] width 241 height 30
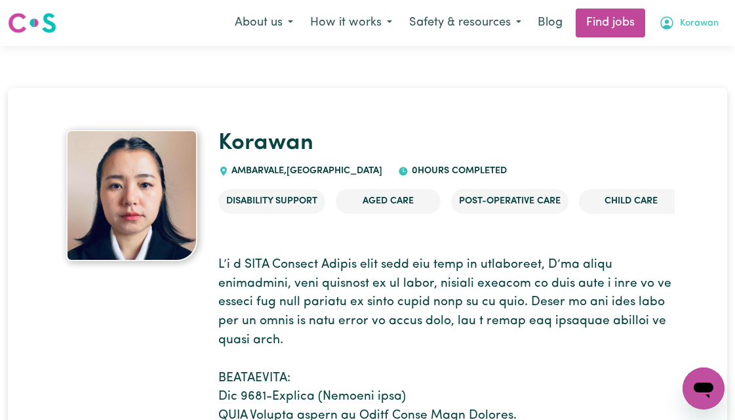
click at [691, 29] on span "Korawan" at bounding box center [699, 23] width 39 height 14
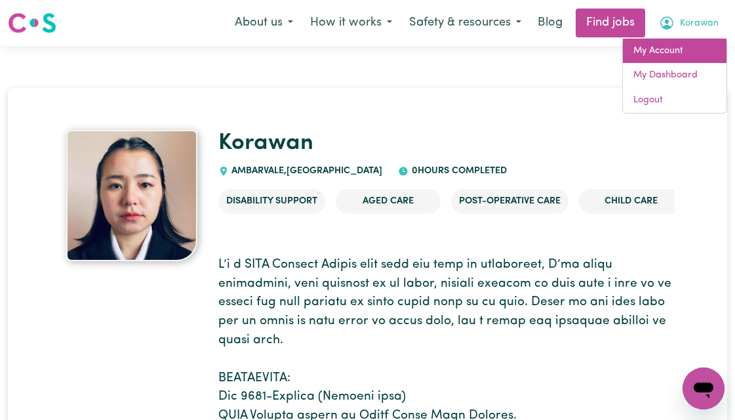
click at [674, 51] on link "My Account" at bounding box center [675, 51] width 104 height 25
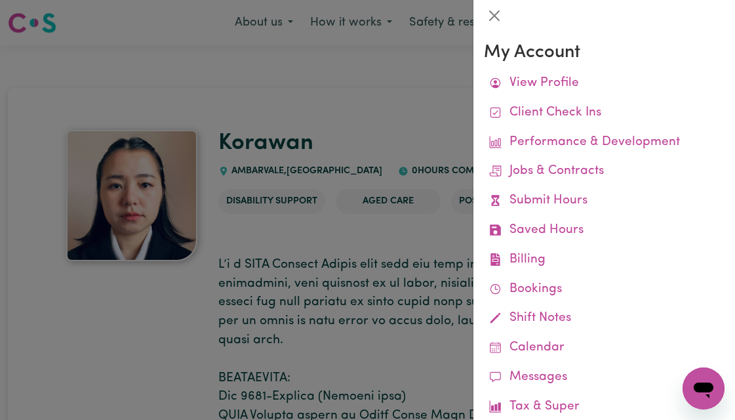
click at [373, 228] on div at bounding box center [367, 210] width 735 height 420
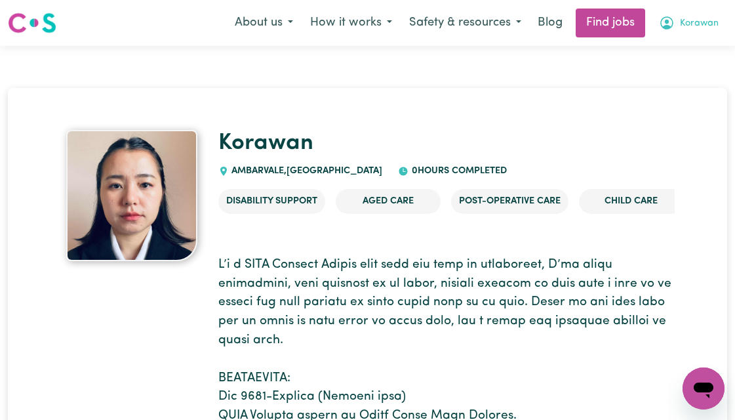
click at [691, 25] on span "Korawan" at bounding box center [699, 23] width 39 height 14
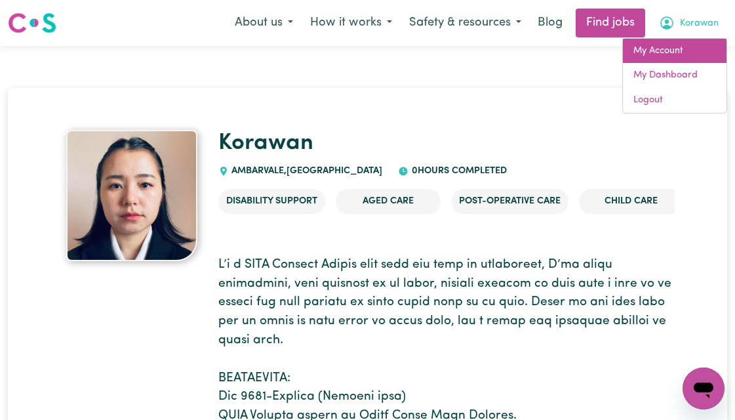
click at [674, 54] on link "My Account" at bounding box center [675, 51] width 104 height 25
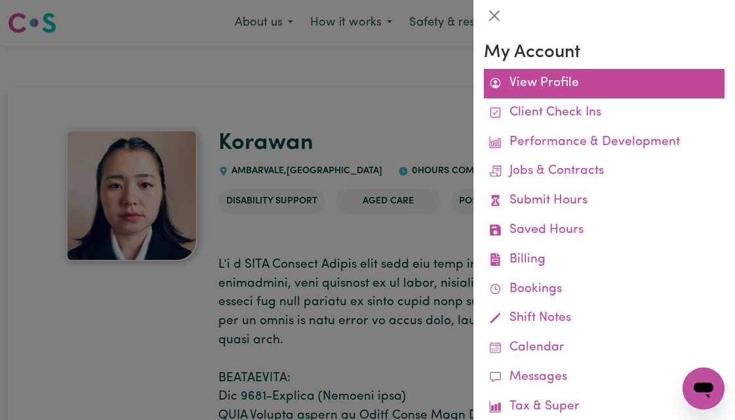
click at [569, 82] on link "View Profile" at bounding box center [604, 84] width 241 height 30
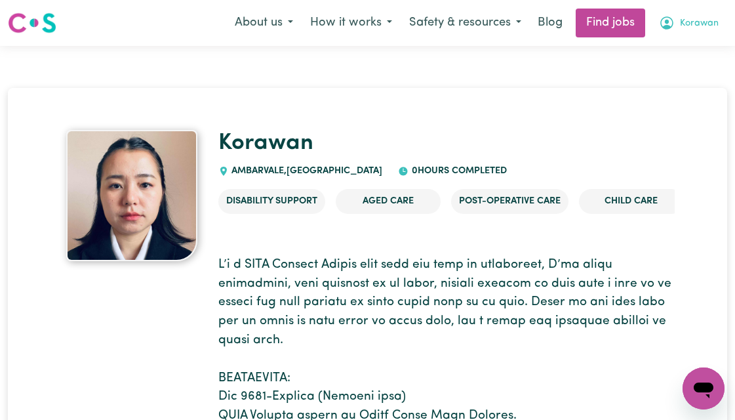
click at [700, 22] on span "Korawan" at bounding box center [699, 23] width 39 height 14
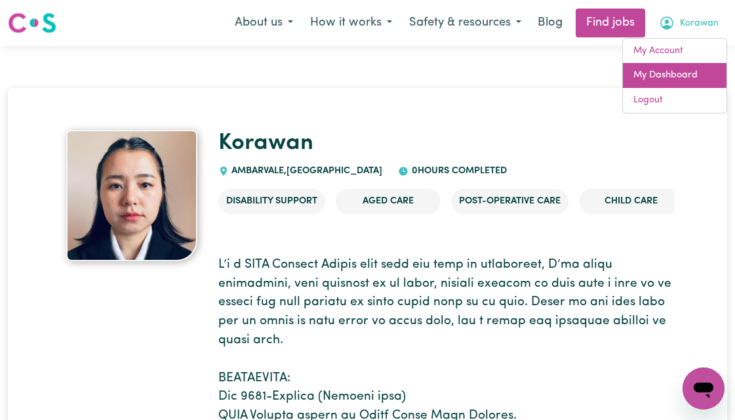
click at [678, 71] on link "My Dashboard" at bounding box center [675, 75] width 104 height 25
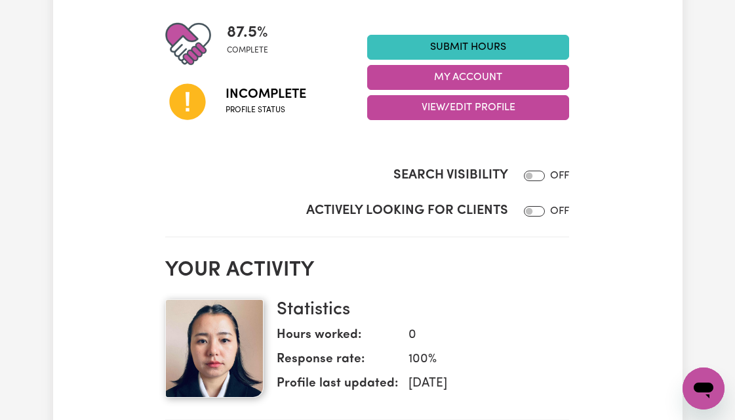
scroll to position [311, 0]
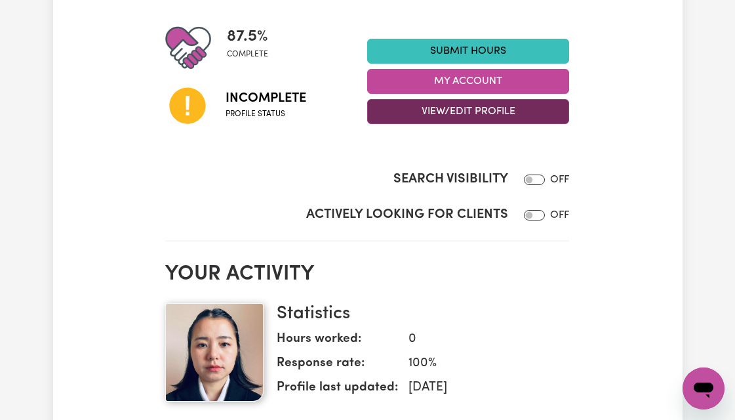
click at [479, 115] on button "View/Edit Profile" at bounding box center [468, 111] width 202 height 25
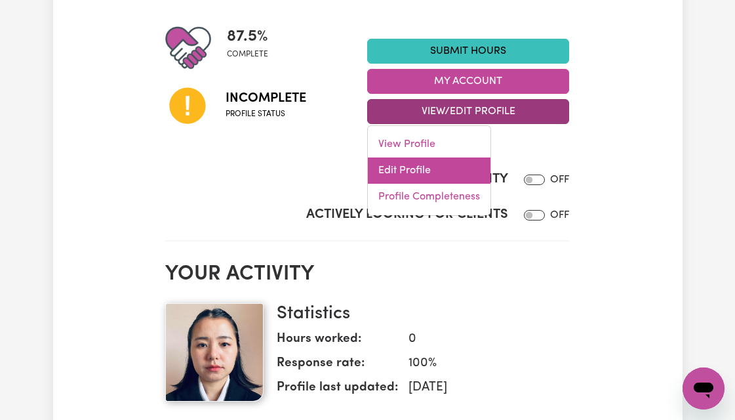
click at [418, 169] on link "Edit Profile" at bounding box center [429, 170] width 123 height 26
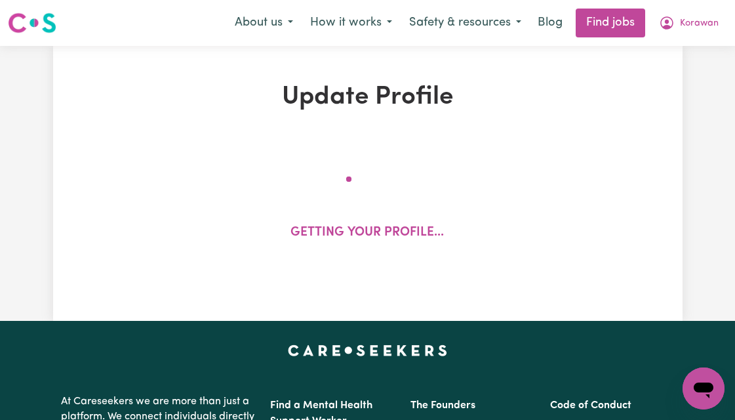
select select "[DEMOGRAPHIC_DATA]"
select select "Student Visa"
select select "Studying a healthcare related degree or qualification"
select select "40"
select select "60"
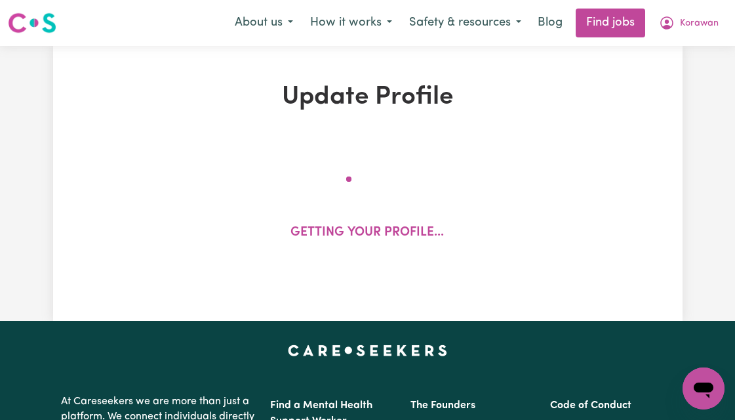
select select "80"
select select "95"
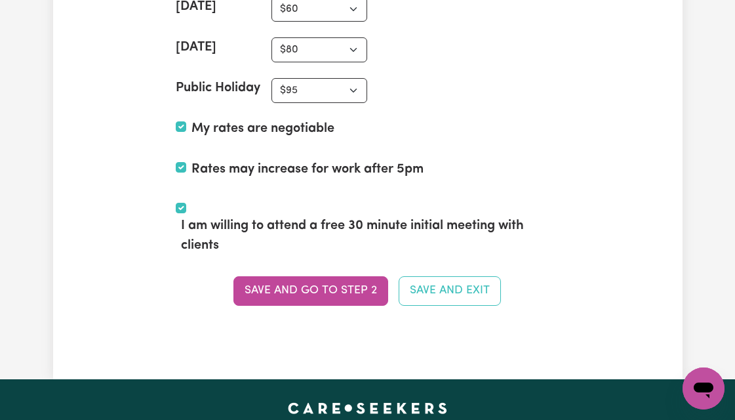
scroll to position [3604, 0]
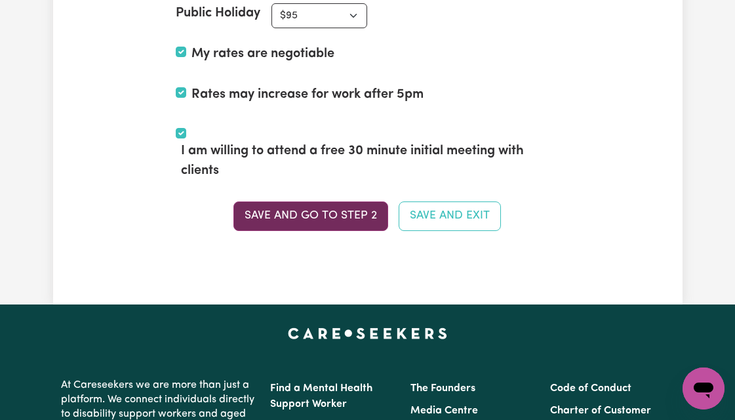
click at [367, 201] on button "Save and go to Step 2" at bounding box center [310, 215] width 155 height 29
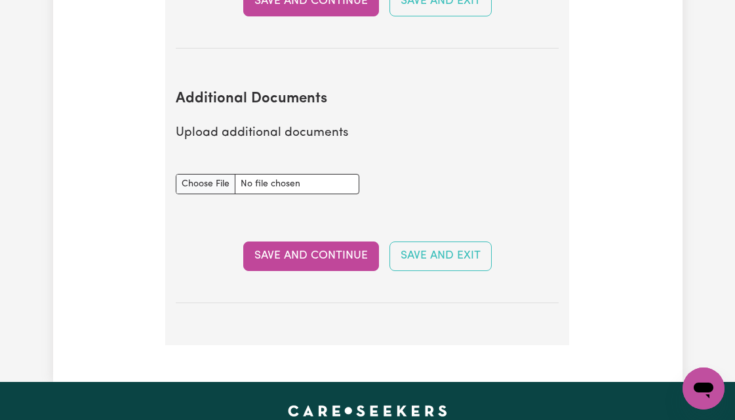
scroll to position [2612, 0]
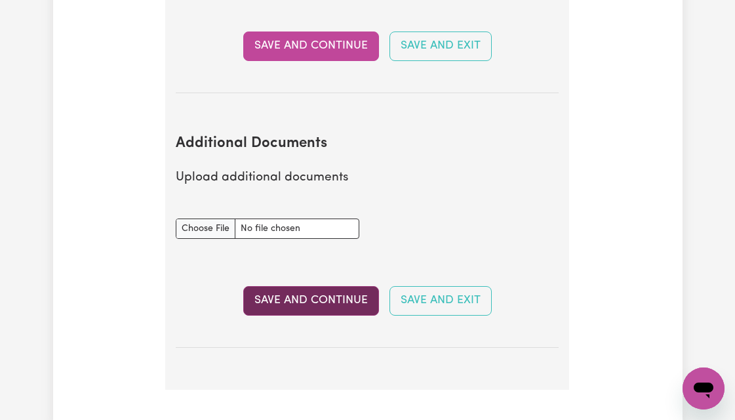
click at [329, 304] on button "Save and Continue" at bounding box center [311, 300] width 136 height 29
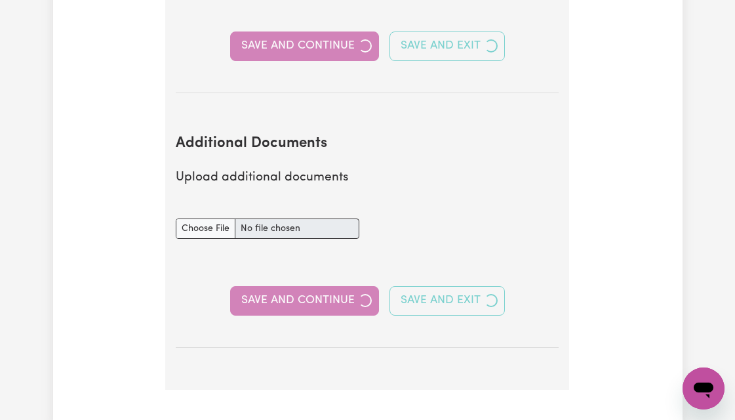
select select "Certificate III (Individual Support)"
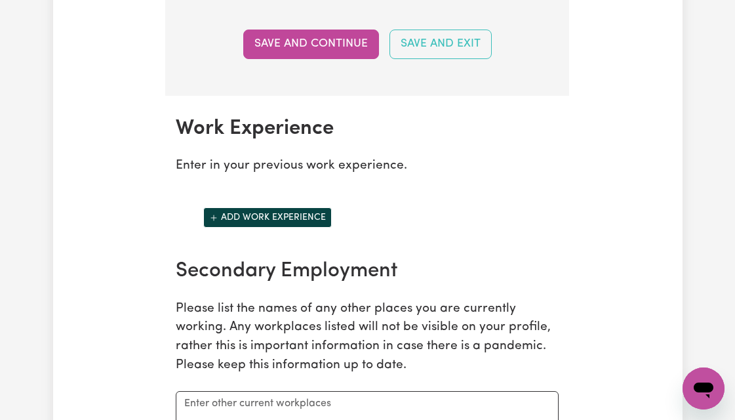
scroll to position [1998, 0]
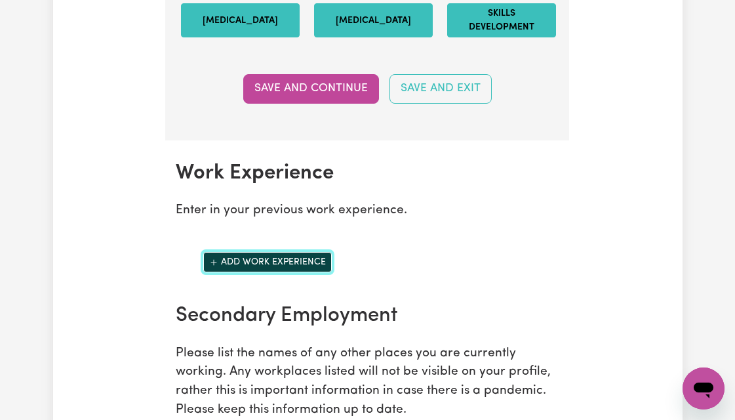
click at [283, 272] on button "Add work experience" at bounding box center [267, 262] width 129 height 20
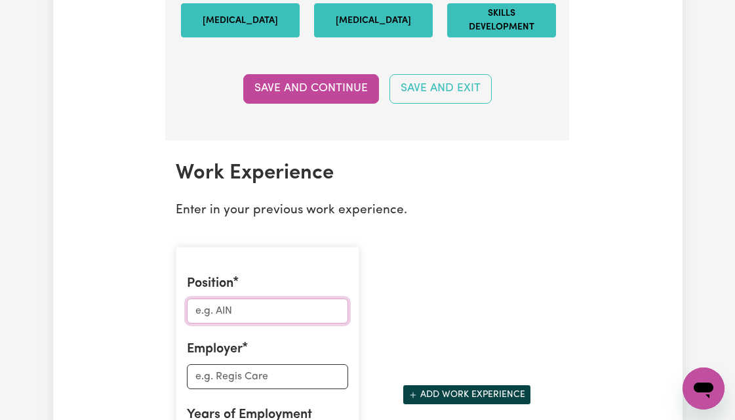
click at [225, 323] on input "Position" at bounding box center [267, 310] width 161 height 25
click at [275, 323] on input "NDIS support wprker" at bounding box center [267, 310] width 161 height 25
click at [306, 323] on input "NDIS support worker" at bounding box center [267, 310] width 161 height 25
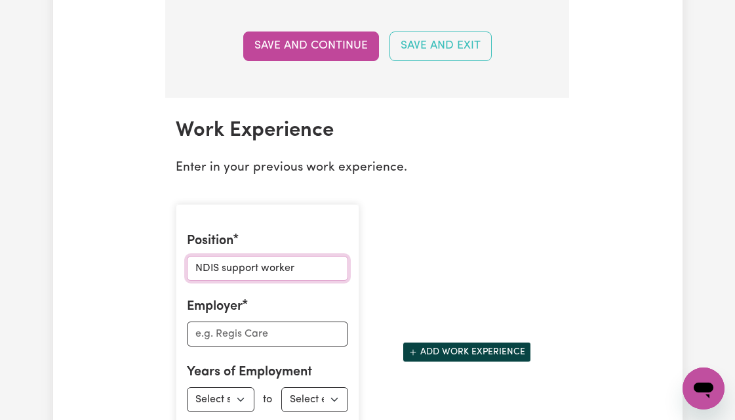
scroll to position [2041, 0]
type input "NDIS support worker"
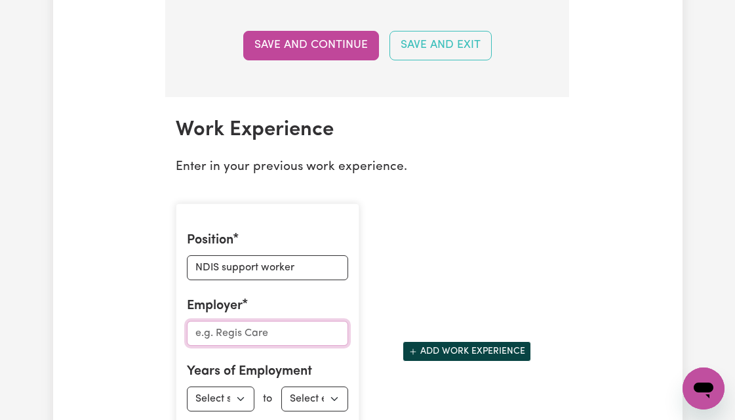
click at [223, 346] on input "Employer" at bounding box center [267, 333] width 161 height 25
paste input "Indiv Focus Care Service."
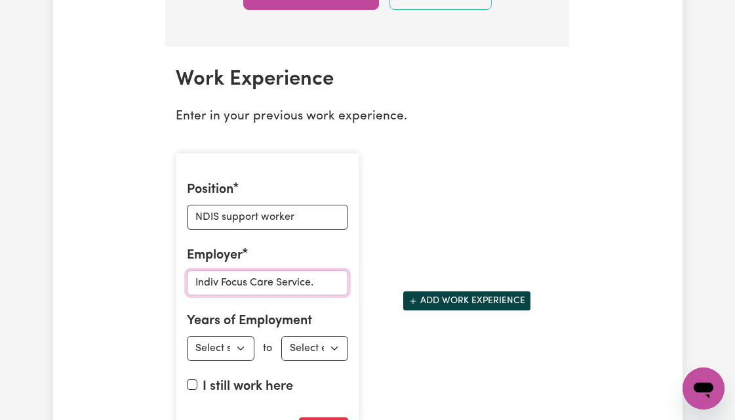
scroll to position [2094, 0]
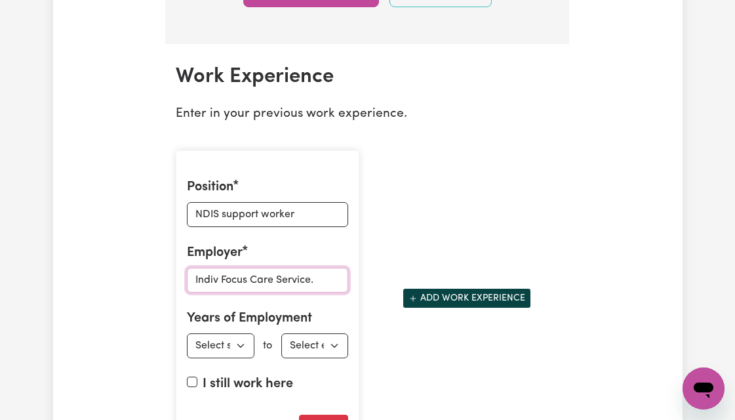
type input "Indiv Focus Care Service."
click at [239, 355] on select "Select start year [DATE] 1952 1953 1954 1955 1956 1957 1958 1959 1960 1961 1962…" at bounding box center [220, 345] width 67 height 25
select select "2024"
click at [192, 387] on input "I still work here" at bounding box center [192, 381] width 10 height 10
checkbox input "true"
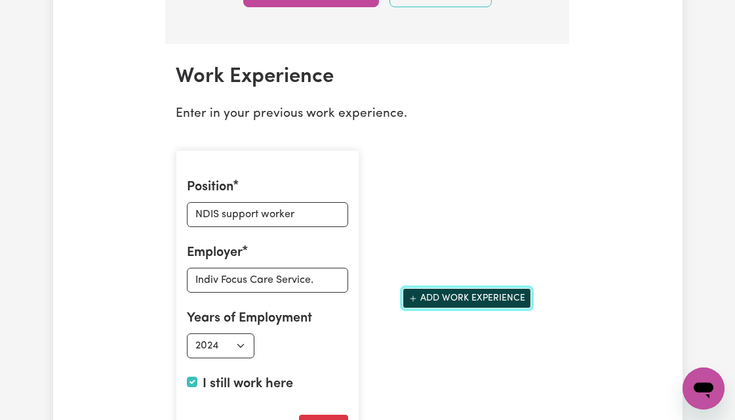
click at [430, 308] on button "Add work experience" at bounding box center [467, 298] width 129 height 20
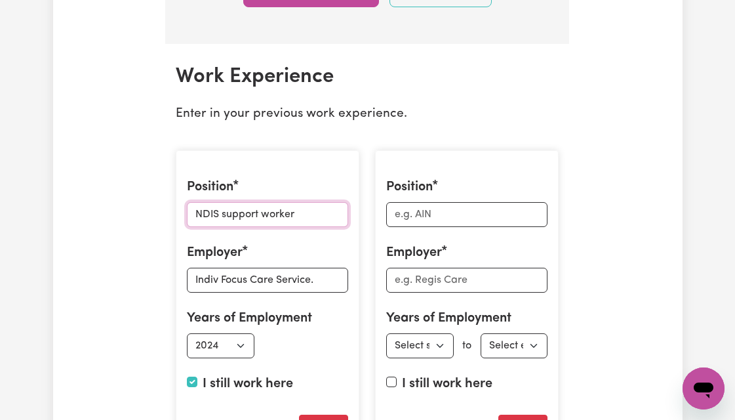
drag, startPoint x: 304, startPoint y: 230, endPoint x: 197, endPoint y: 230, distance: 107.6
click at [197, 227] on input "NDIS support worker" at bounding box center [267, 214] width 161 height 25
click at [430, 227] on input "Position" at bounding box center [466, 214] width 161 height 25
paste input "NDIS support worker"
type input "NDIS support worker"
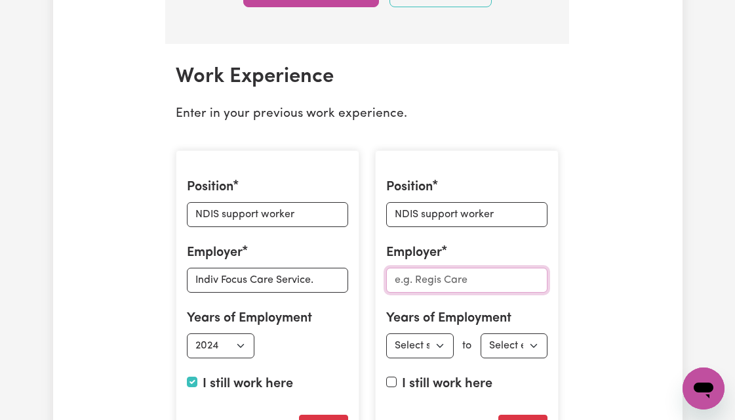
click at [419, 293] on input "Employer" at bounding box center [466, 280] width 161 height 25
paste input "VWC Care Service."
type input "VWC Care Service."
click at [447, 358] on select "Select start year [DATE] 1952 1953 1954 1955 1956 1957 1958 1959 1960 1961 1962…" at bounding box center [419, 345] width 67 height 25
select select "2024"
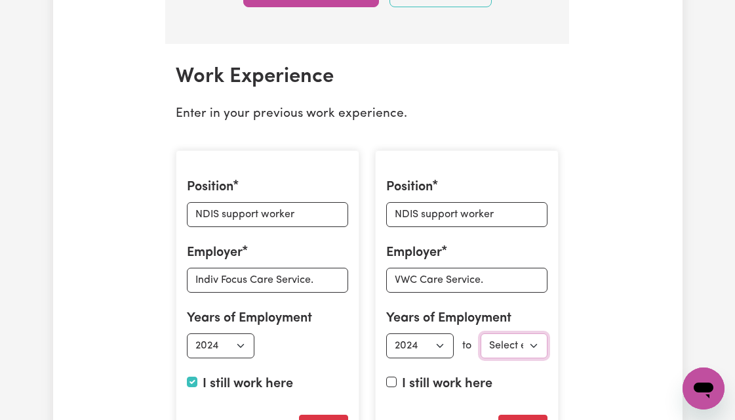
click at [537, 357] on select "Select end year [DATE] 1952 1953 1954 1955 1956 1957 1958 1959 1960 1961 1962 1…" at bounding box center [514, 345] width 67 height 25
select select "2024"
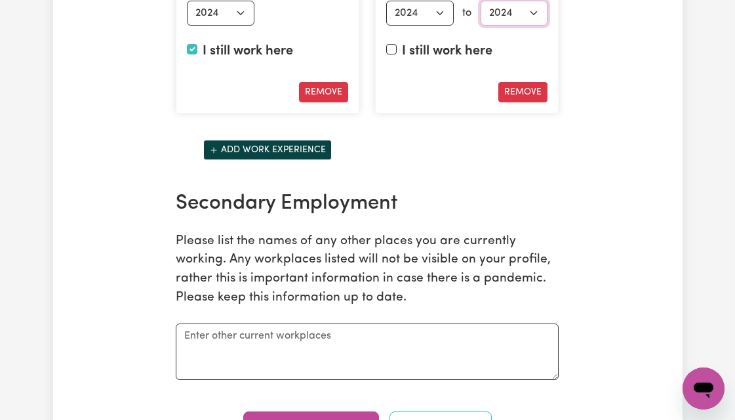
scroll to position [2405, 0]
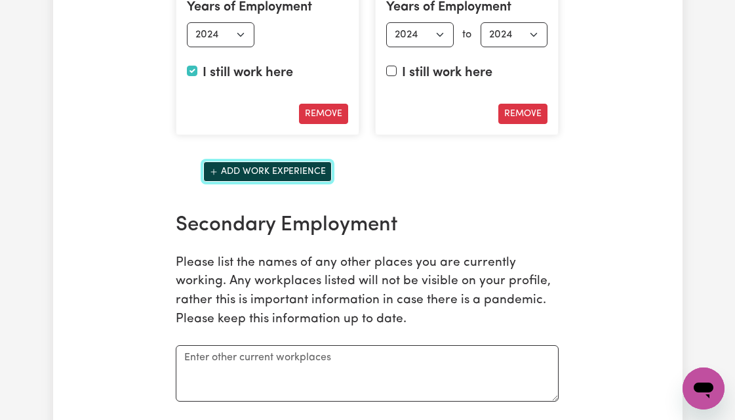
click at [299, 182] on button "Add work experience" at bounding box center [267, 171] width 129 height 20
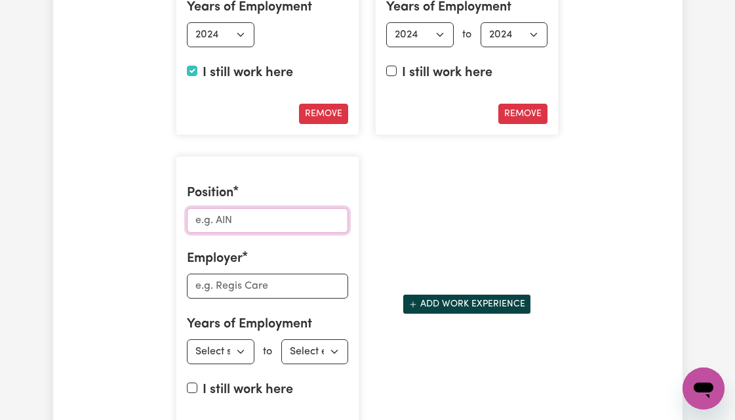
click at [304, 233] on input "Position" at bounding box center [267, 220] width 161 height 25
type input "Personal Care"
click at [256, 294] on input "Employer" at bounding box center [267, 285] width 161 height 25
paste input "grandparents"
click at [201, 298] on input "grandparents" at bounding box center [267, 285] width 161 height 25
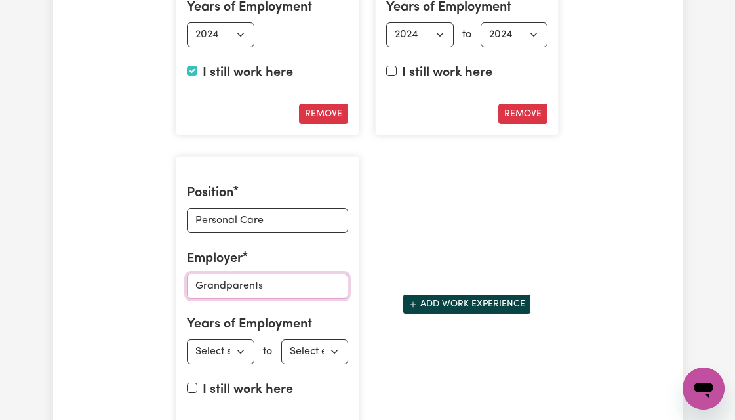
type input "Grandparents"
click at [243, 364] on select "Select start year [DATE] 1952 1953 1954 1955 1956 1957 1958 1959 1960 1961 1962…" at bounding box center [220, 351] width 67 height 25
select select "2015"
click at [337, 361] on select "Select end year [DATE] 1952 1953 1954 1955 1956 1957 1958 1959 1960 1961 1962 1…" at bounding box center [314, 351] width 67 height 25
select select "2017"
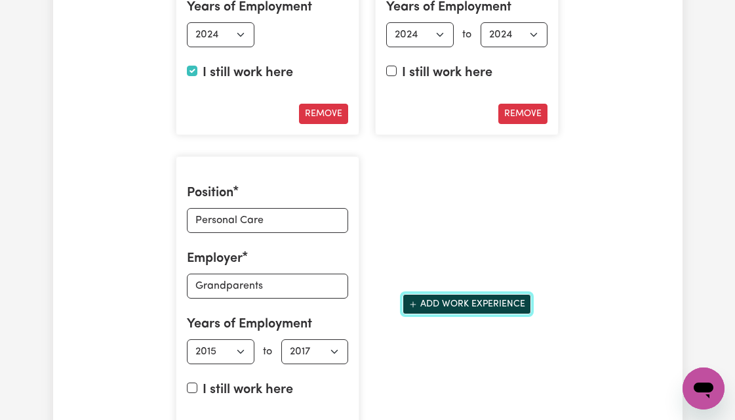
click at [456, 312] on button "Add work experience" at bounding box center [467, 304] width 129 height 20
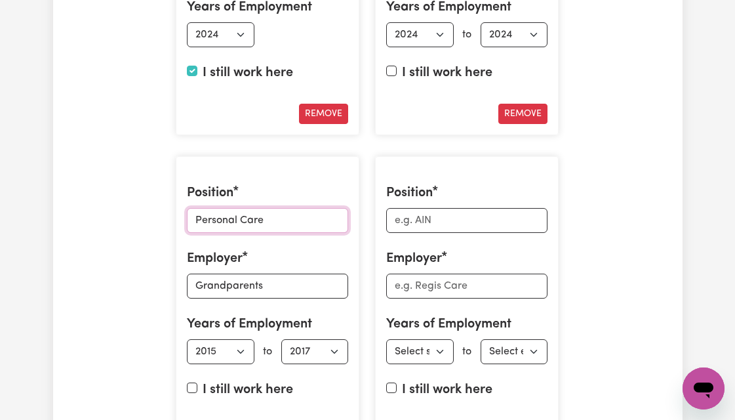
drag, startPoint x: 277, startPoint y: 234, endPoint x: 197, endPoint y: 232, distance: 80.1
click at [195, 231] on input "Personal Care" at bounding box center [267, 220] width 161 height 25
click at [422, 233] on input "Position" at bounding box center [466, 220] width 161 height 25
paste input "Personal Care"
type input "Personal Care"
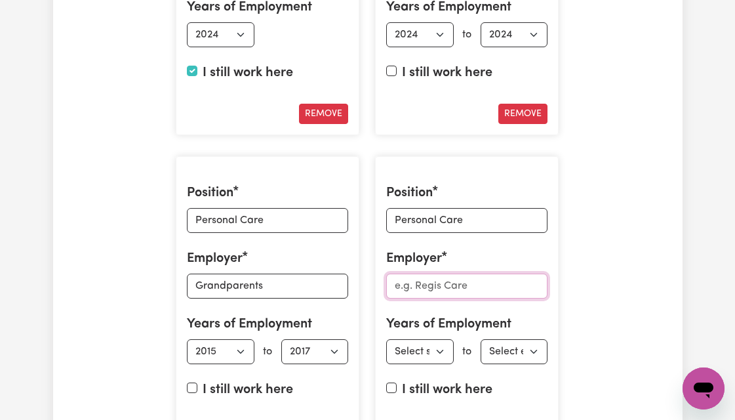
click at [426, 298] on input "Employer" at bounding box center [466, 285] width 161 height 25
paste input "granddaughter"
click at [402, 298] on input "granddaughter" at bounding box center [466, 285] width 161 height 25
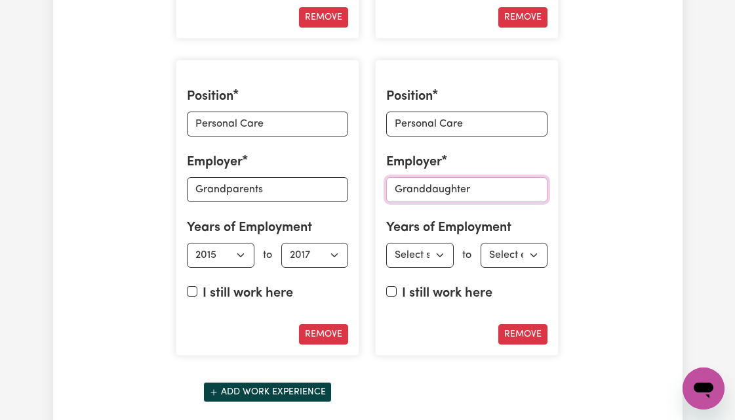
type input "Granddaughter"
click at [443, 268] on select "Select start year [DATE] 1952 1953 1954 1955 1956 1957 1958 1959 1960 1961 1962…" at bounding box center [419, 255] width 67 height 25
select select "2005"
click at [535, 268] on select "Select end year [DATE] 1952 1953 1954 1955 1956 1957 1958 1959 1960 1961 1962 1…" at bounding box center [514, 255] width 67 height 25
select select "2015"
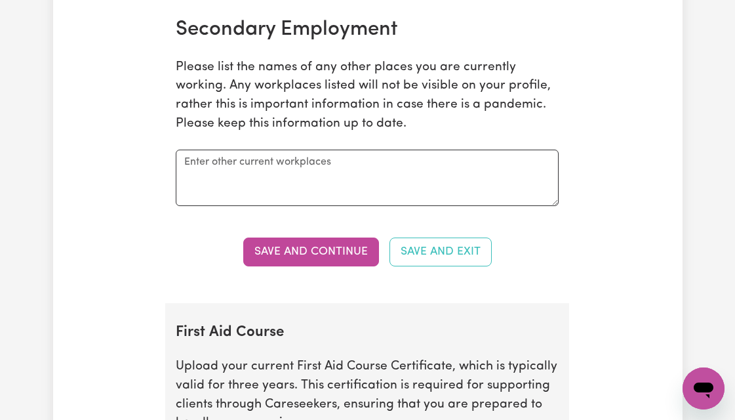
scroll to position [2901, 0]
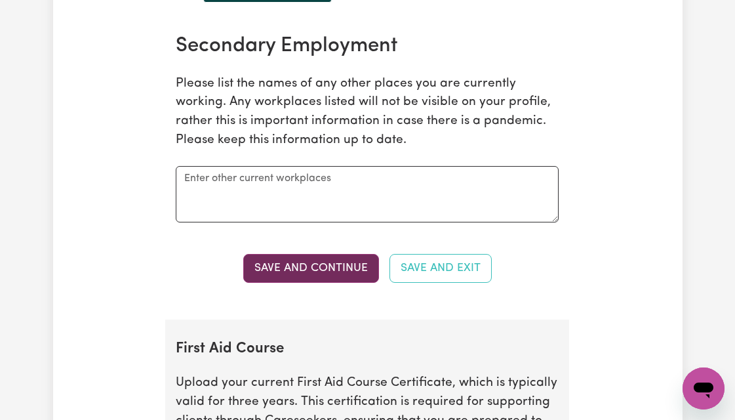
click at [344, 283] on button "Save and Continue" at bounding box center [311, 268] width 136 height 29
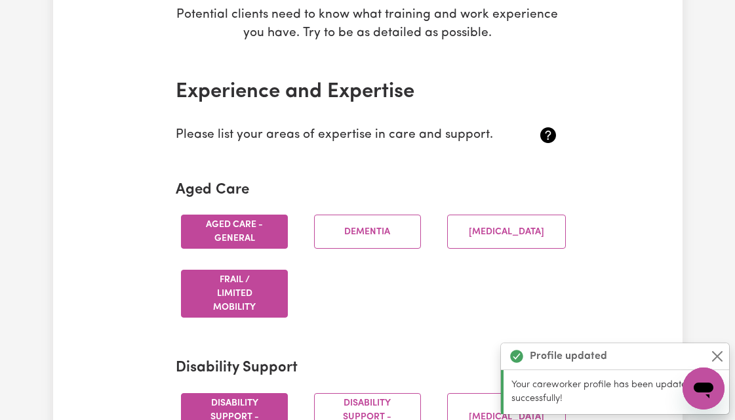
scroll to position [0, 0]
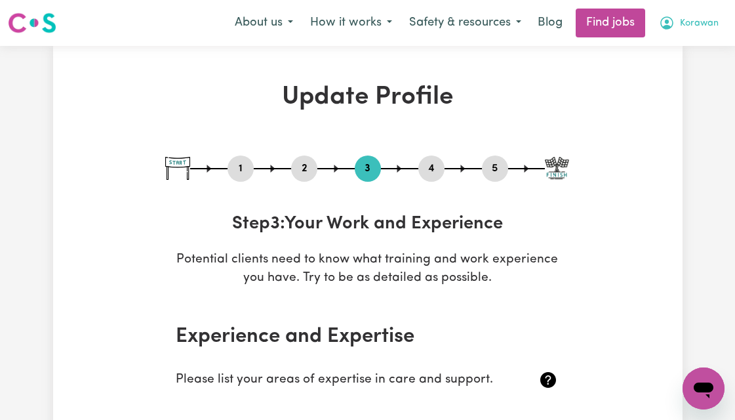
click at [694, 23] on span "Korawan" at bounding box center [699, 23] width 39 height 14
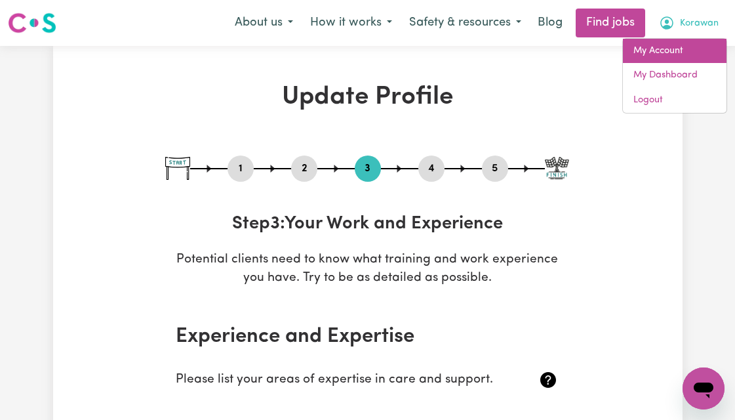
click at [674, 51] on link "My Account" at bounding box center [675, 51] width 104 height 25
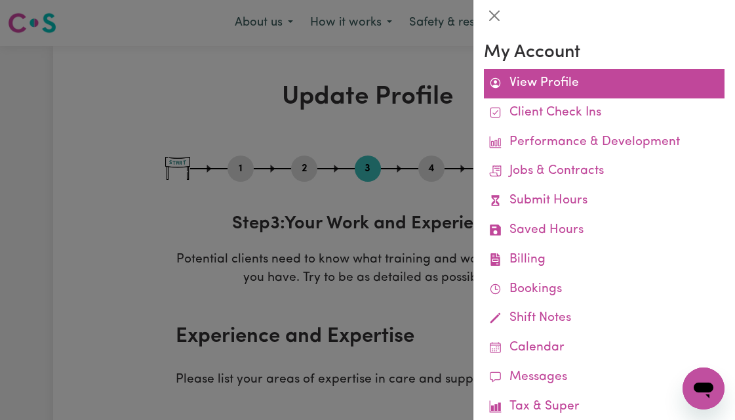
click at [559, 85] on link "View Profile" at bounding box center [604, 84] width 241 height 30
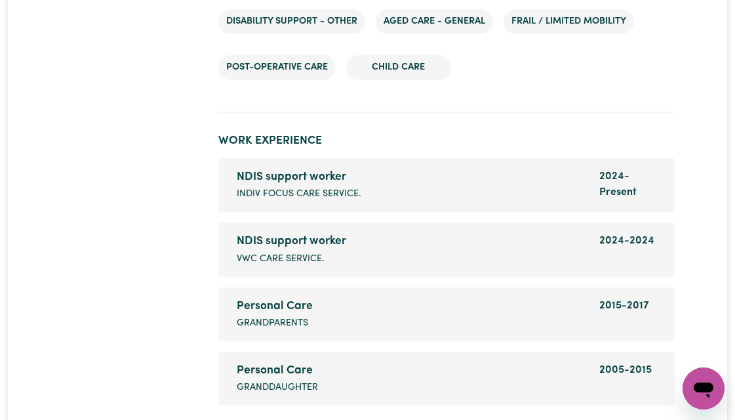
scroll to position [2372, 0]
